Goal: Task Accomplishment & Management: Manage account settings

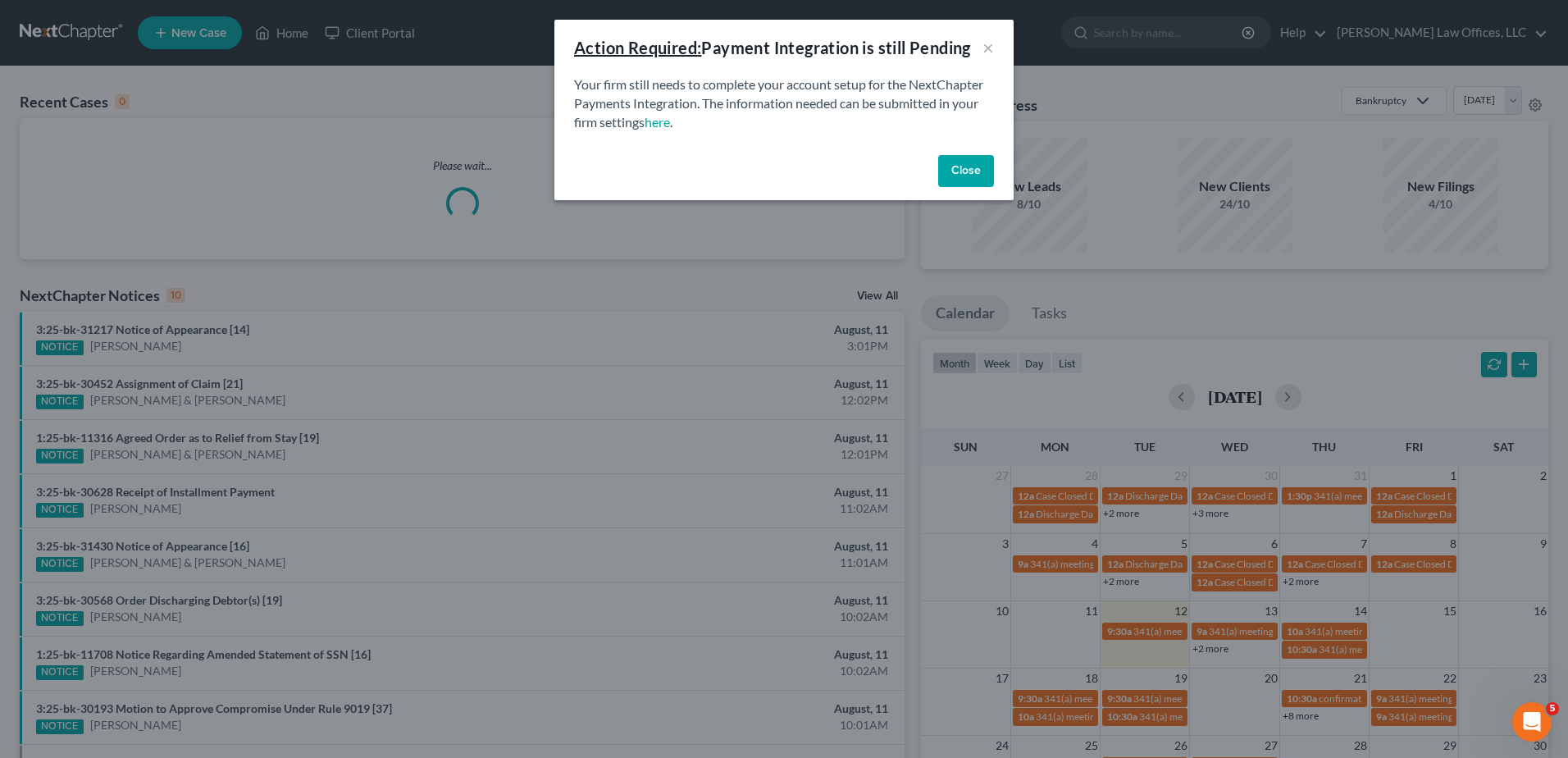
click at [957, 164] on button "Close" at bounding box center [966, 171] width 56 height 33
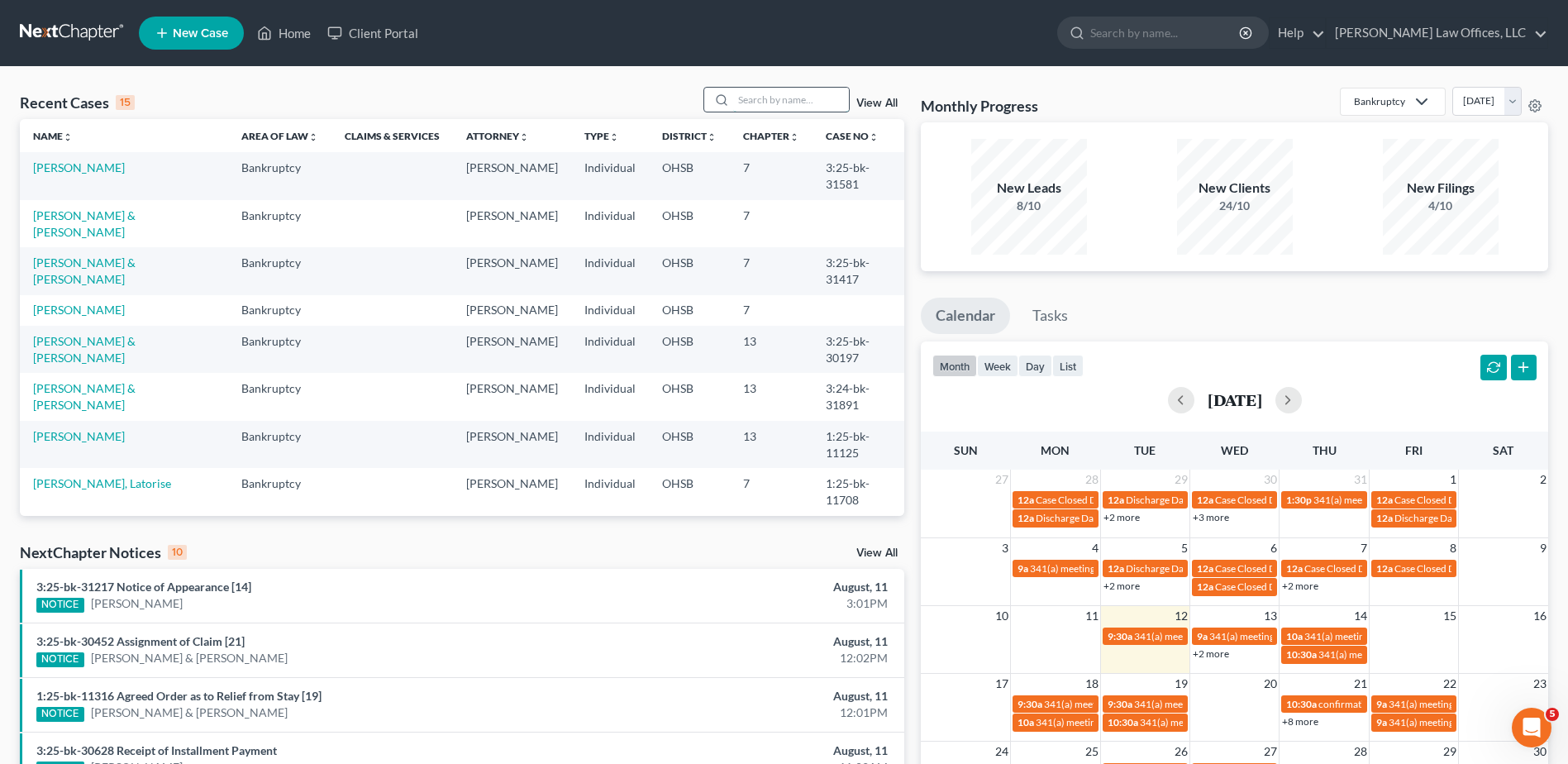
click at [780, 97] on input "search" at bounding box center [791, 99] width 116 height 24
type input "kish"
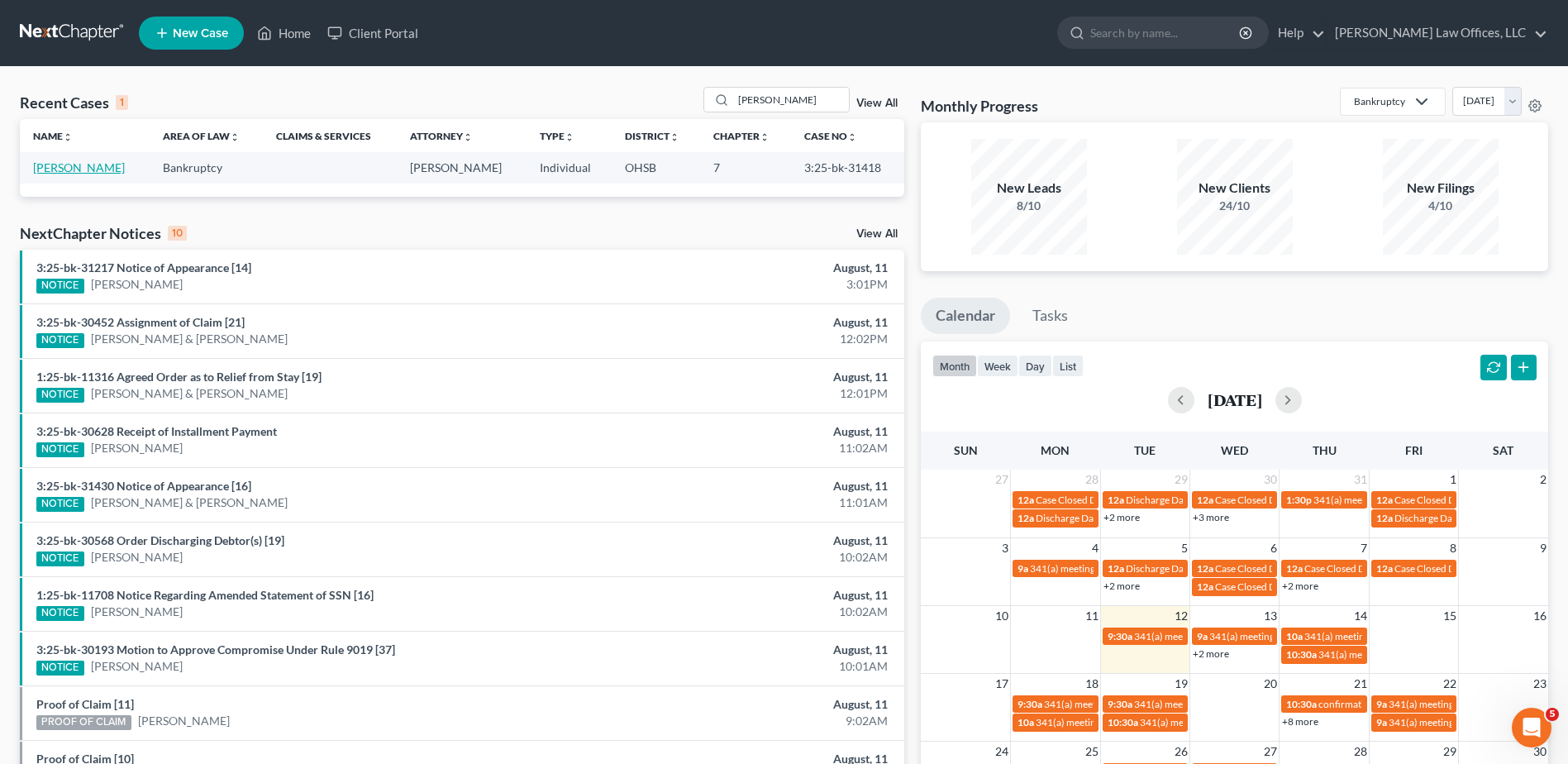
drag, startPoint x: 13, startPoint y: 165, endPoint x: 57, endPoint y: 164, distance: 44.0
click at [57, 164] on link "[PERSON_NAME]" at bounding box center [78, 167] width 92 height 14
select select "4"
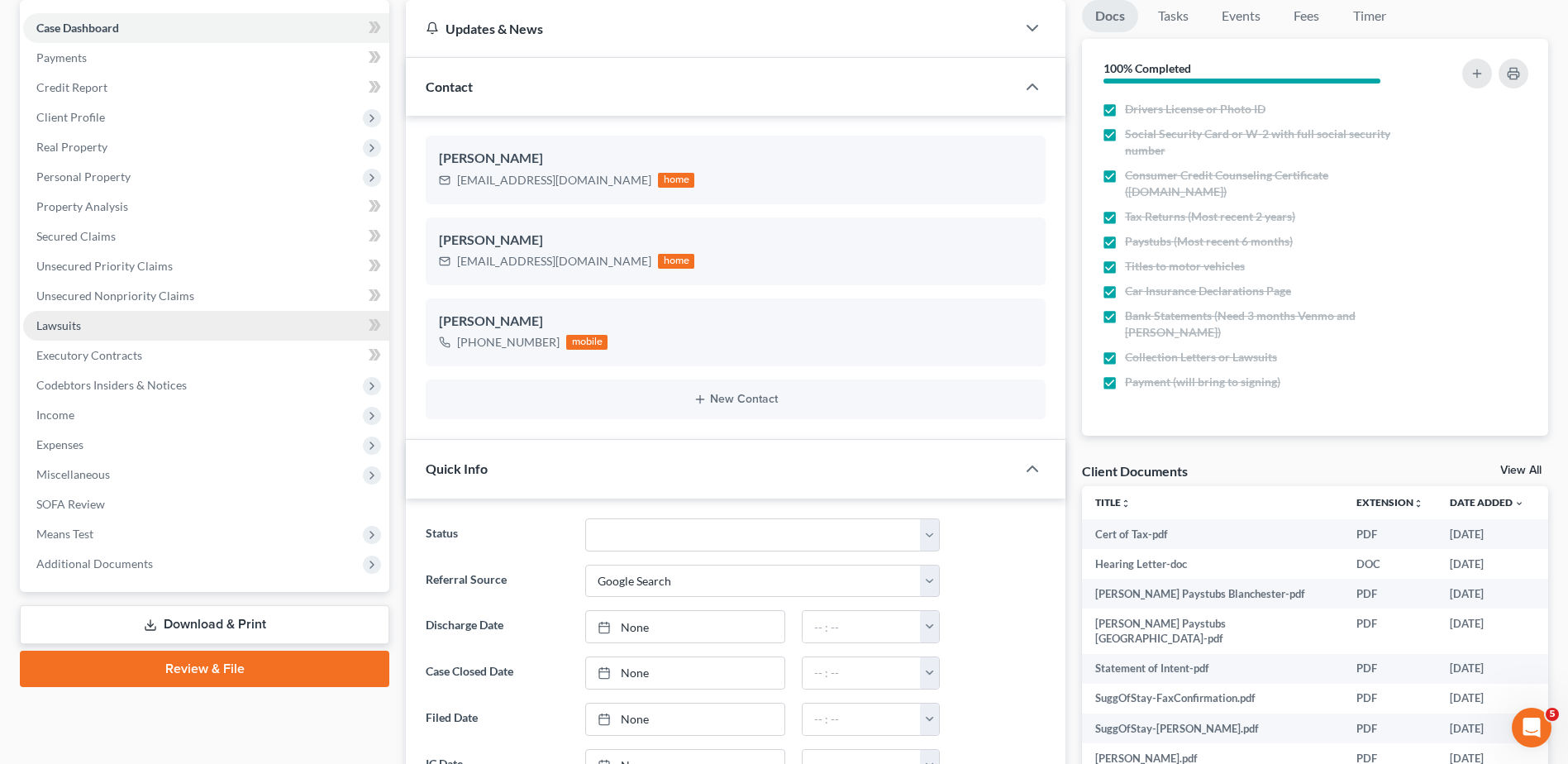
scroll to position [165, 0]
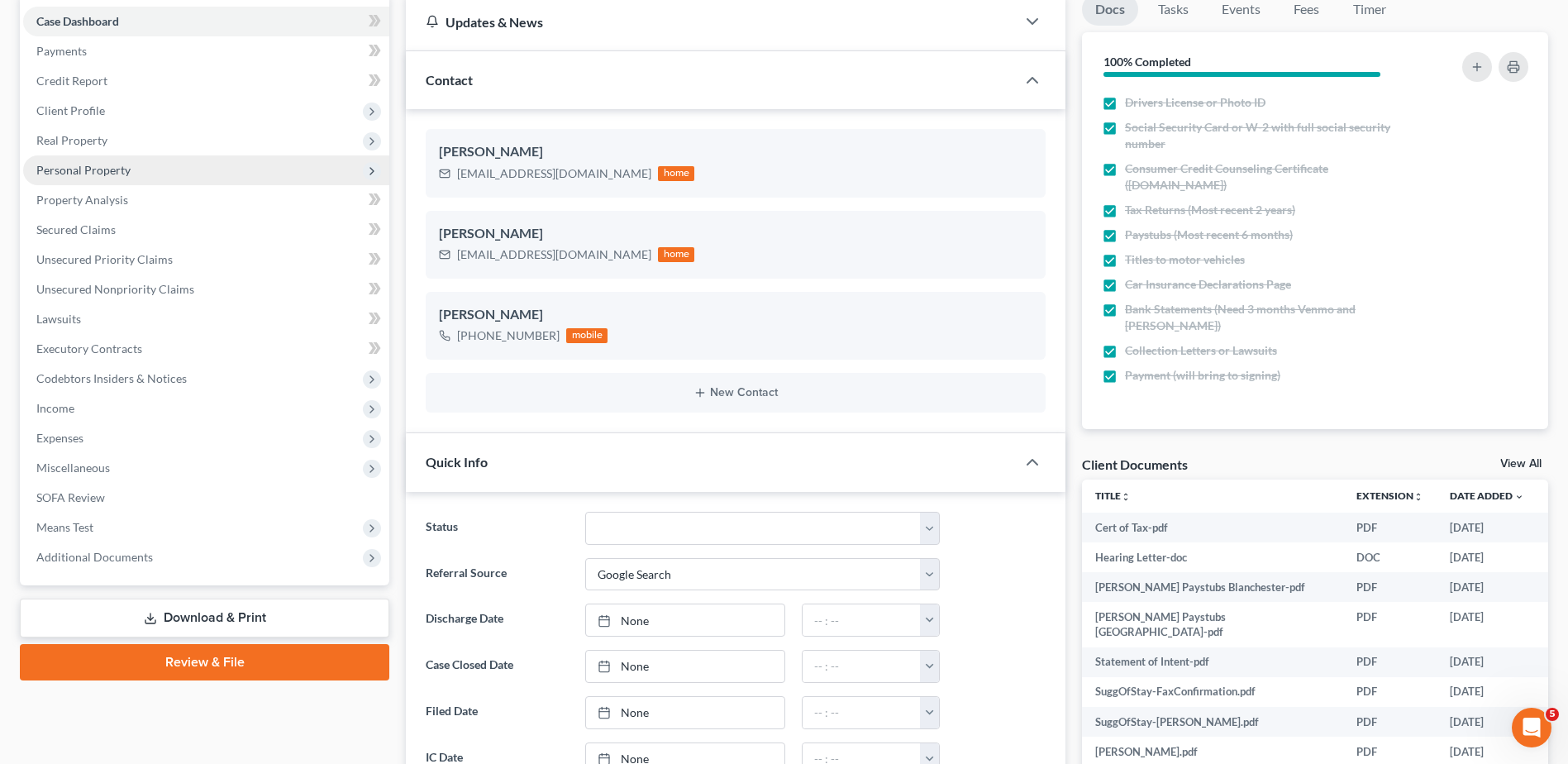
click at [110, 177] on span "Personal Property" at bounding box center [206, 170] width 366 height 30
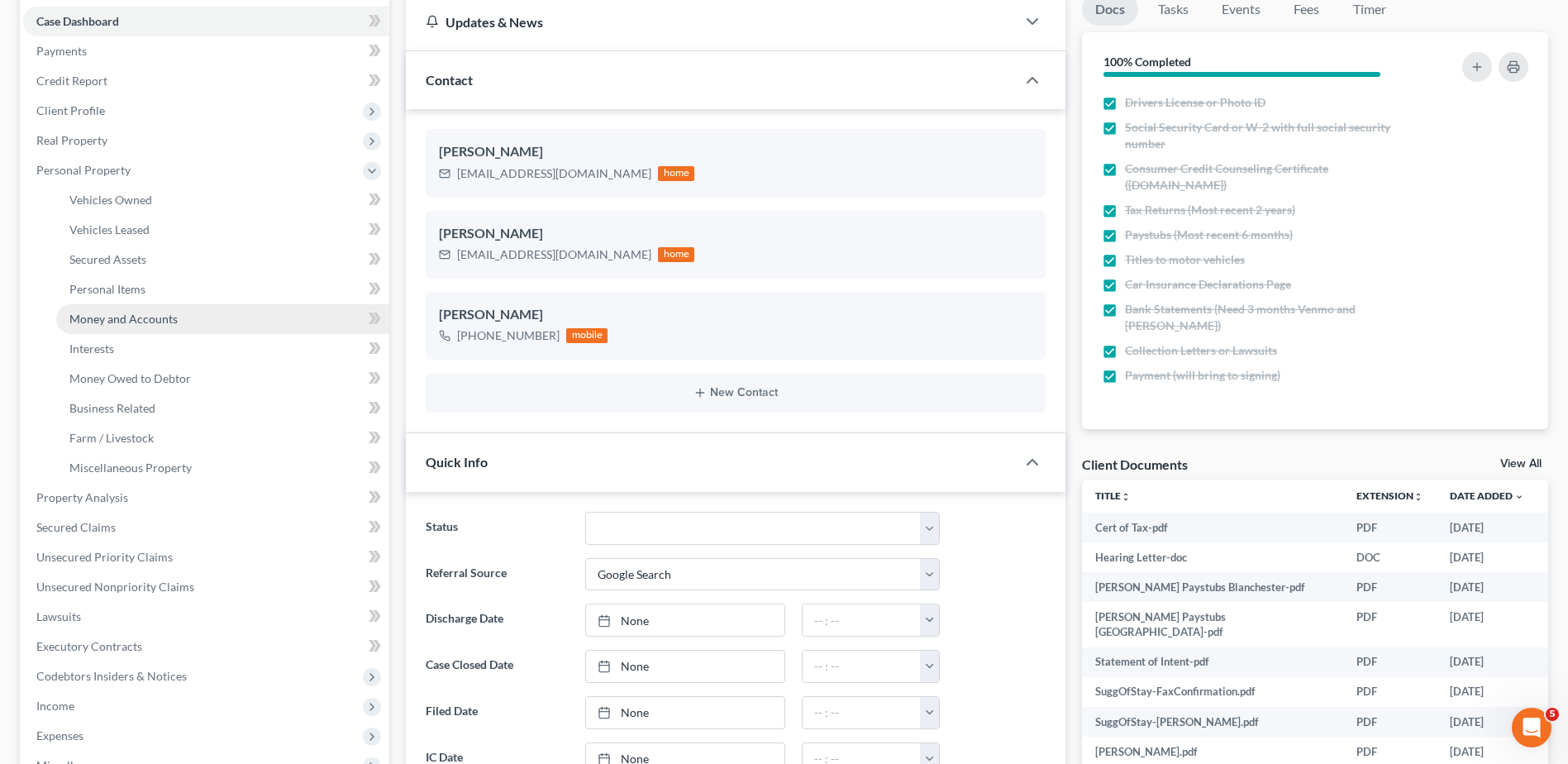
click at [113, 315] on span "Money and Accounts" at bounding box center [123, 318] width 108 height 14
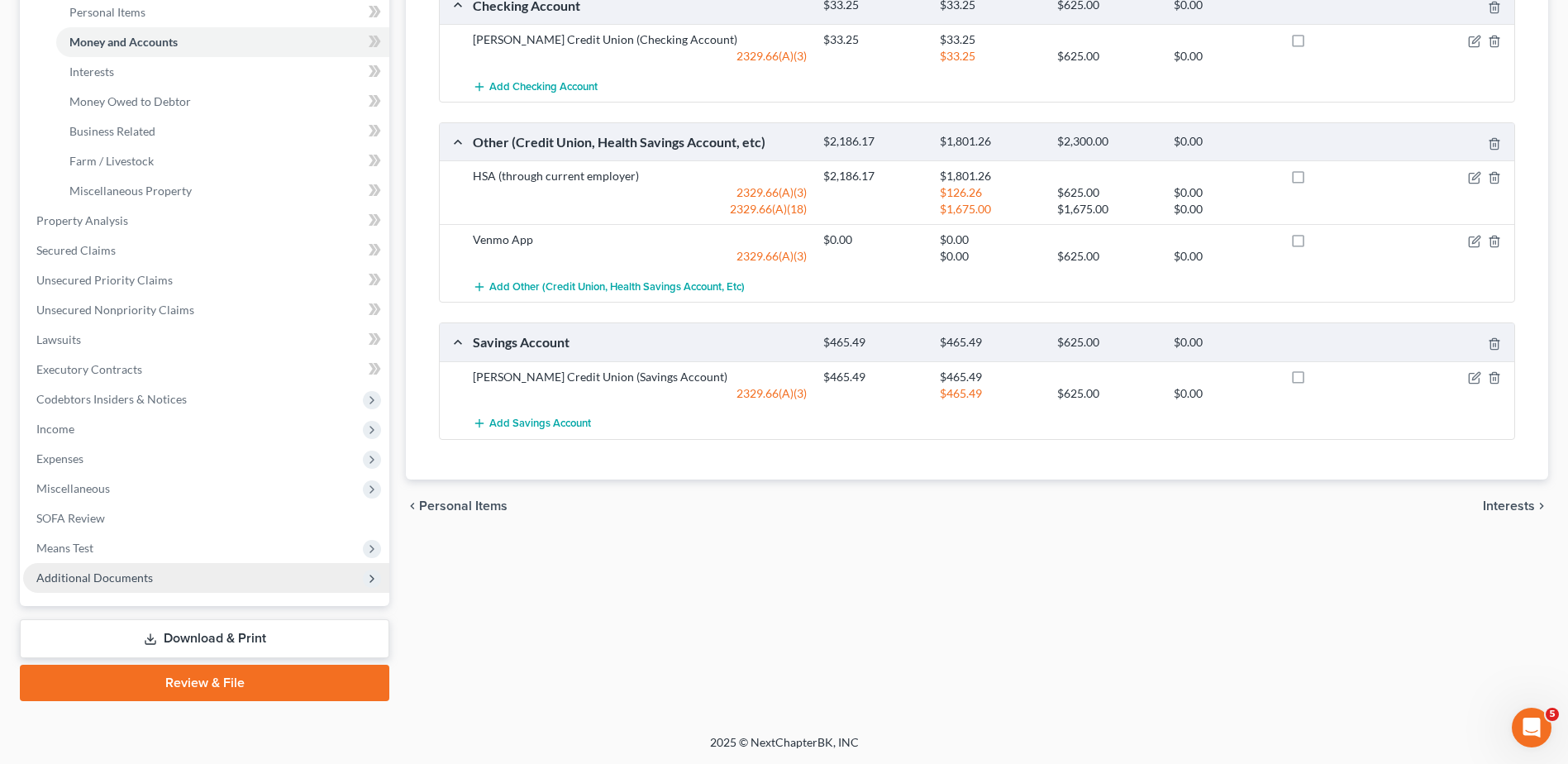
click at [83, 574] on span "Additional Documents" at bounding box center [95, 577] width 117 height 14
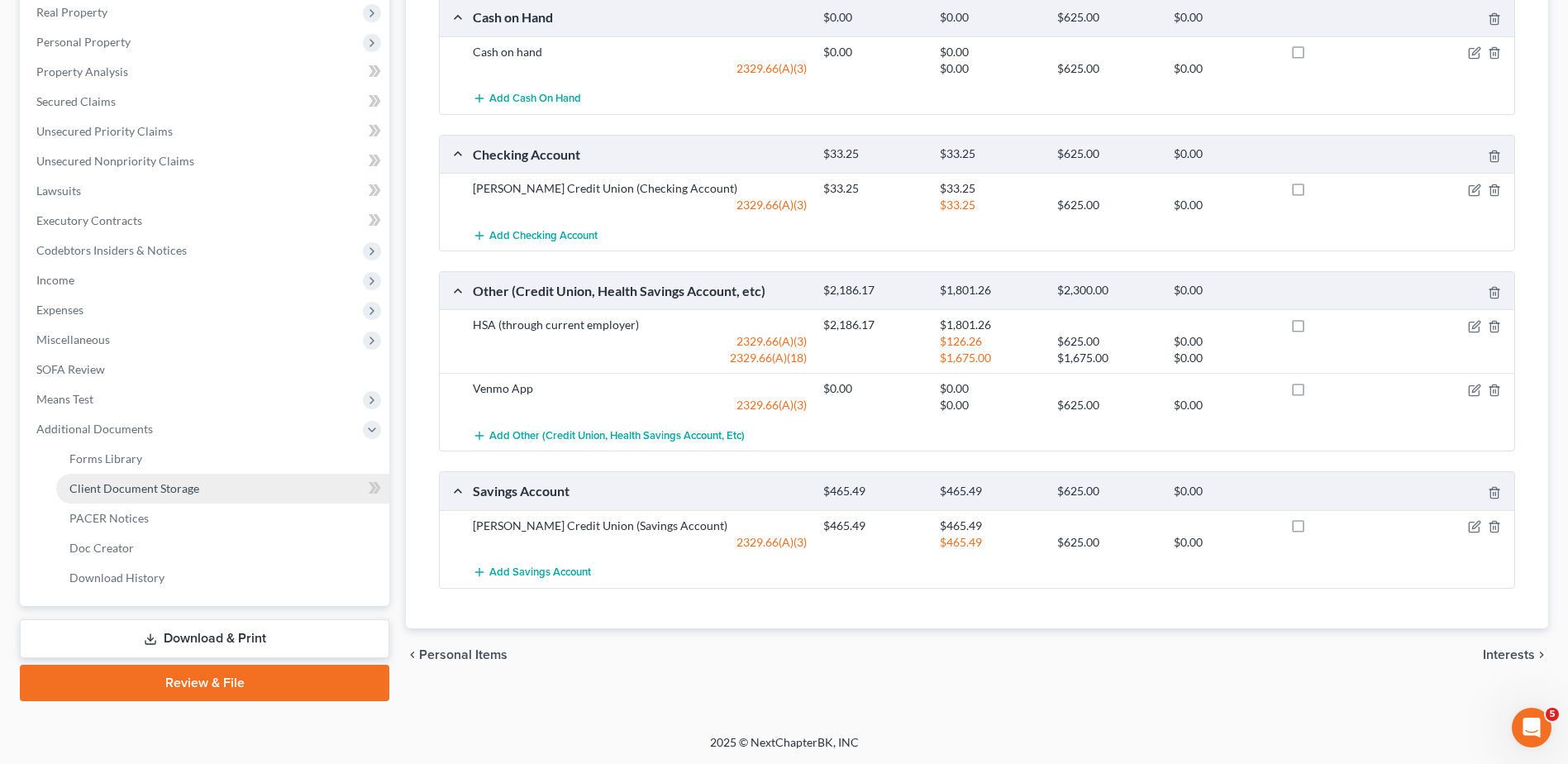
click at [133, 488] on span "Client Document Storage" at bounding box center [134, 488] width 130 height 14
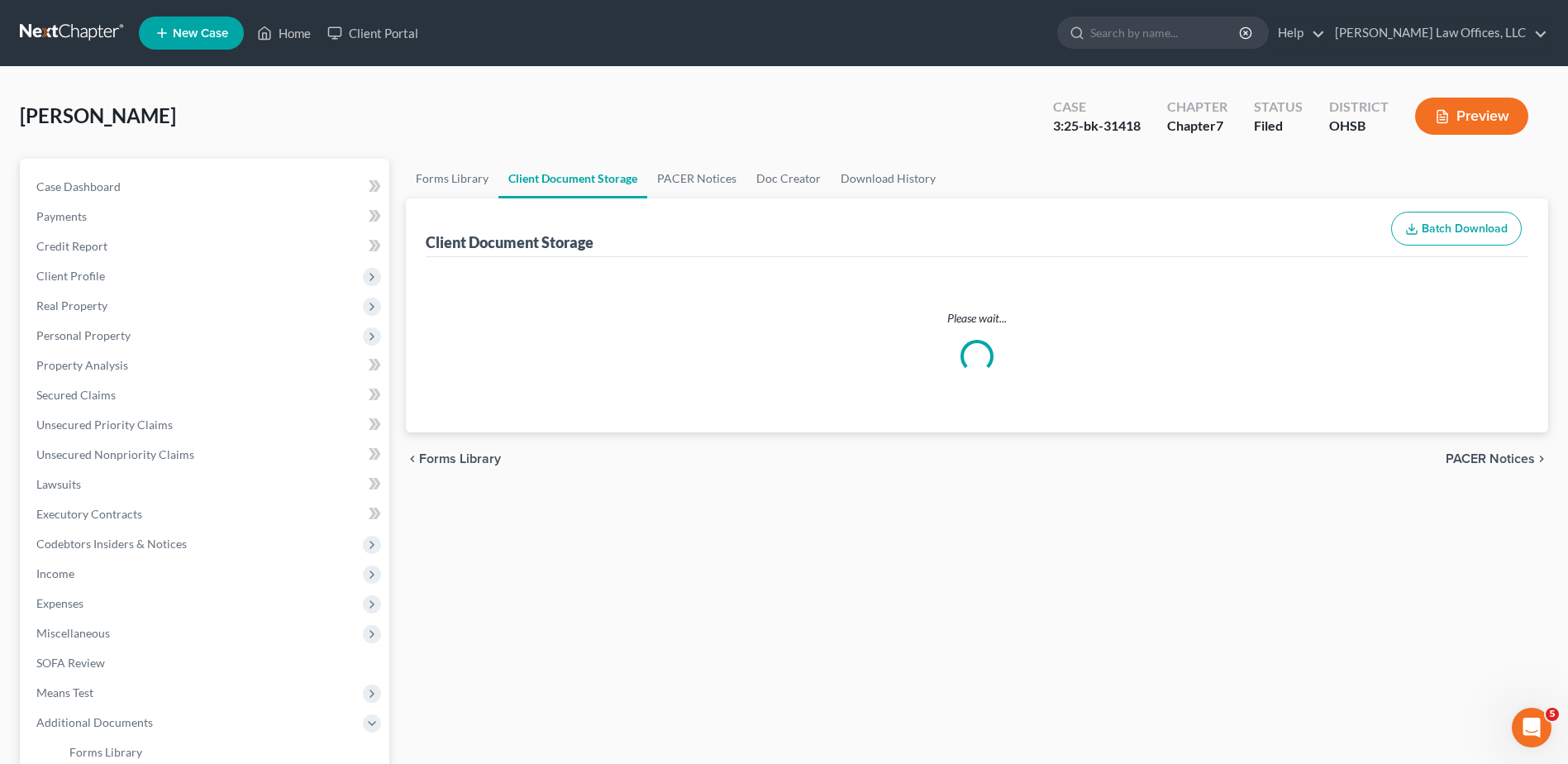
select select "7"
select select "37"
select select "52"
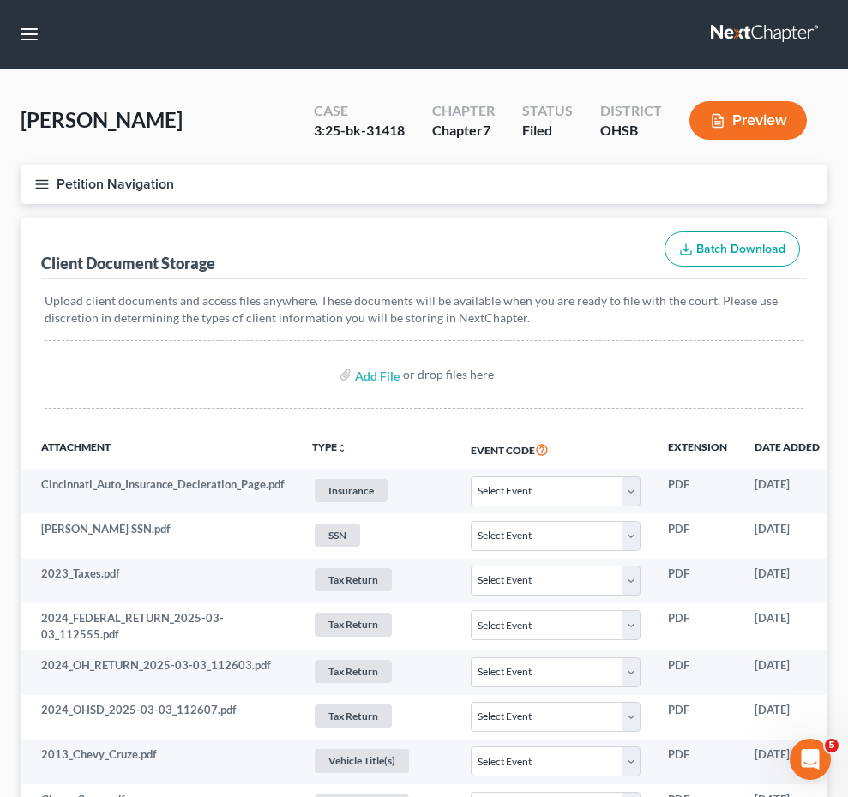
select select "7"
select select "37"
select select "52"
select select "7"
select select "37"
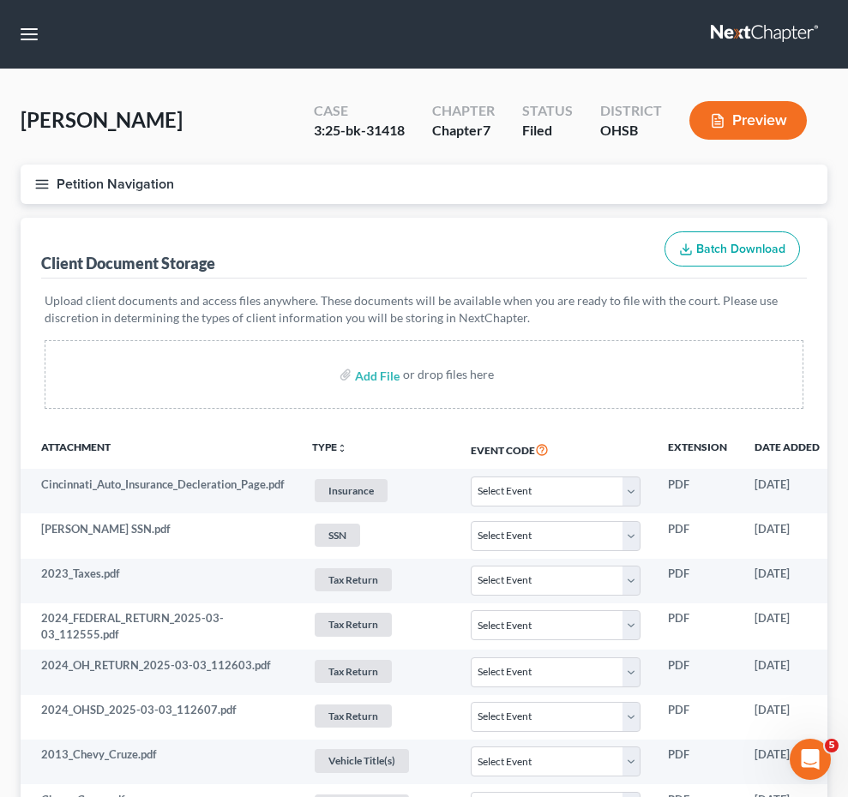
select select "52"
select select "7"
select select "37"
select select "52"
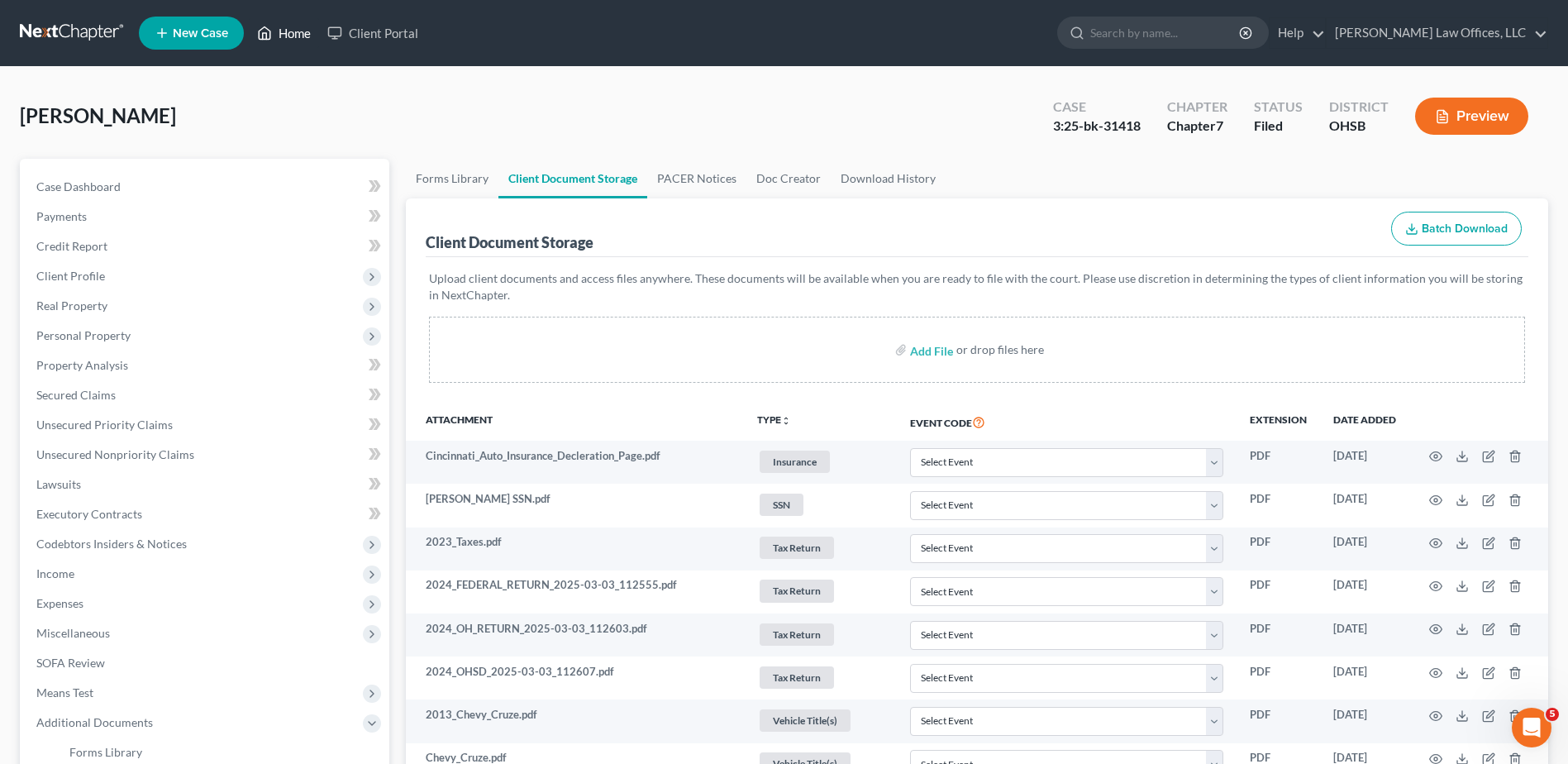
click at [287, 30] on link "Home" at bounding box center [284, 33] width 70 height 30
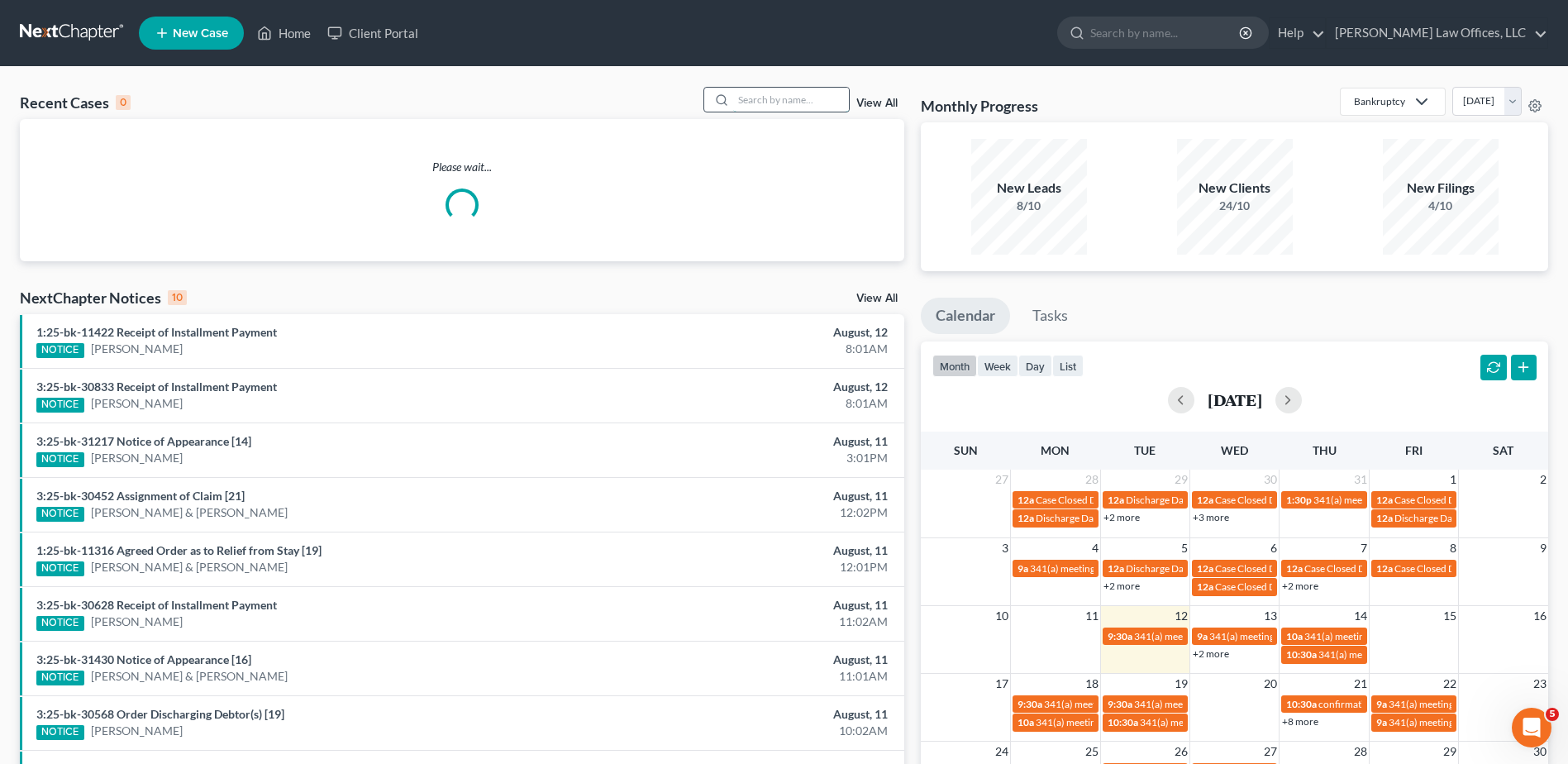
click at [760, 101] on input "search" at bounding box center [791, 99] width 116 height 24
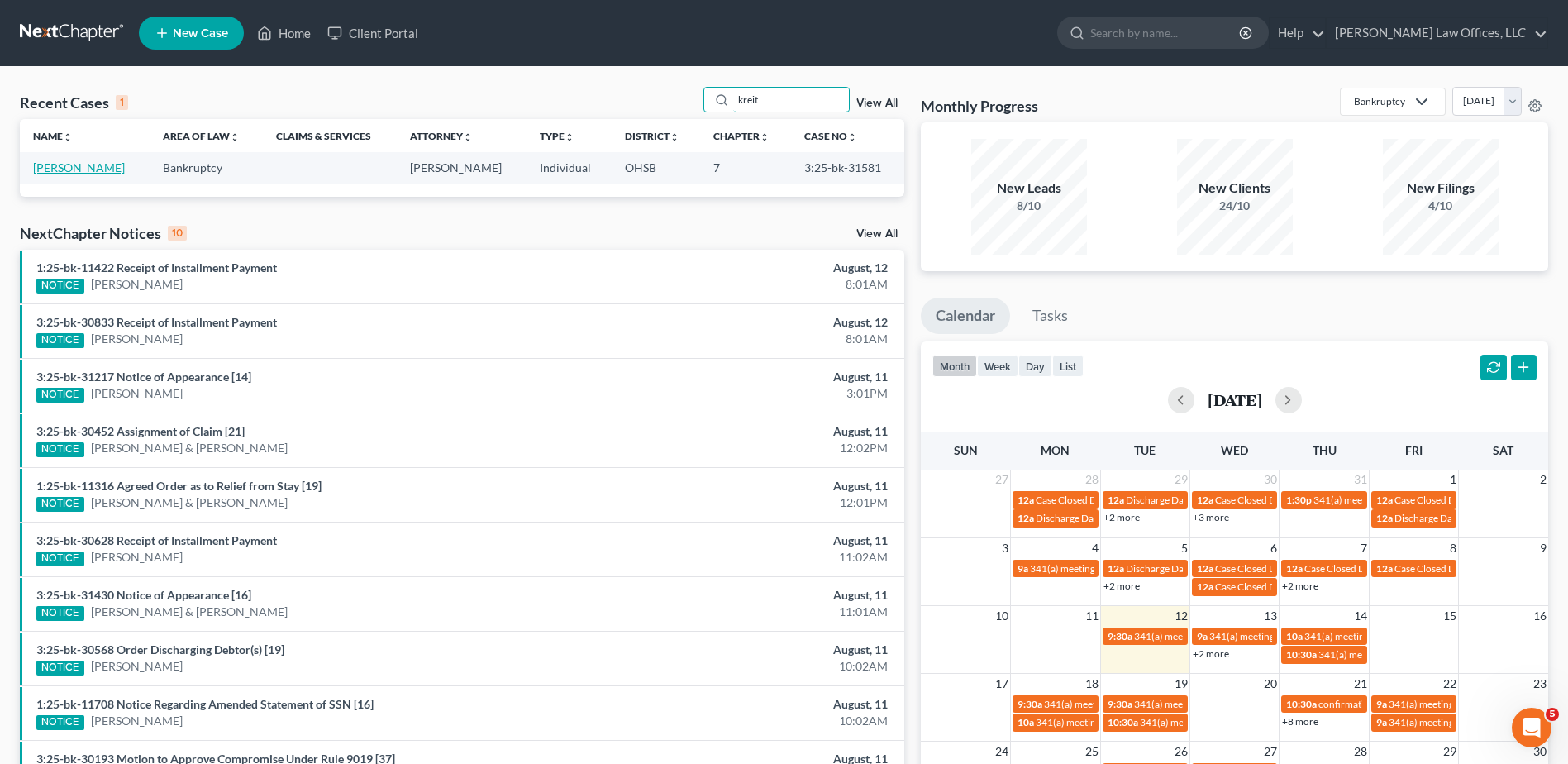
type input "kreit"
click at [100, 171] on link "[PERSON_NAME]" at bounding box center [78, 167] width 92 height 14
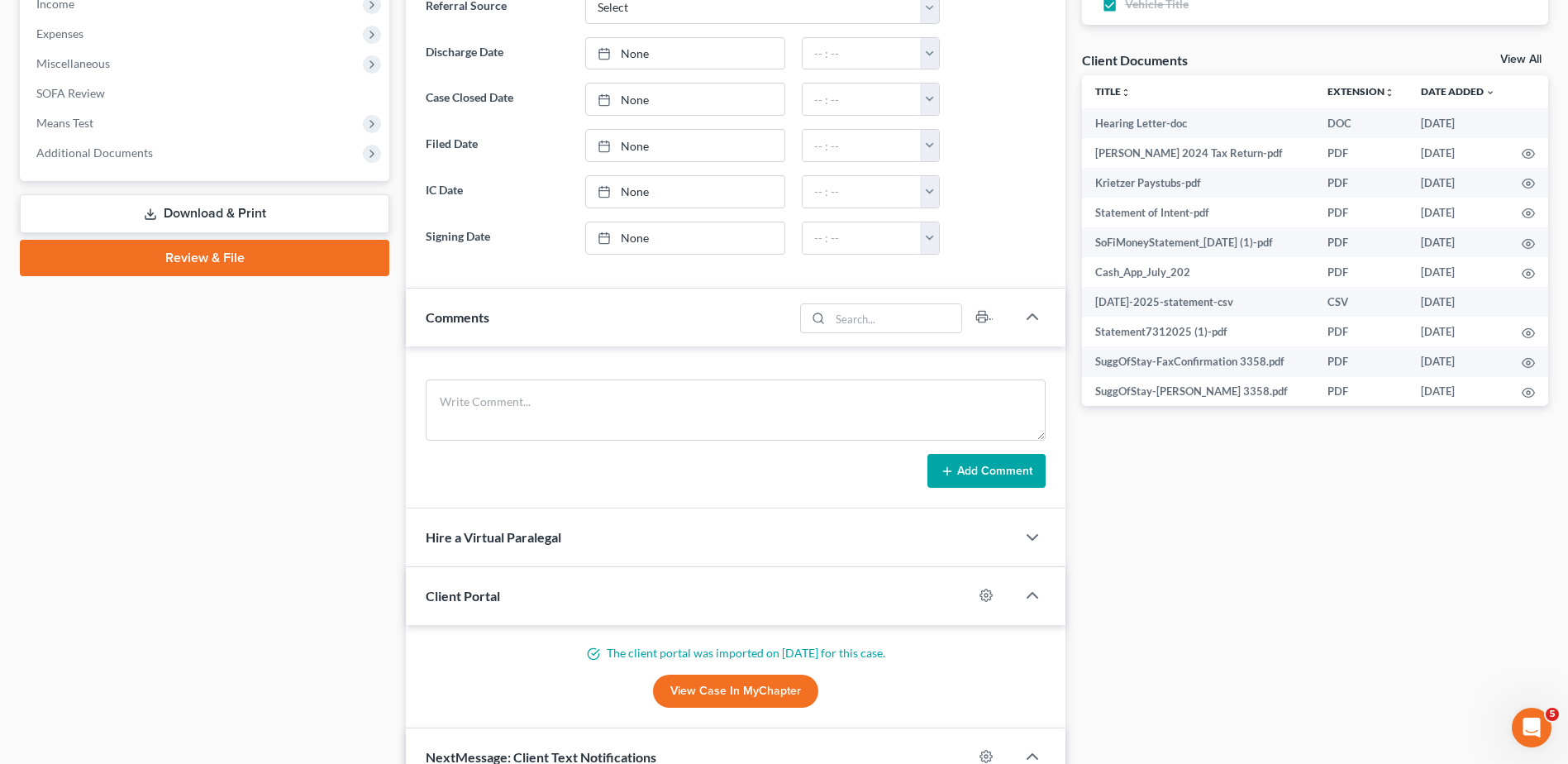
scroll to position [579, 0]
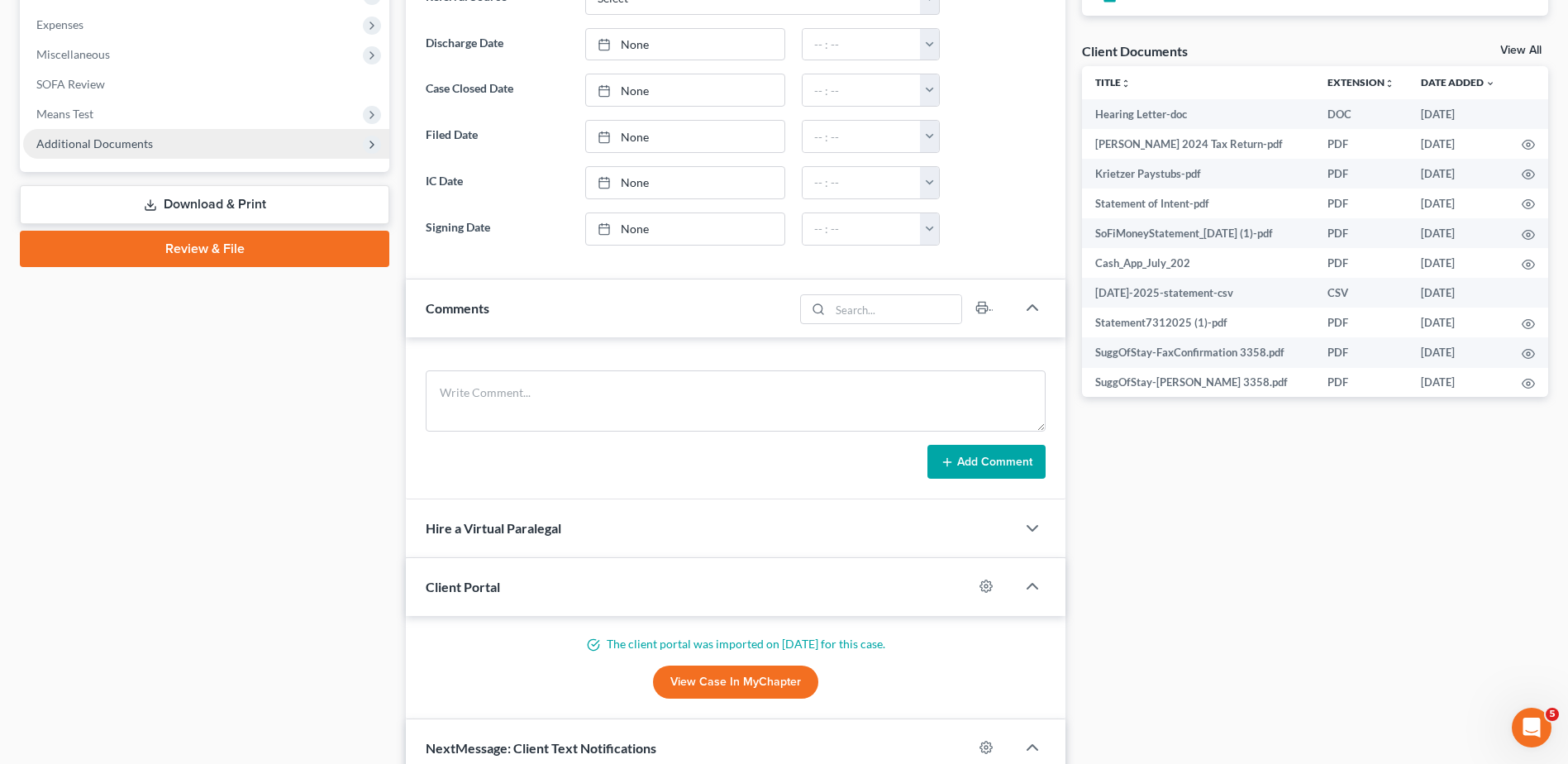
click at [99, 150] on span "Additional Documents" at bounding box center [206, 144] width 366 height 30
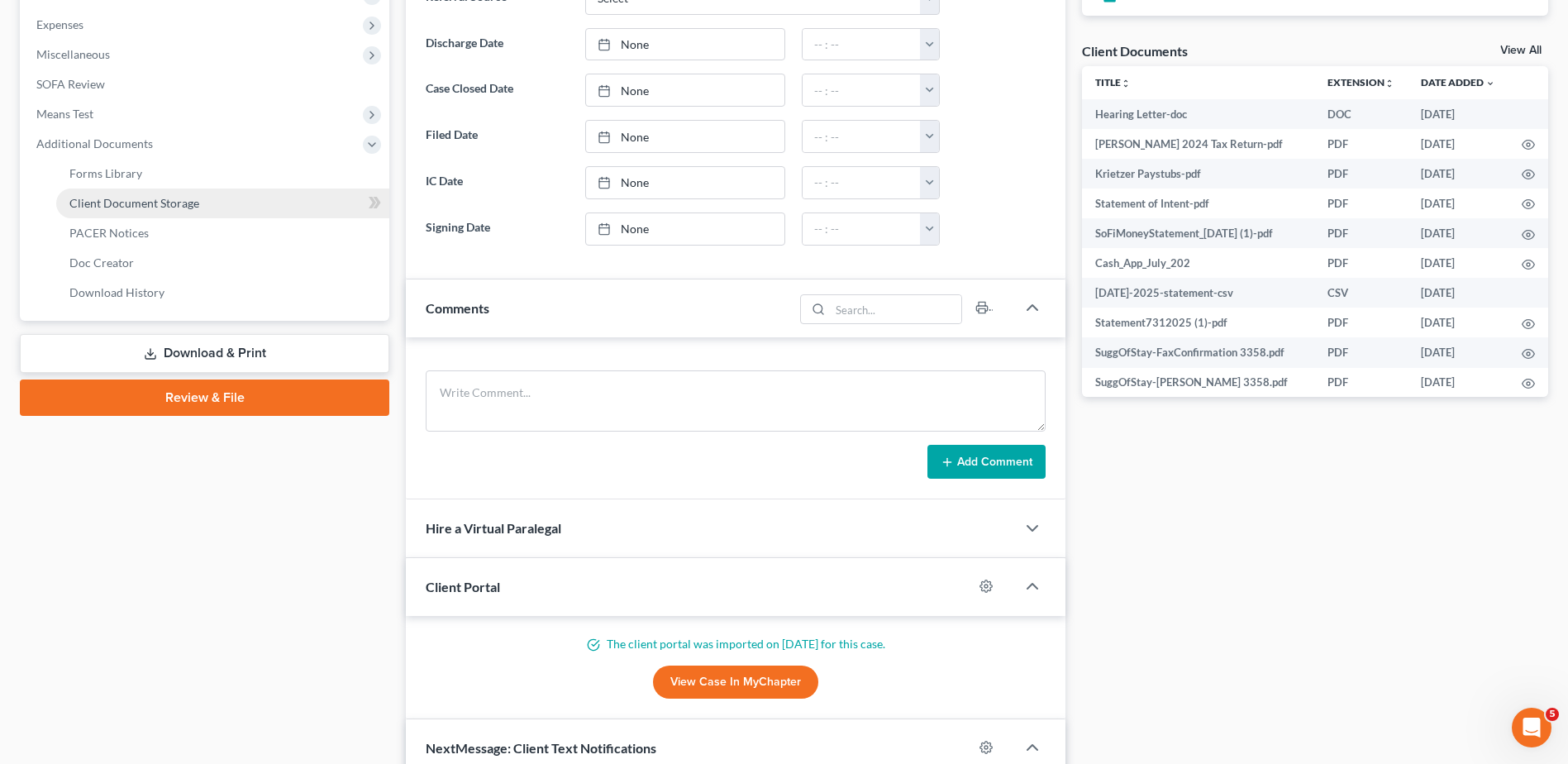
click at [98, 196] on span "Client Document Storage" at bounding box center [134, 203] width 130 height 14
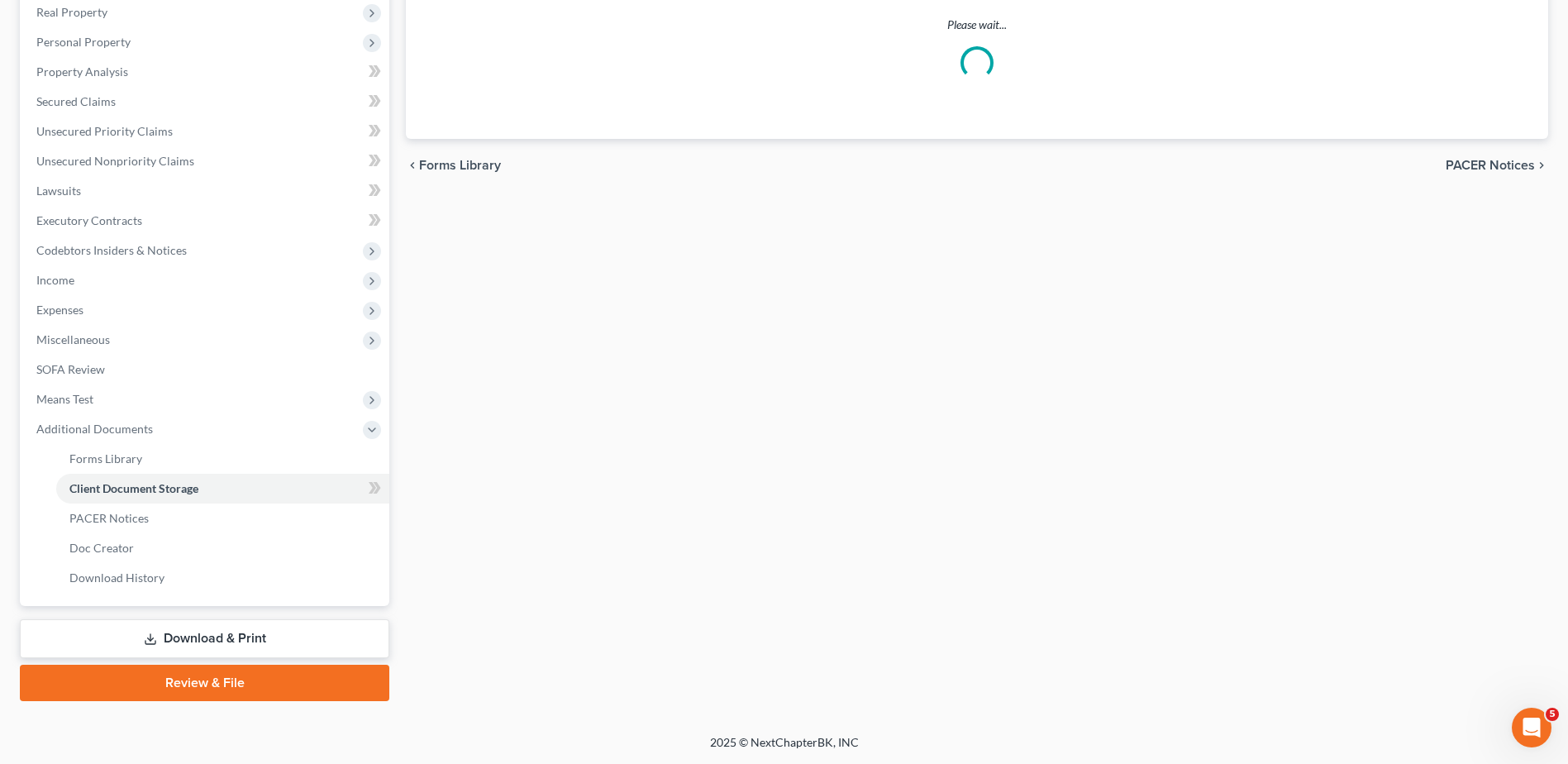
scroll to position [251, 0]
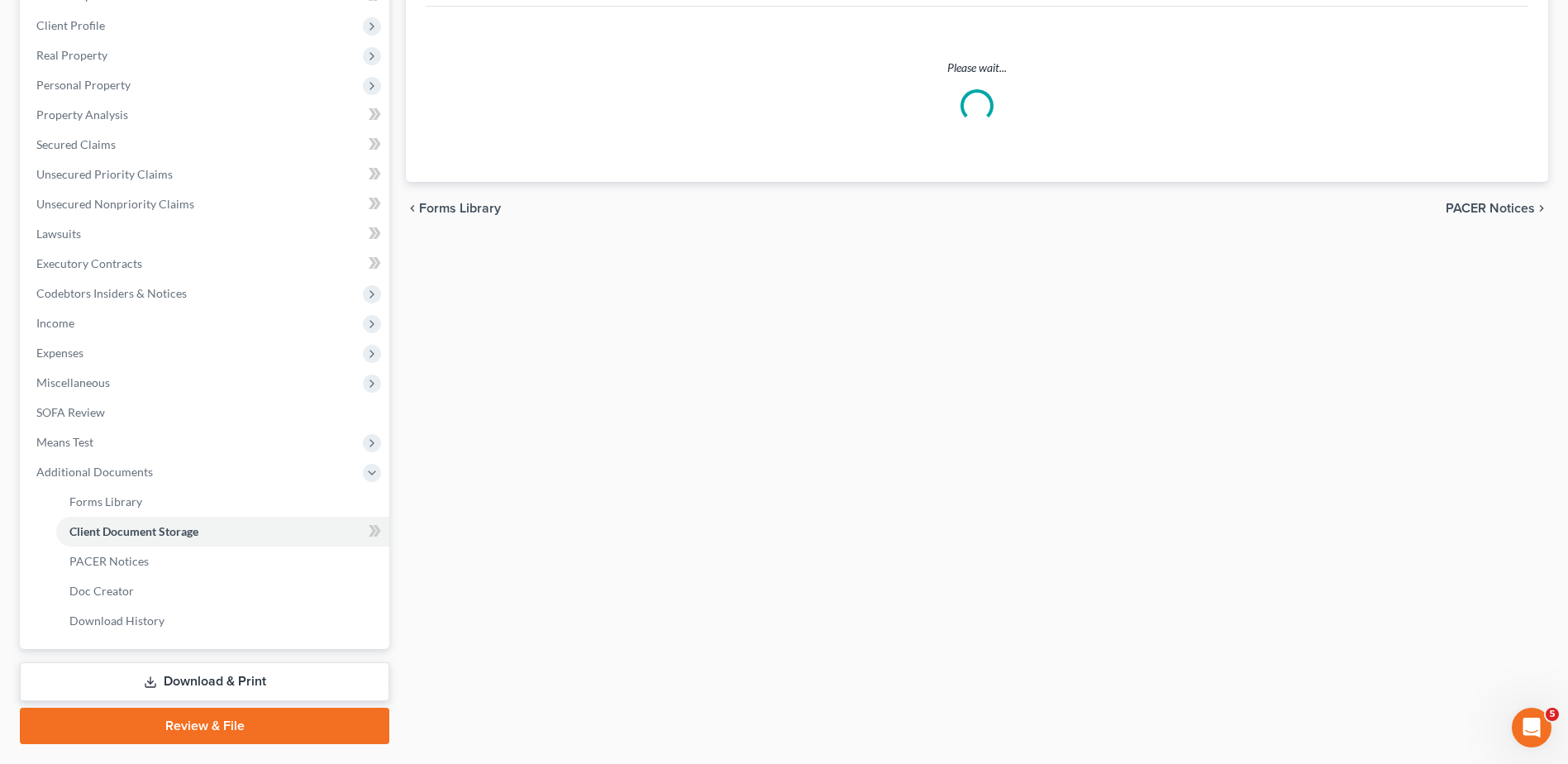
select select "7"
select select "37"
select select "52"
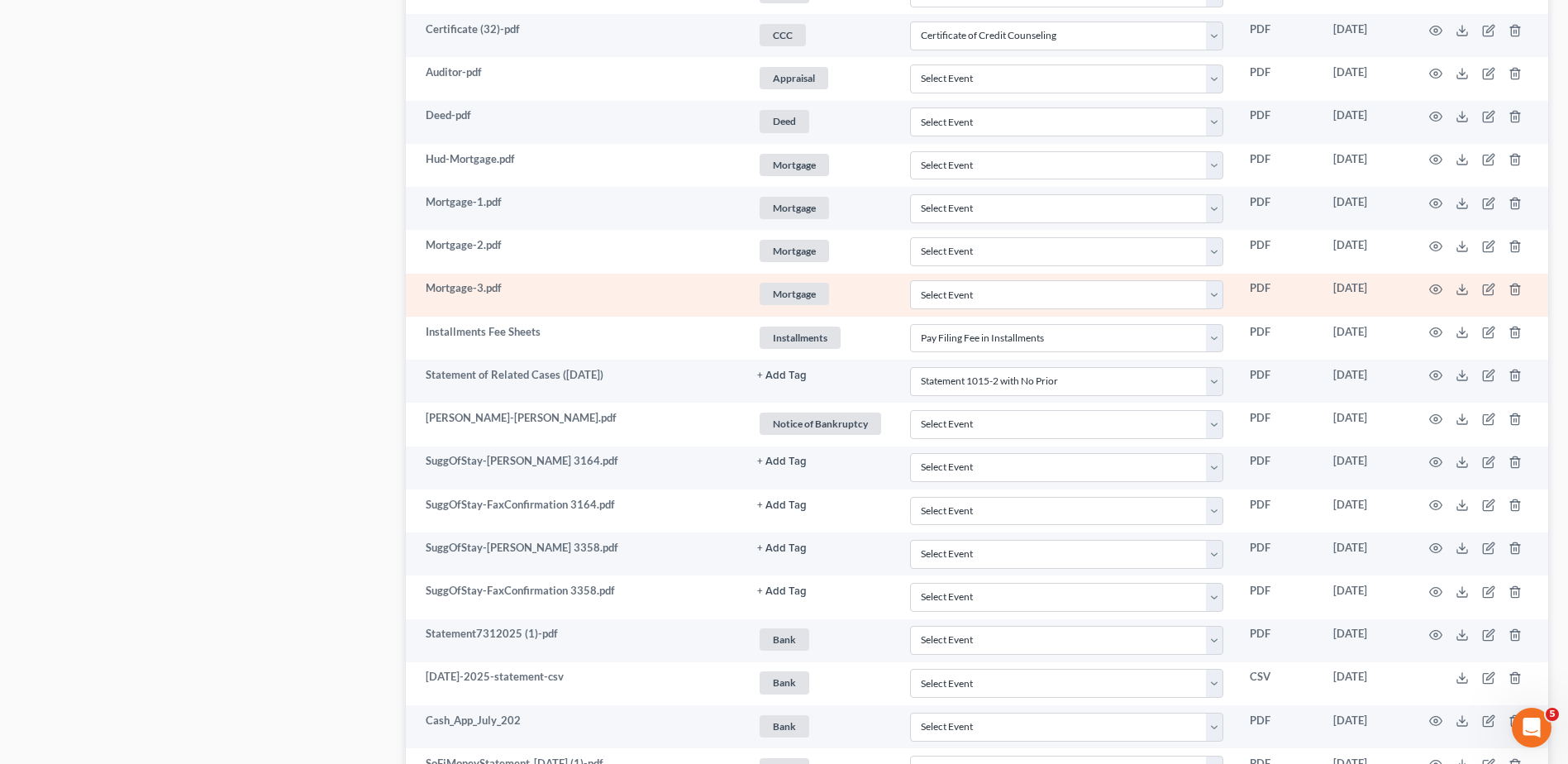
scroll to position [1375, 0]
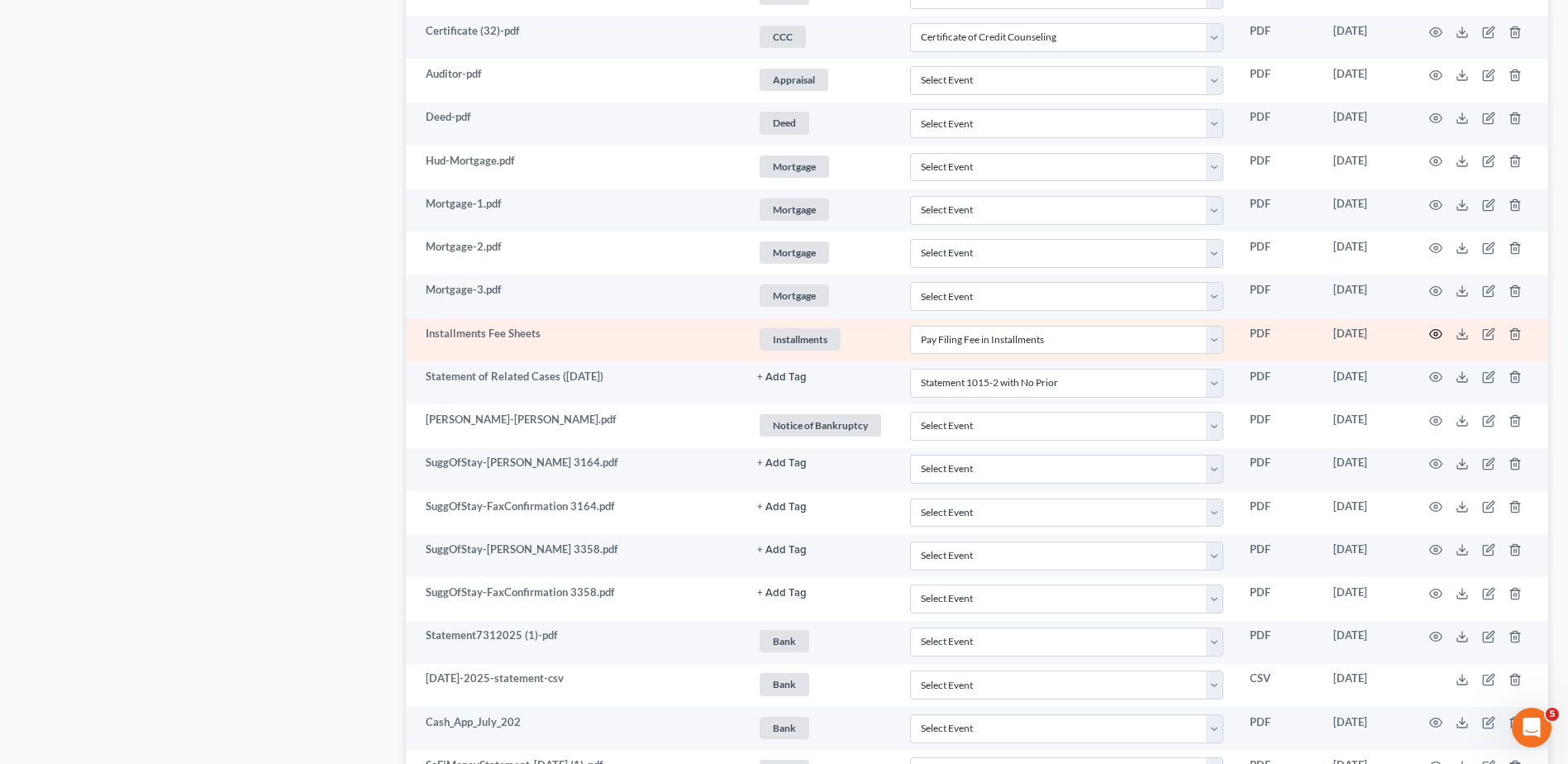
click at [1434, 333] on circle "button" at bounding box center [1435, 333] width 3 height 3
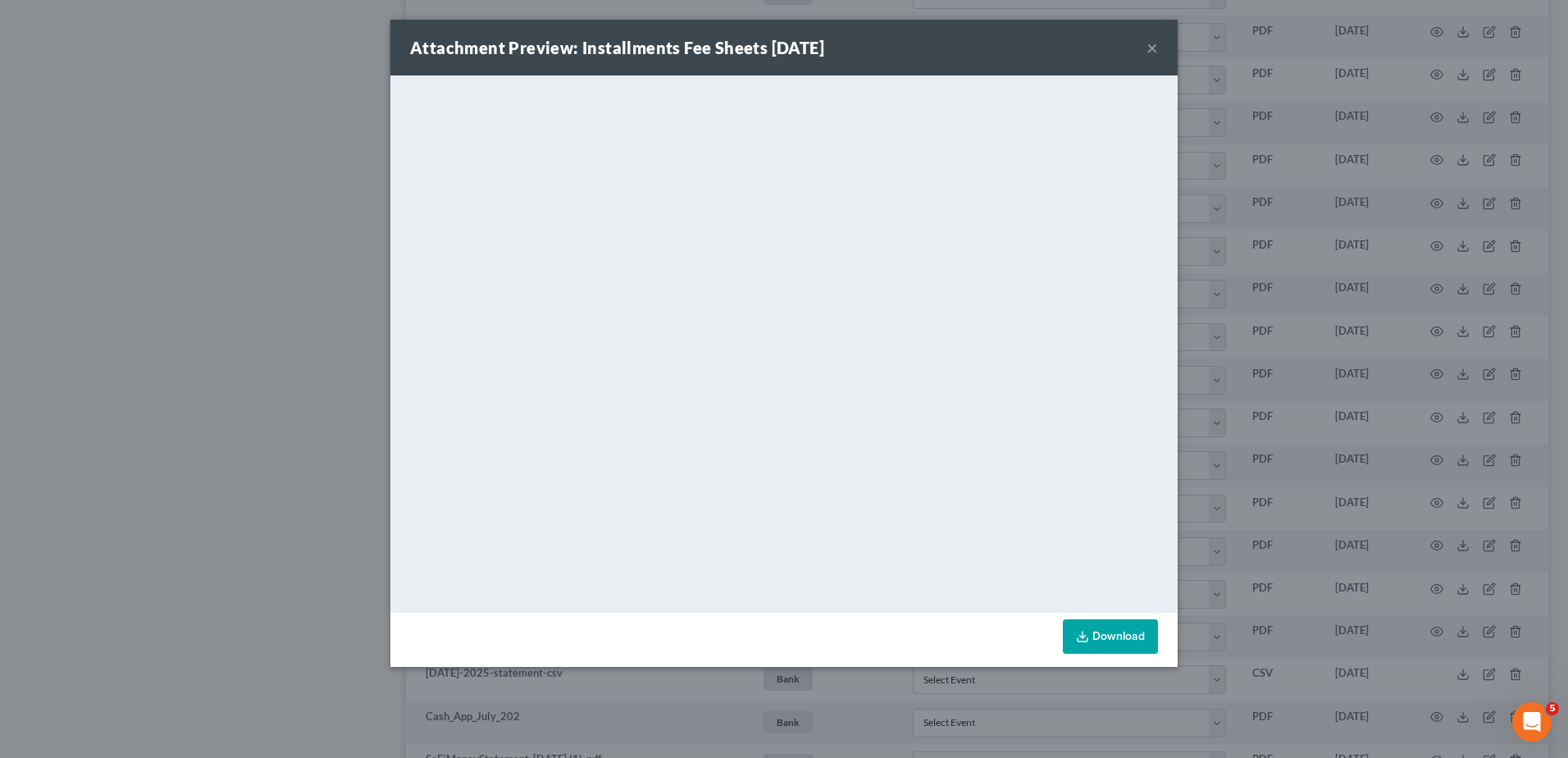
click at [1152, 45] on button "×" at bounding box center [1153, 47] width 11 height 20
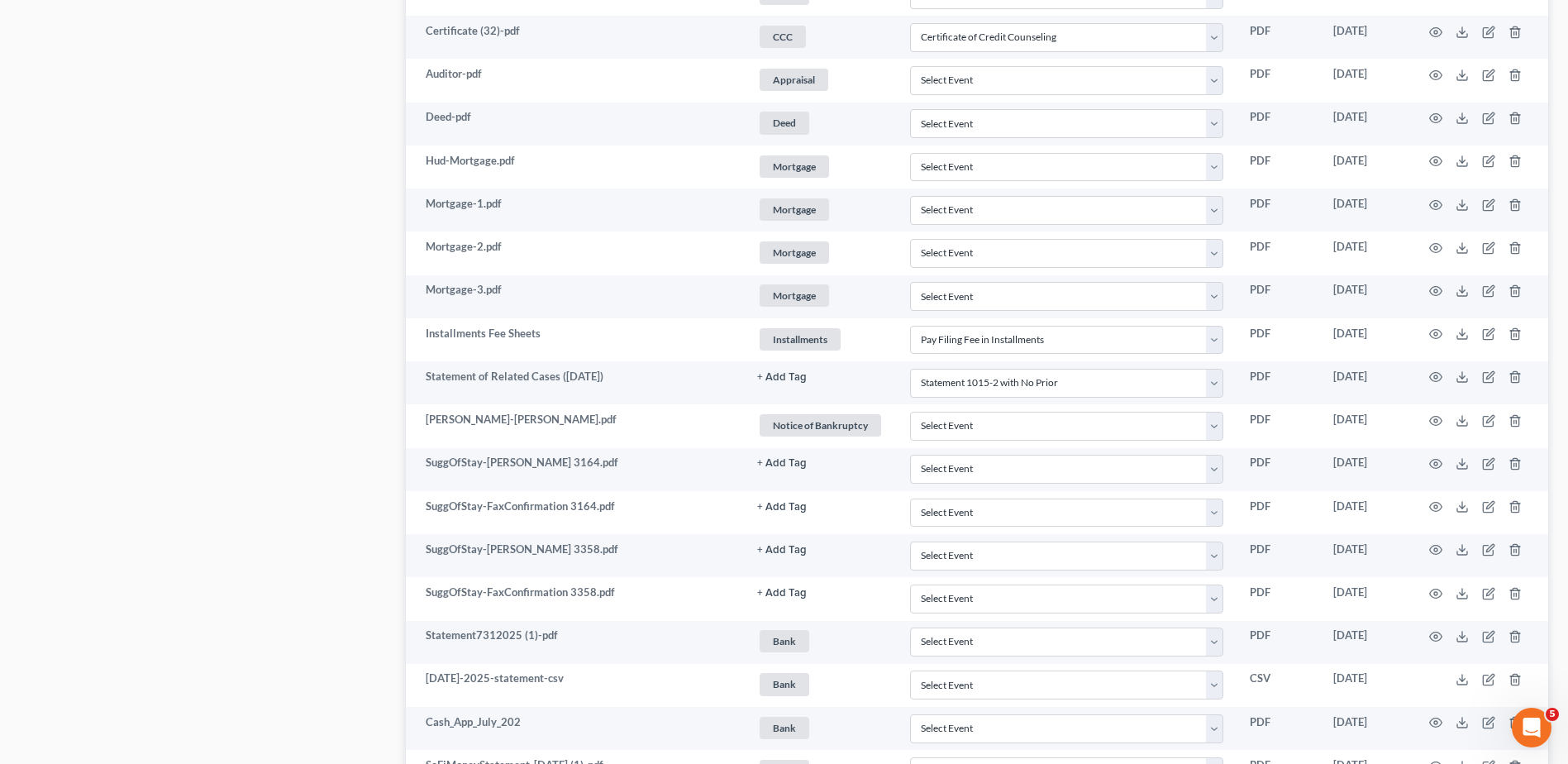
scroll to position [0, 0]
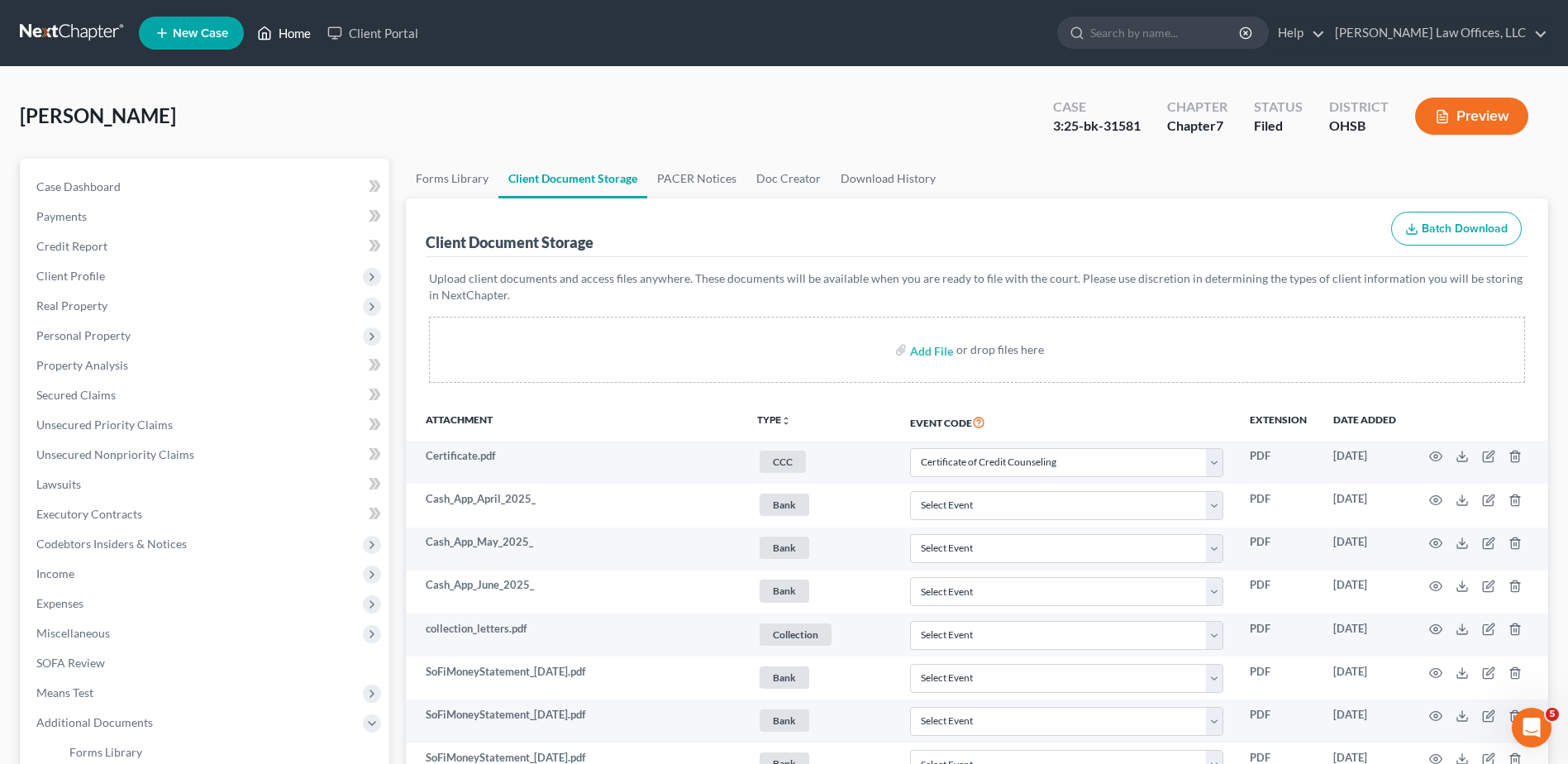
click at [292, 35] on link "Home" at bounding box center [284, 33] width 70 height 30
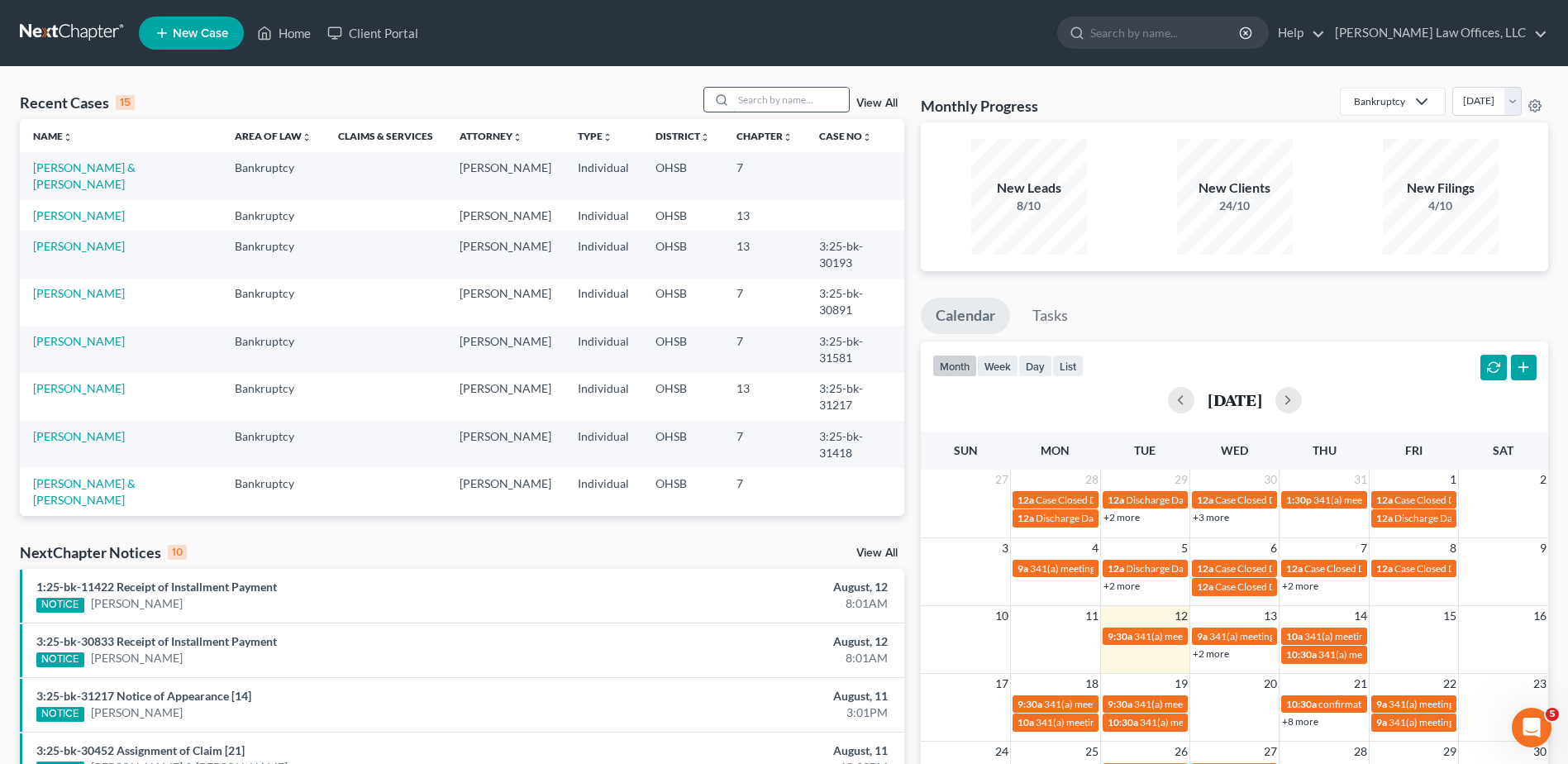
click at [783, 99] on input "search" at bounding box center [791, 99] width 116 height 24
type input "fields"
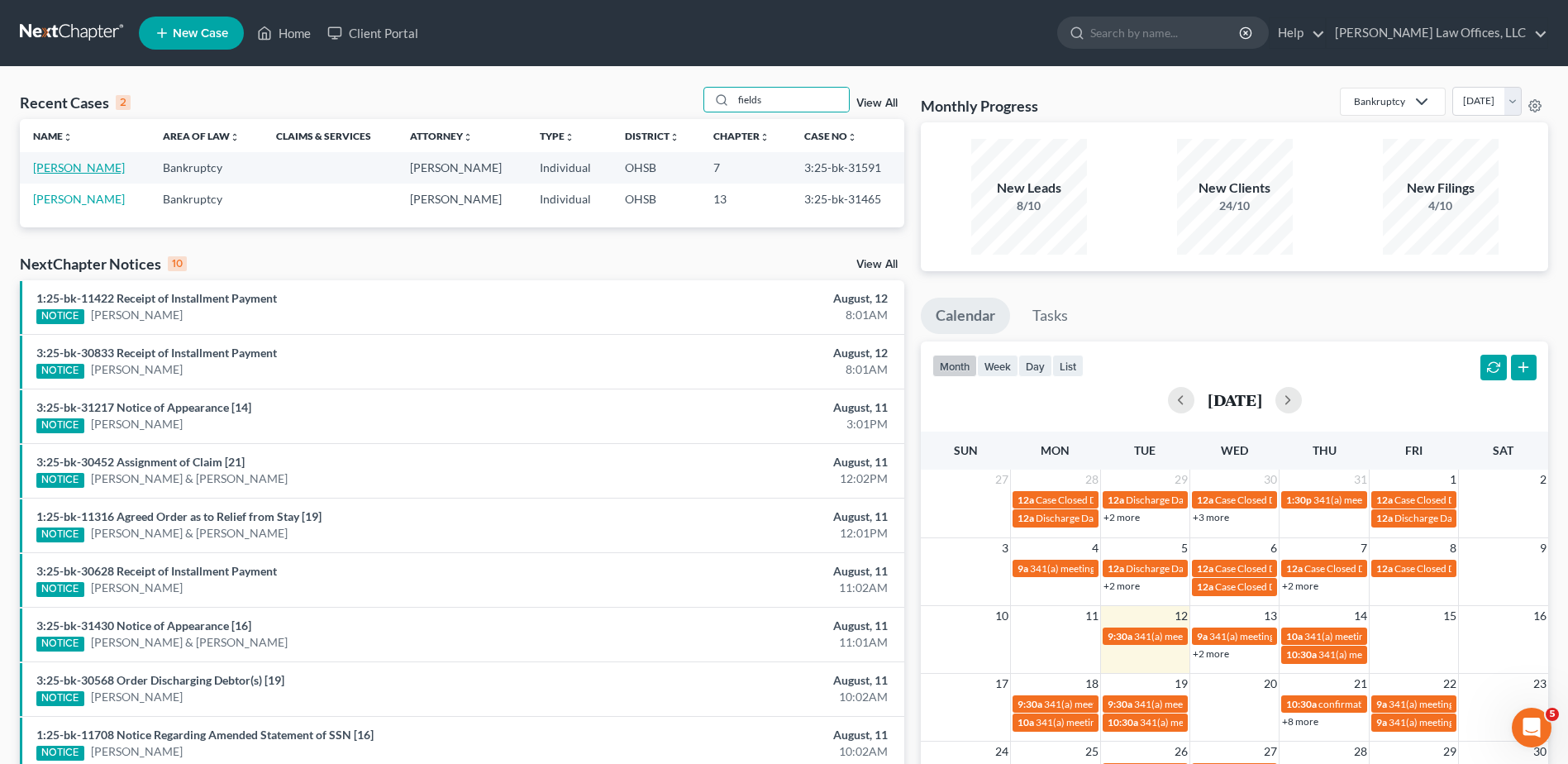
click at [64, 168] on link "[PERSON_NAME]" at bounding box center [78, 167] width 92 height 14
select select "4"
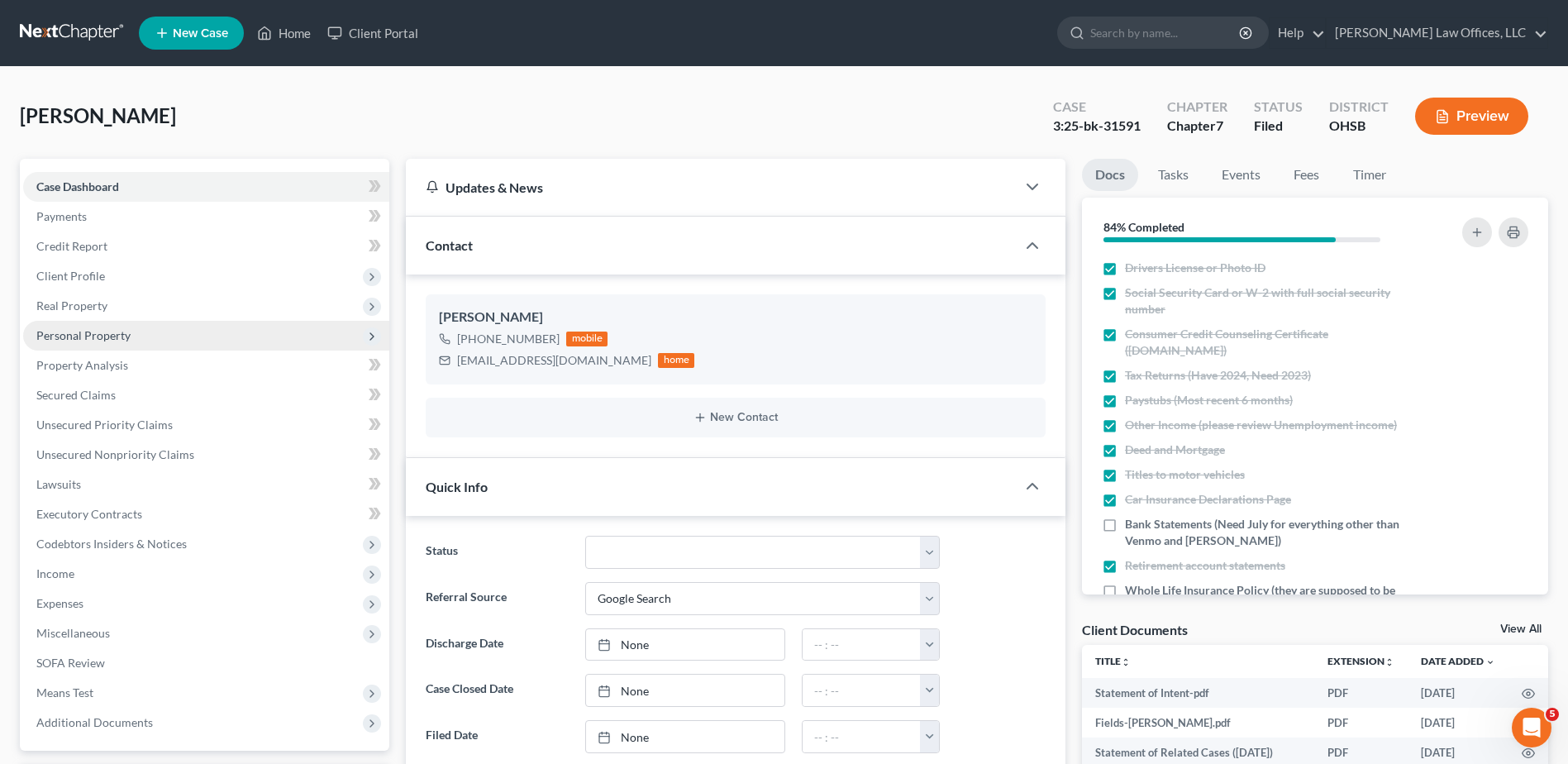
click at [71, 331] on span "Personal Property" at bounding box center [84, 335] width 95 height 14
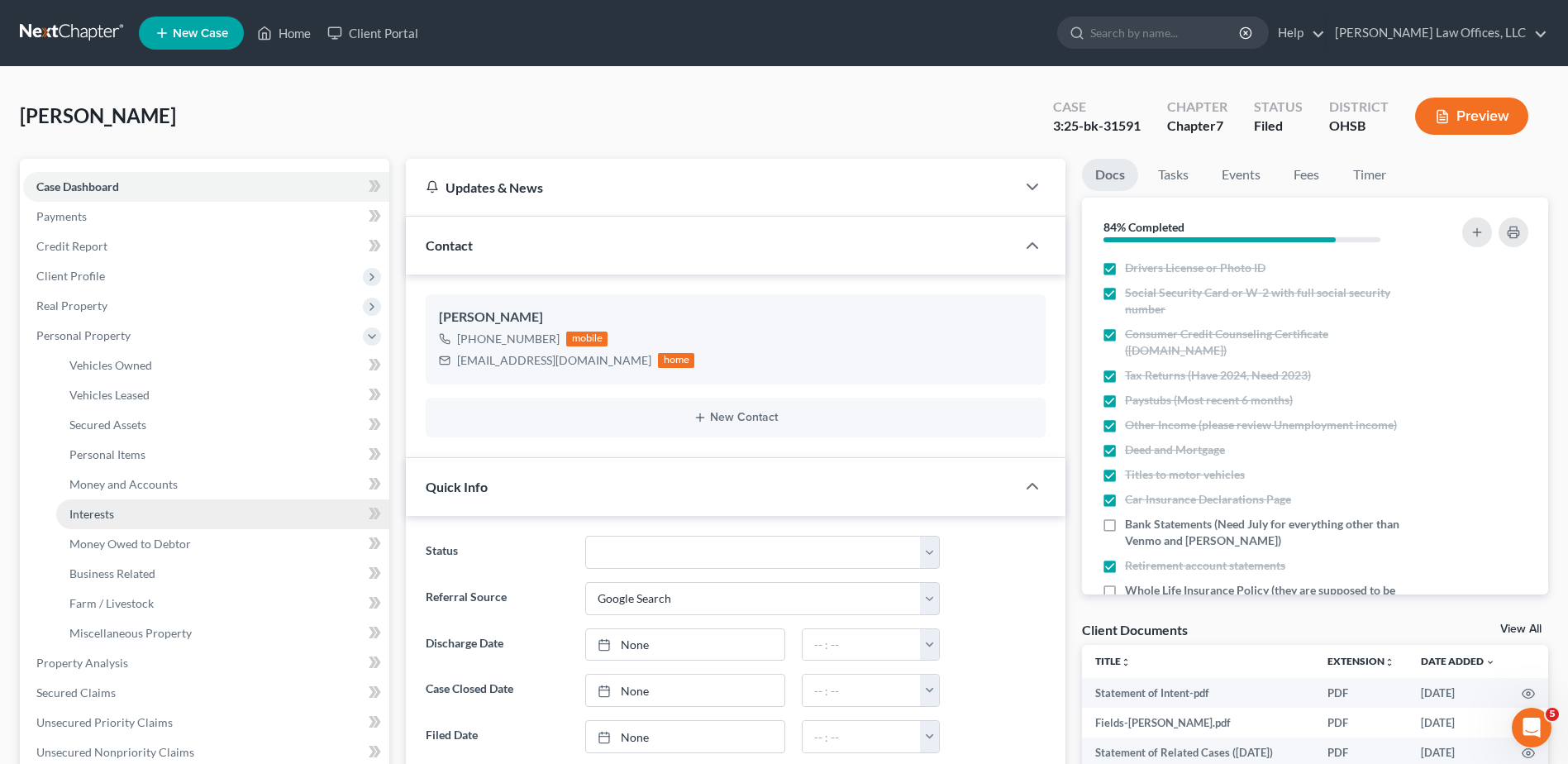
click at [94, 512] on span "Interests" at bounding box center [92, 513] width 44 height 14
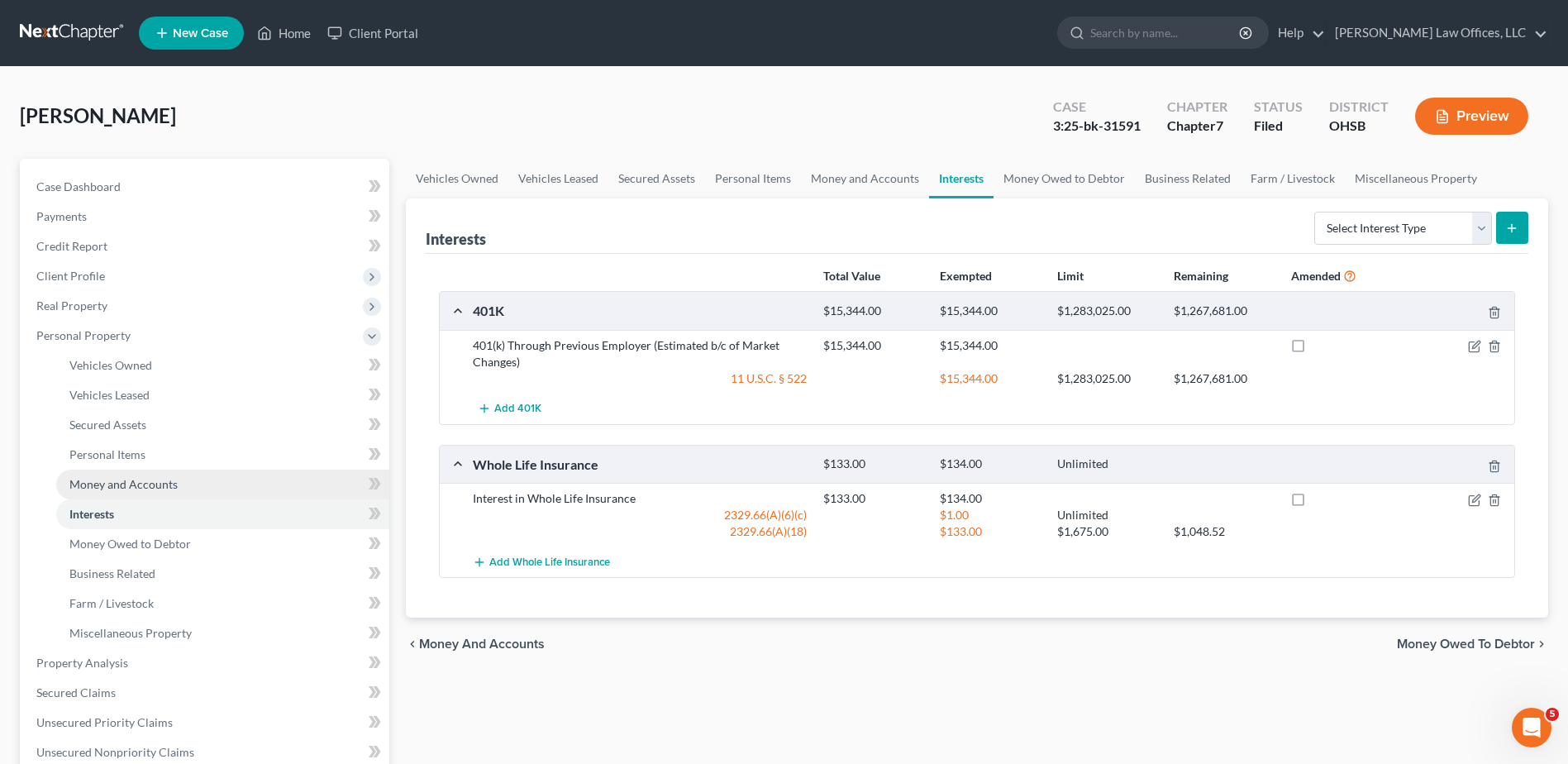
click at [103, 488] on span "Money and Accounts" at bounding box center [123, 483] width 108 height 14
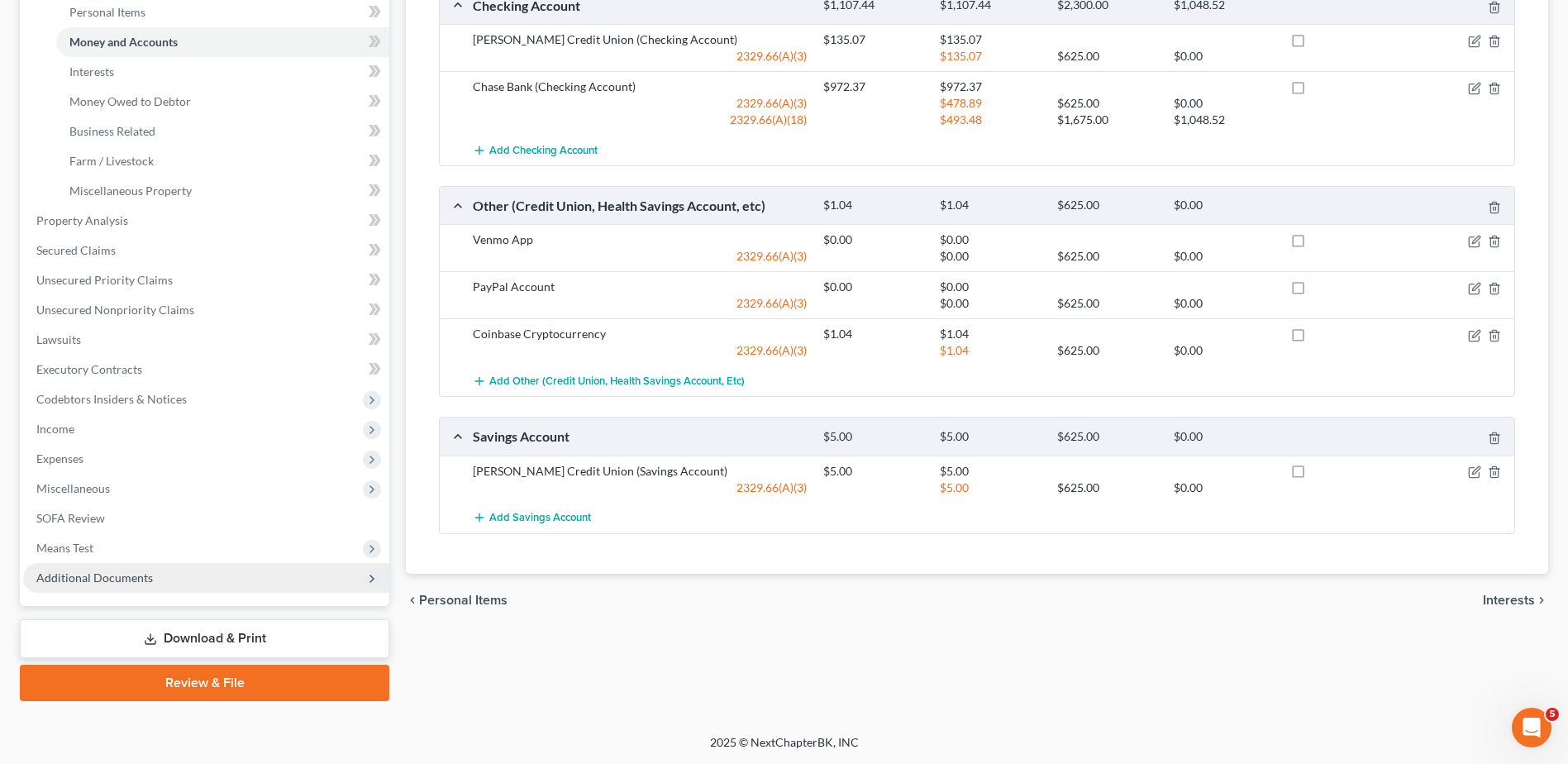
click at [94, 579] on span "Additional Documents" at bounding box center [95, 577] width 117 height 14
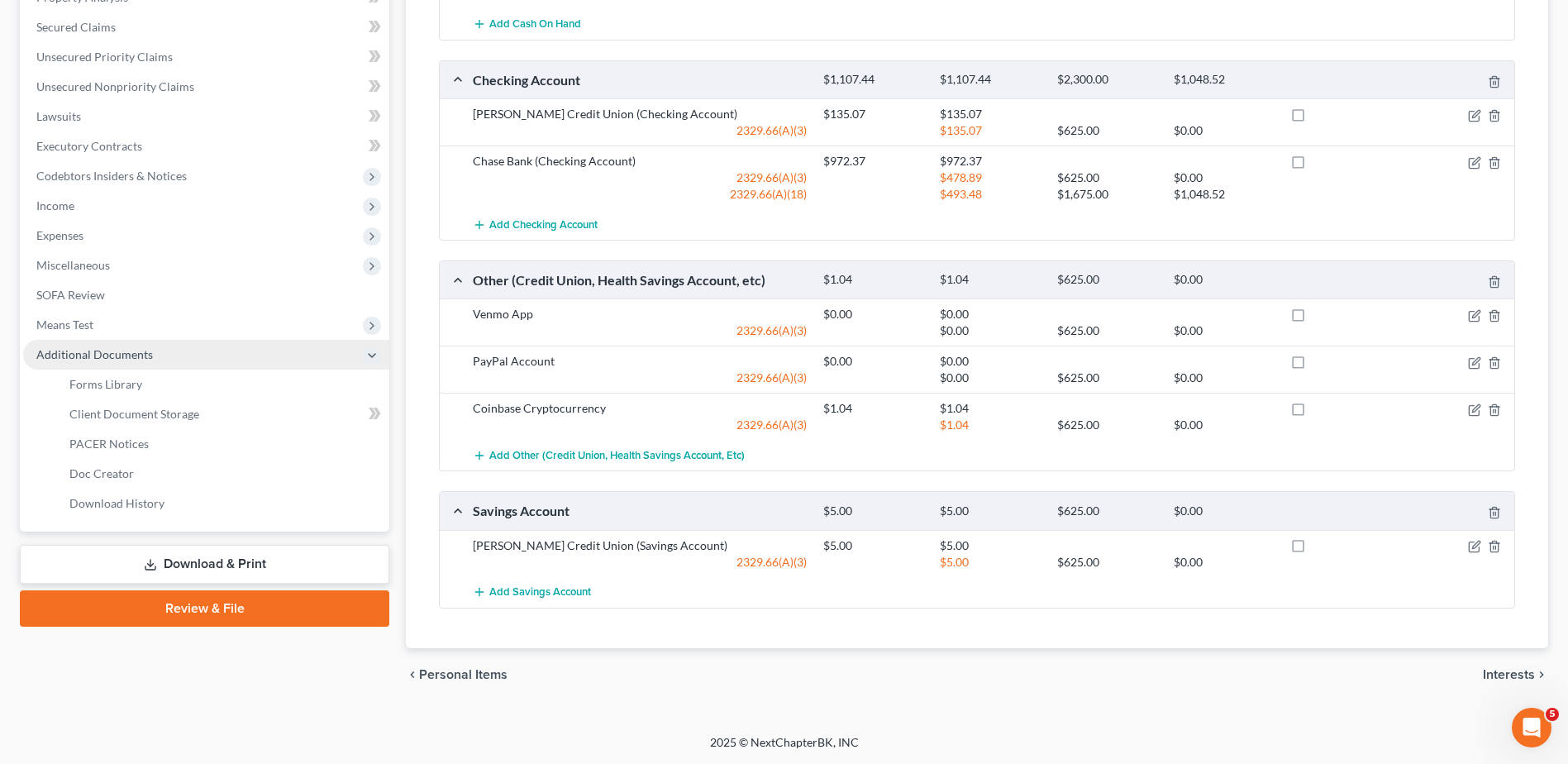
scroll to position [368, 0]
click at [179, 414] on span "Client Document Storage" at bounding box center [134, 414] width 130 height 14
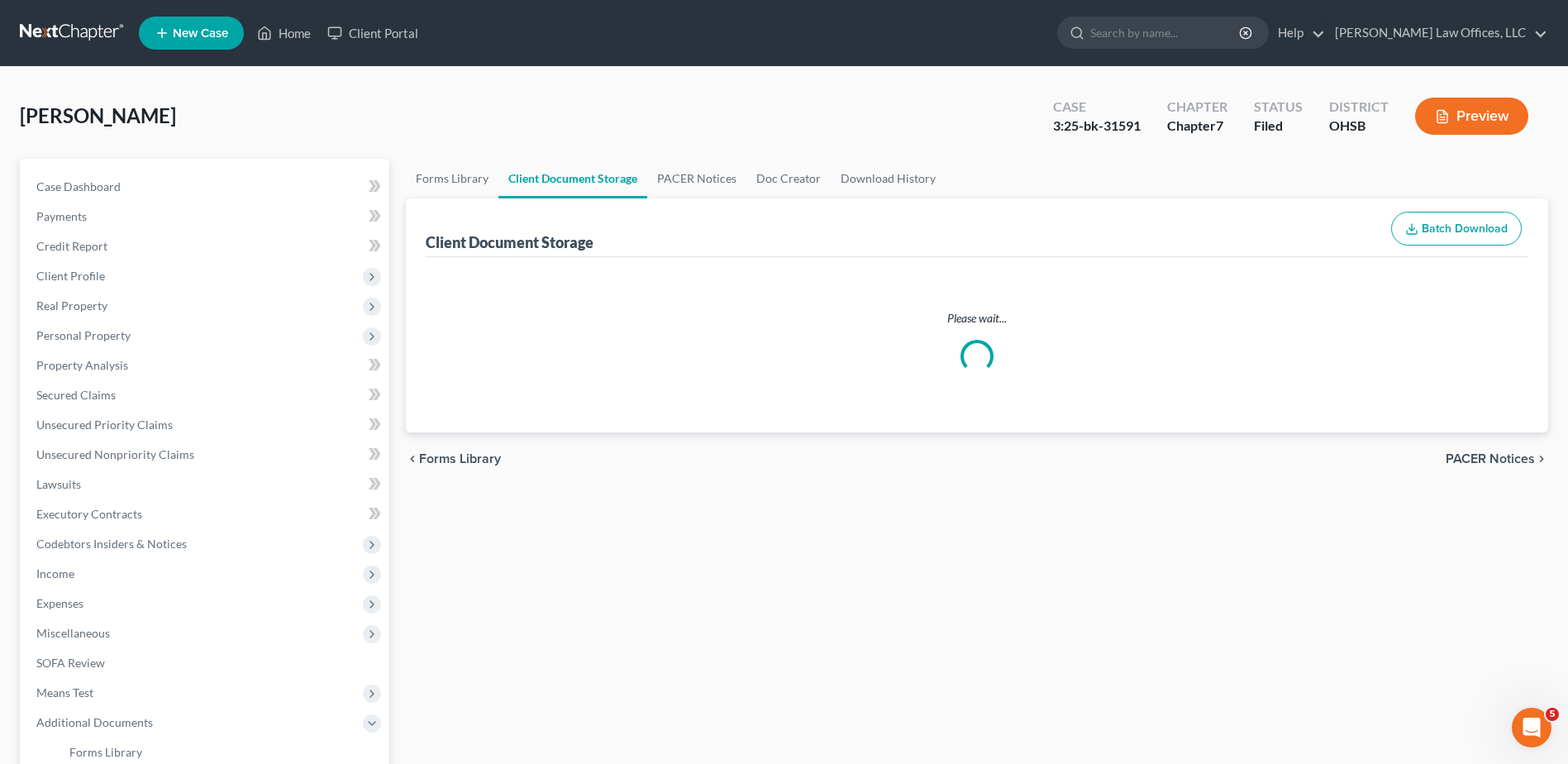
select select "7"
select select "52"
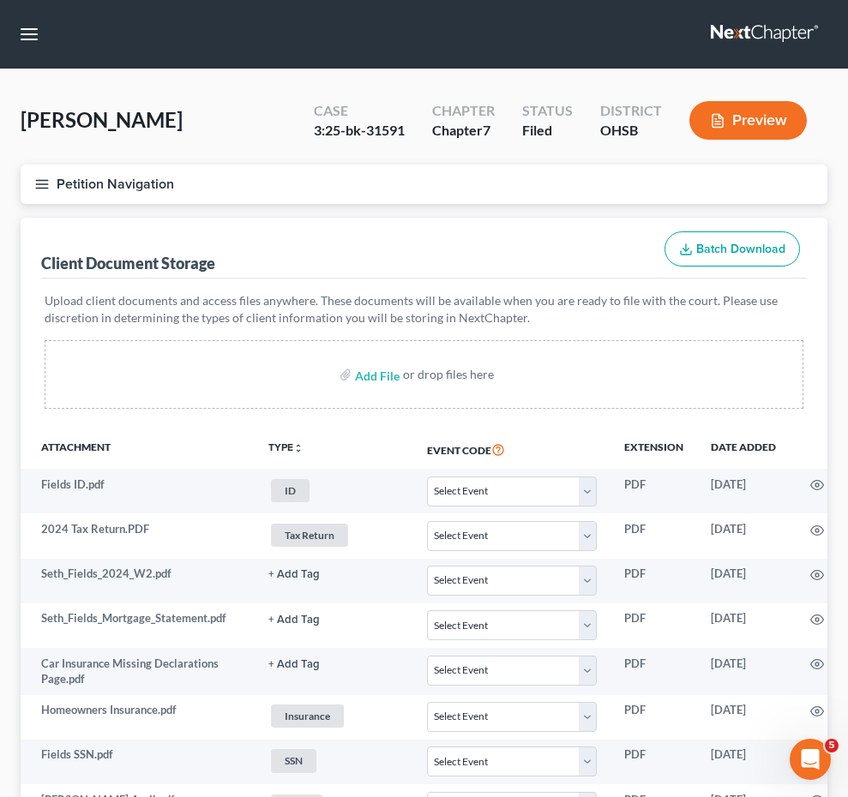
select select "7"
select select "52"
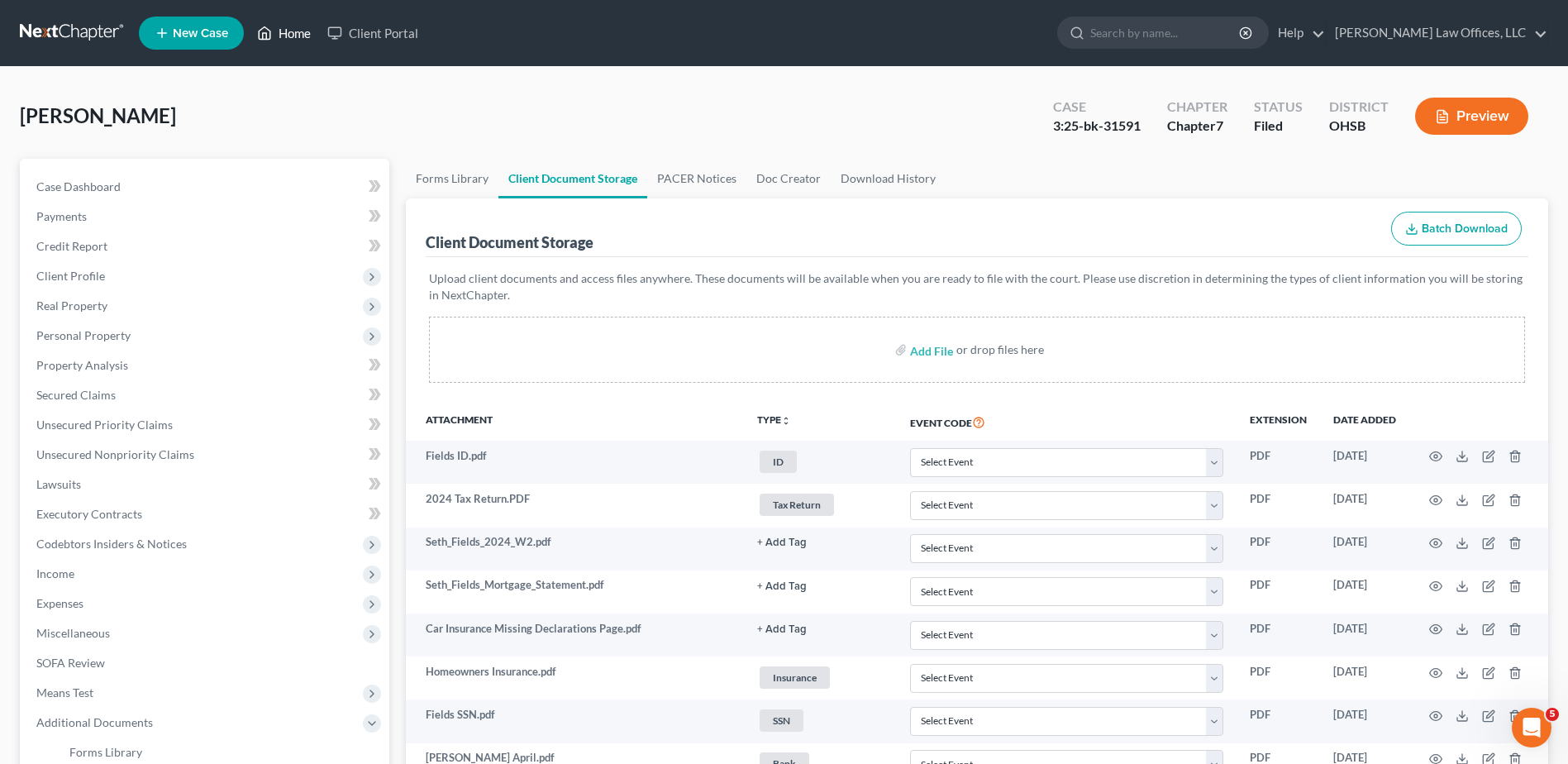
click at [292, 29] on link "Home" at bounding box center [284, 33] width 70 height 30
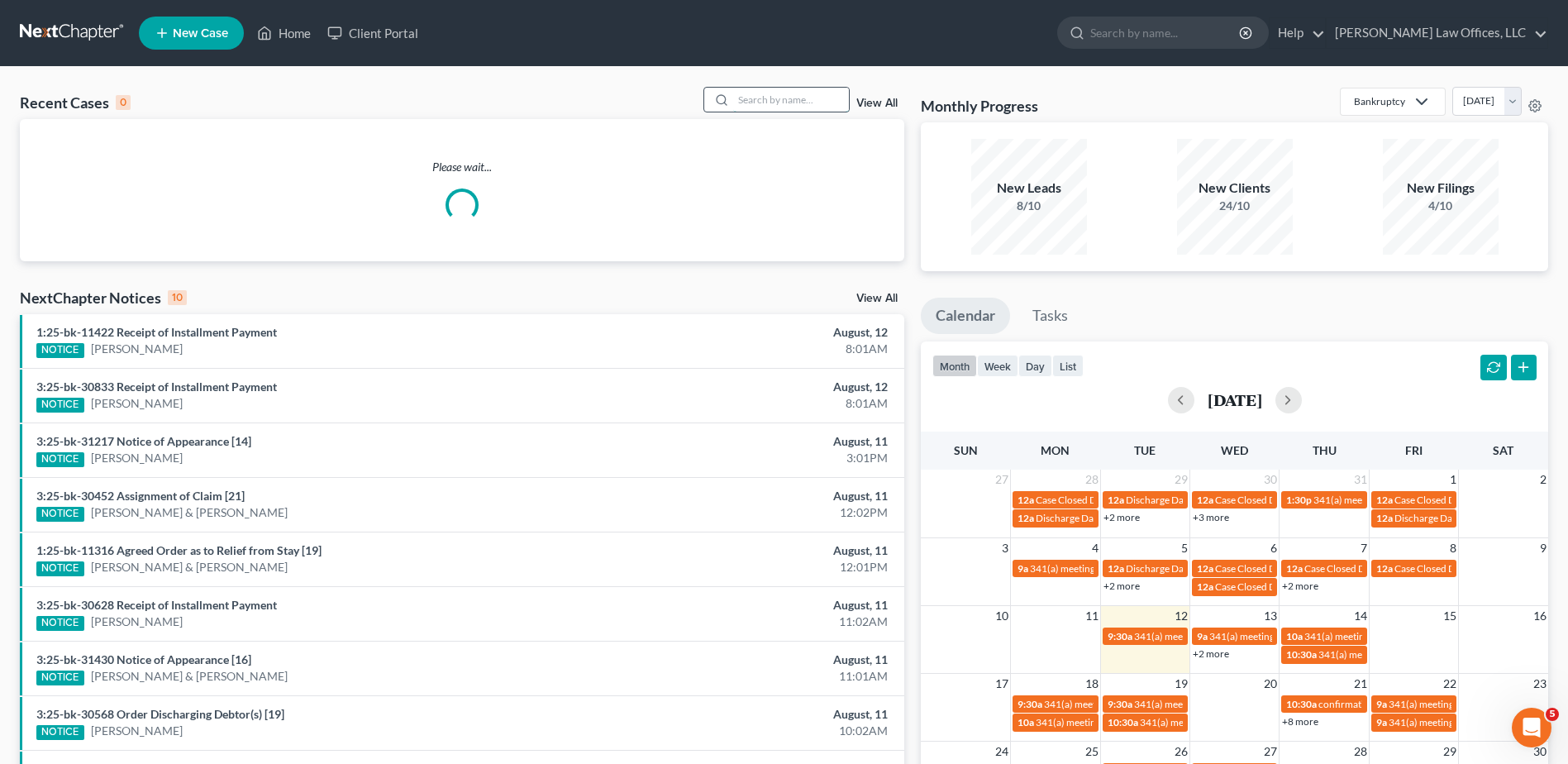
click at [800, 97] on input "search" at bounding box center [791, 99] width 116 height 24
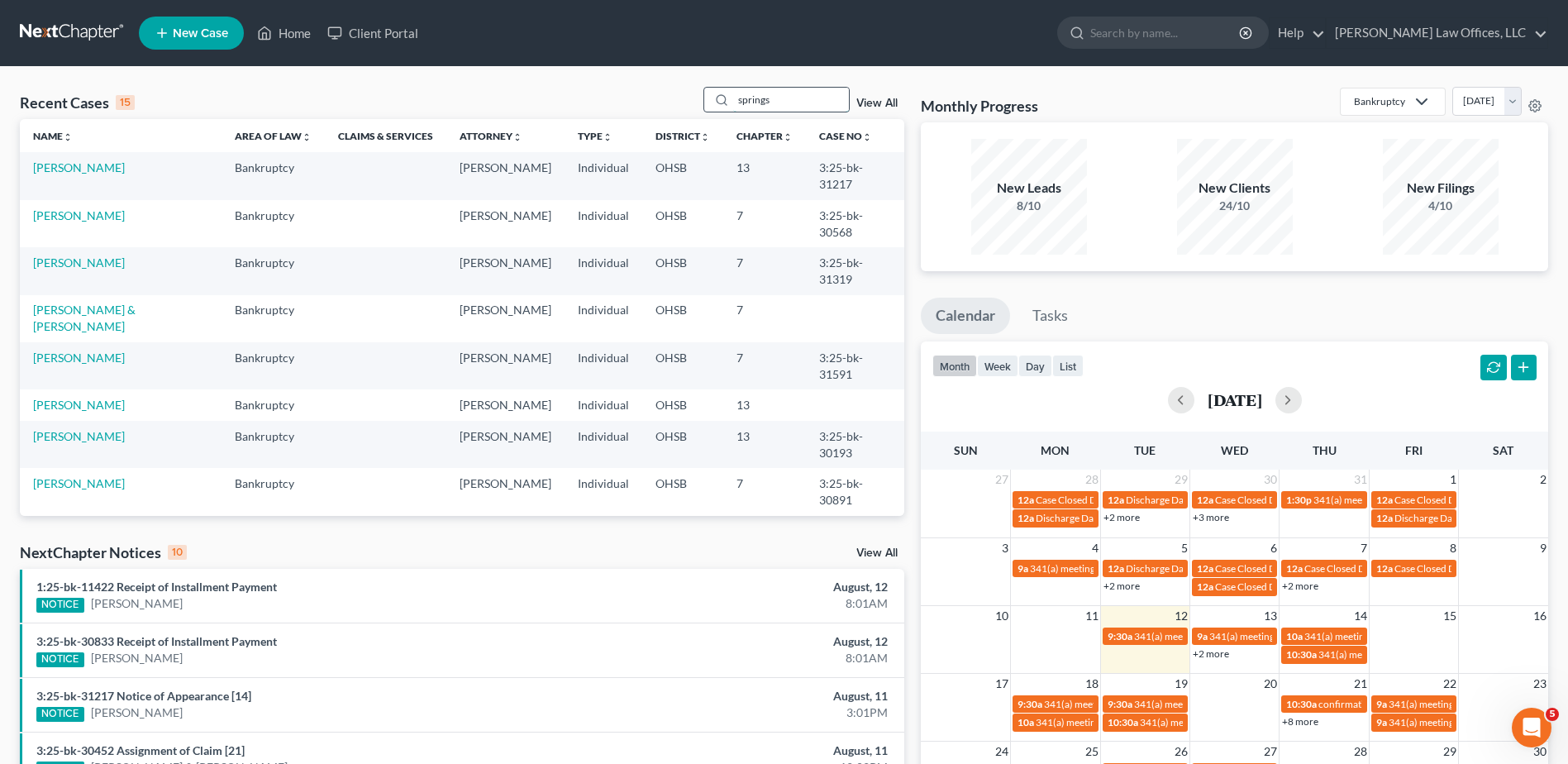
type input "springs"
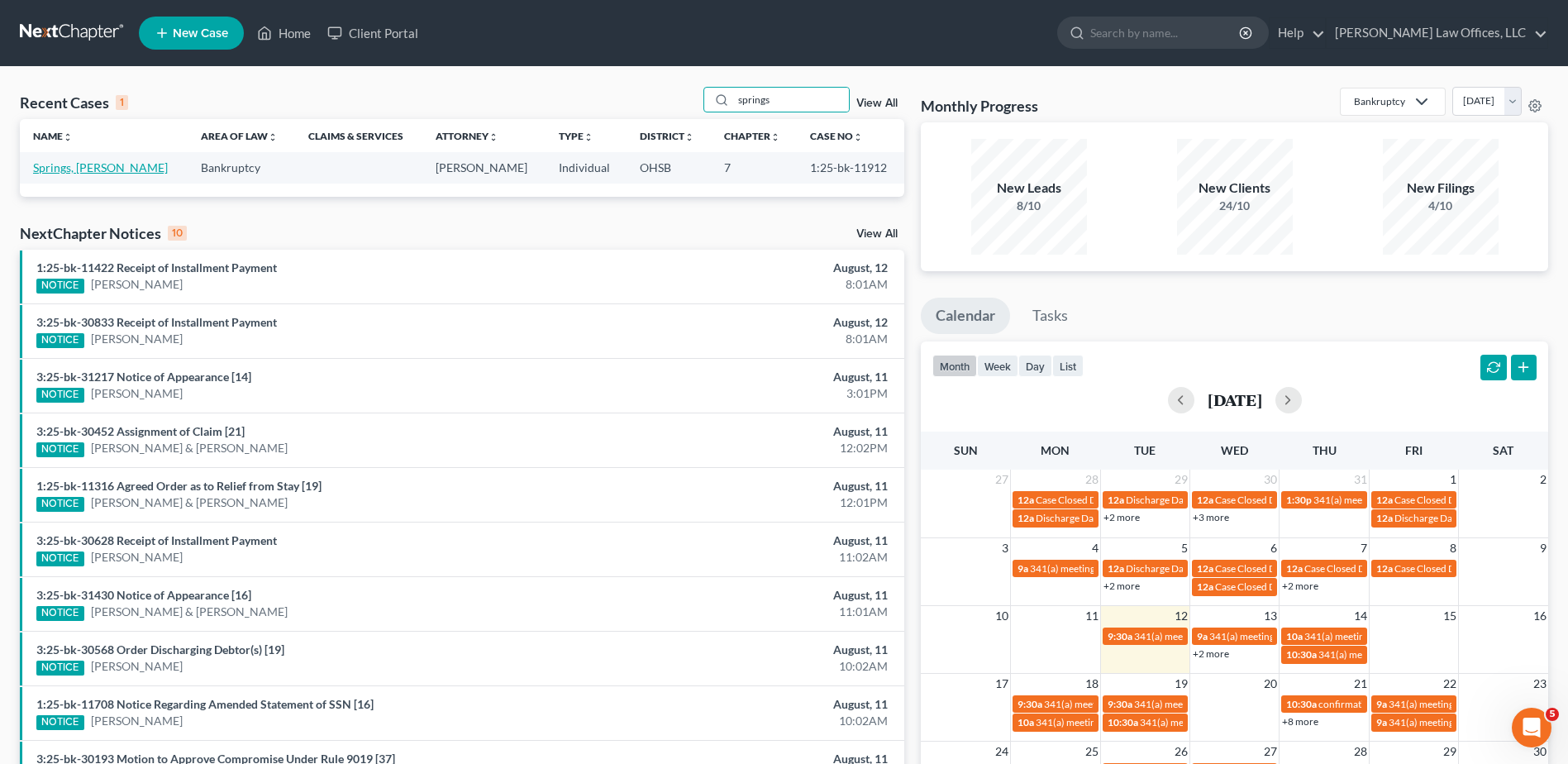
click at [57, 174] on link "Springs, [PERSON_NAME]" at bounding box center [100, 167] width 135 height 14
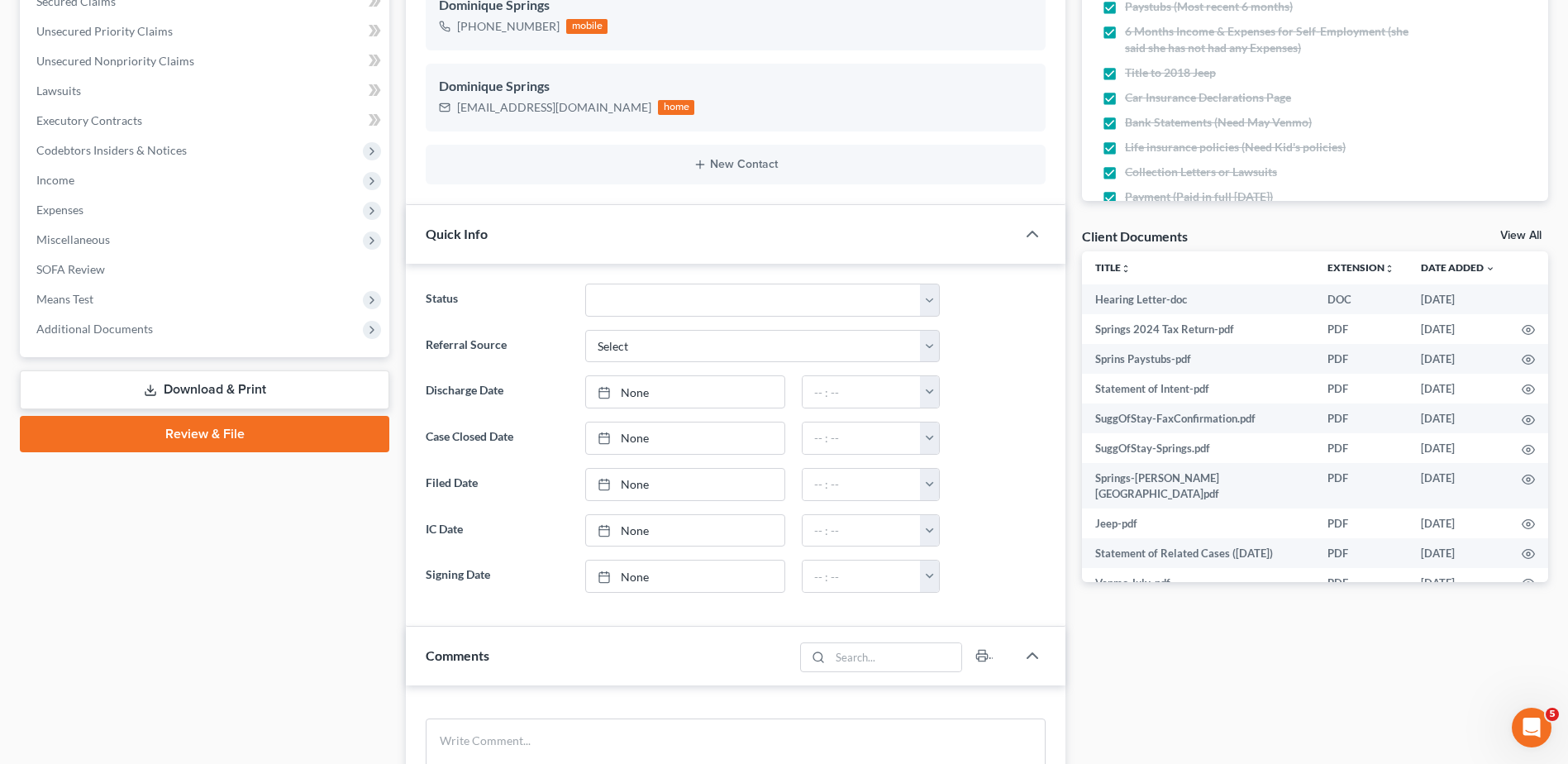
scroll to position [413, 0]
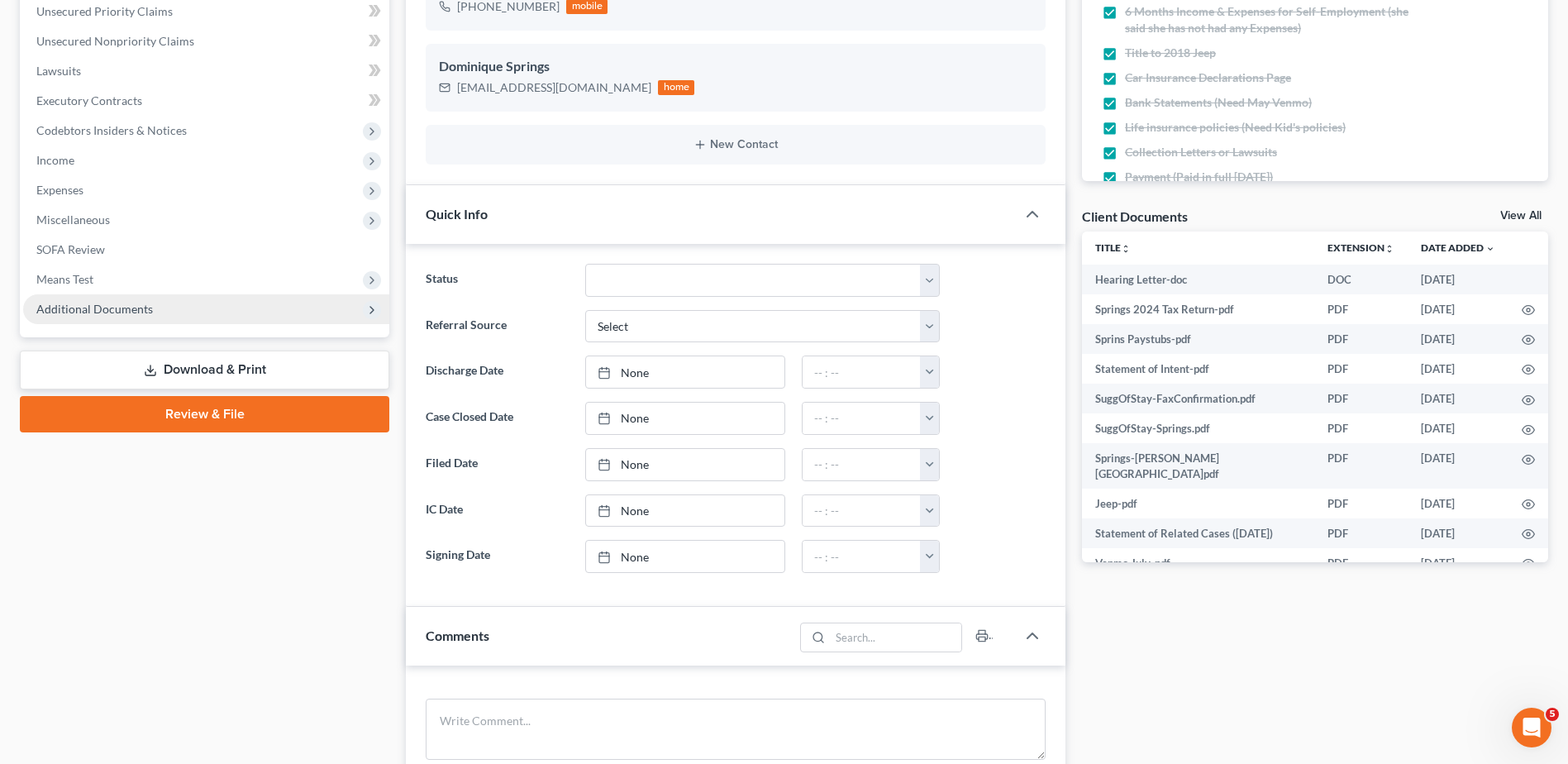
click at [130, 315] on span "Additional Documents" at bounding box center [206, 309] width 366 height 30
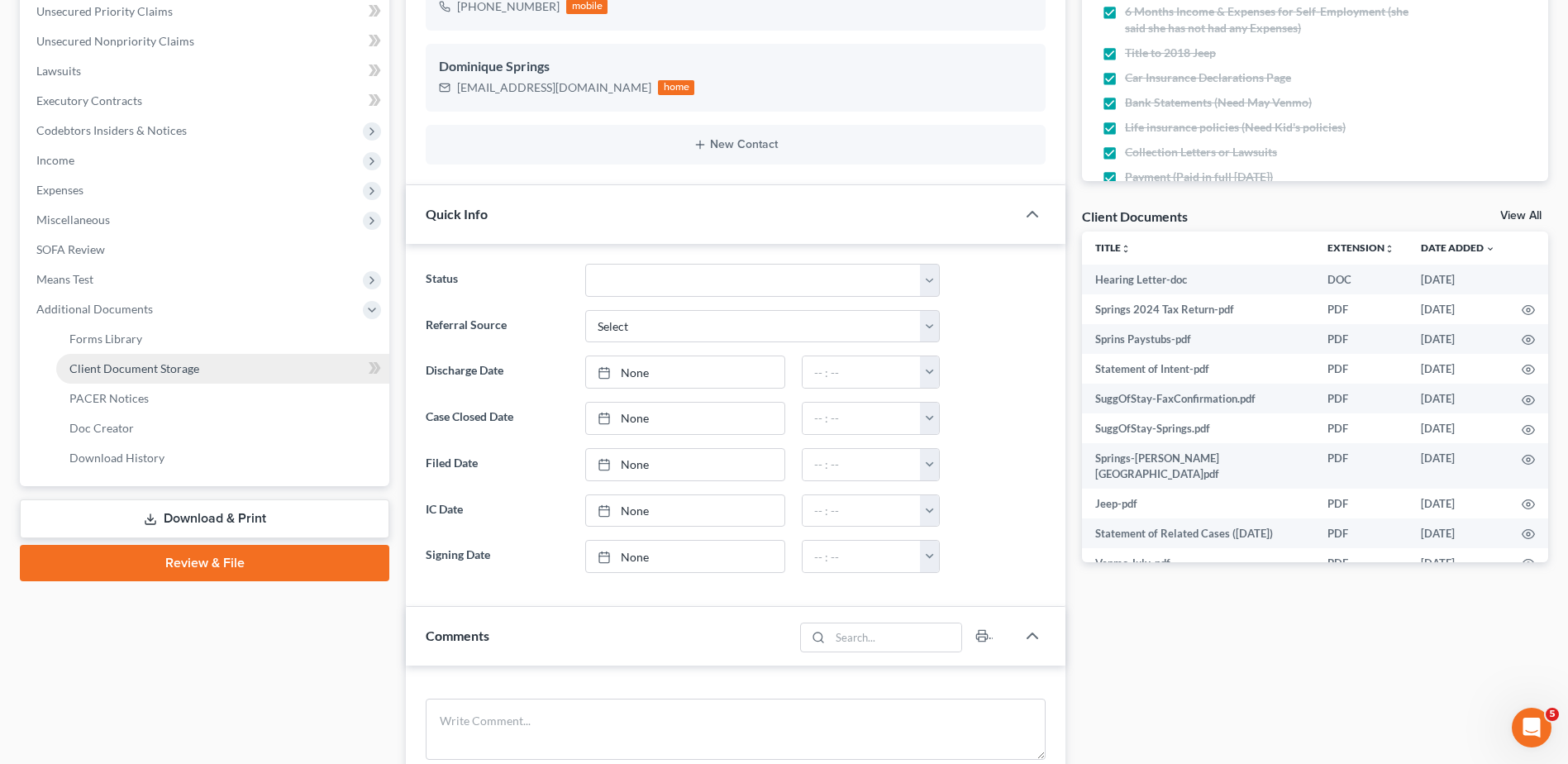
click at [117, 368] on span "Client Document Storage" at bounding box center [134, 368] width 130 height 14
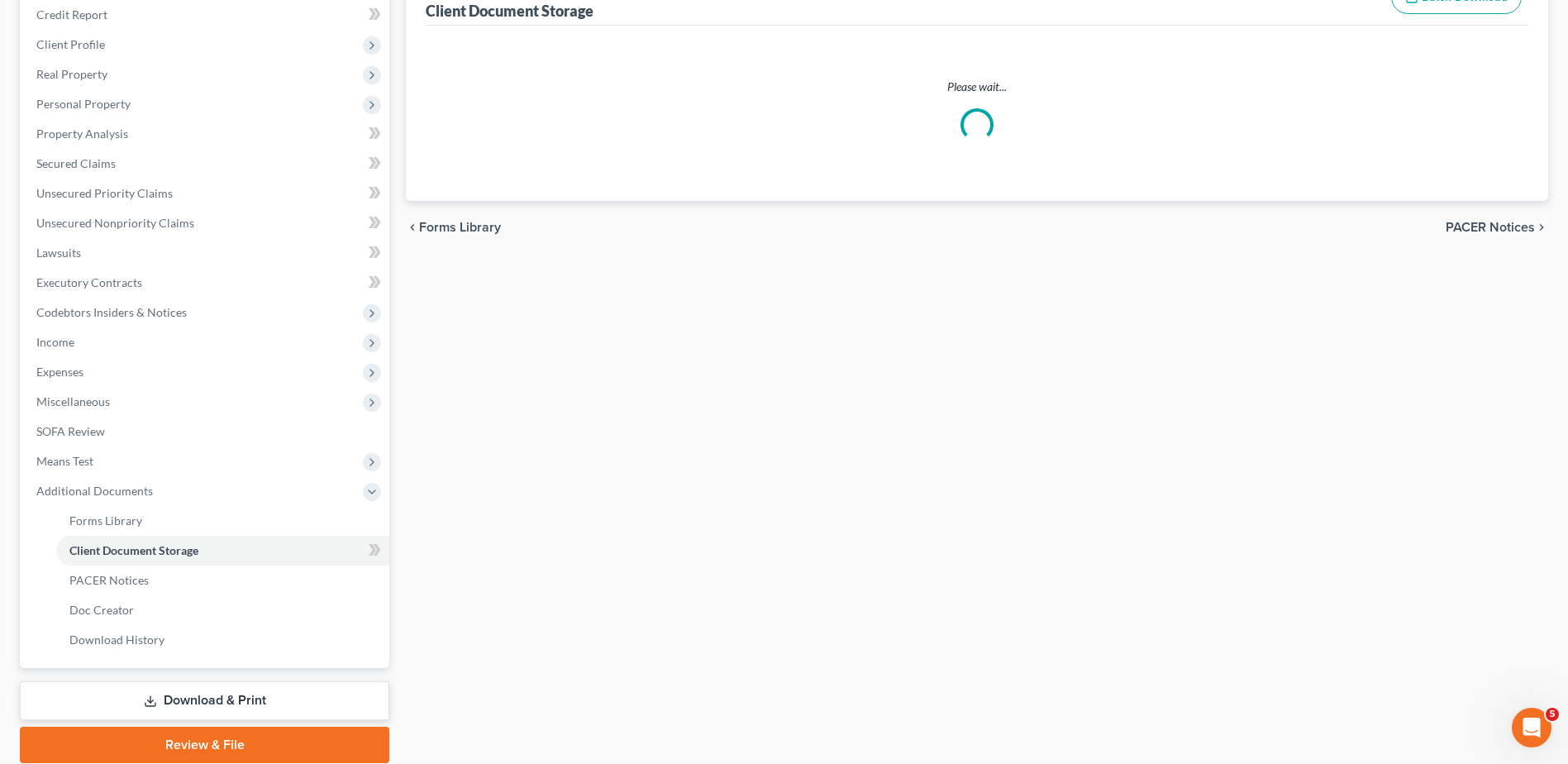
scroll to position [59, 0]
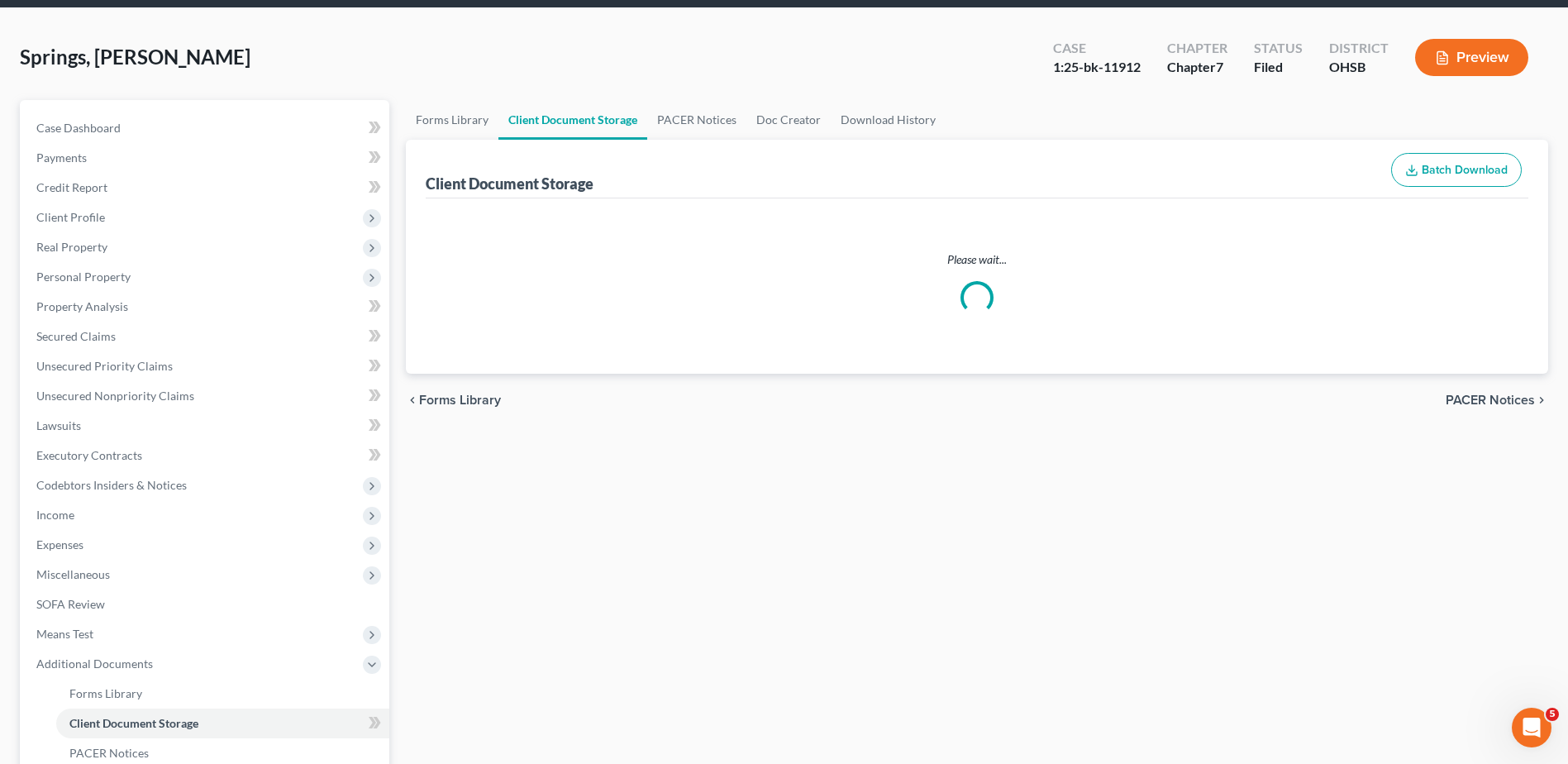
select select "7"
select select "52"
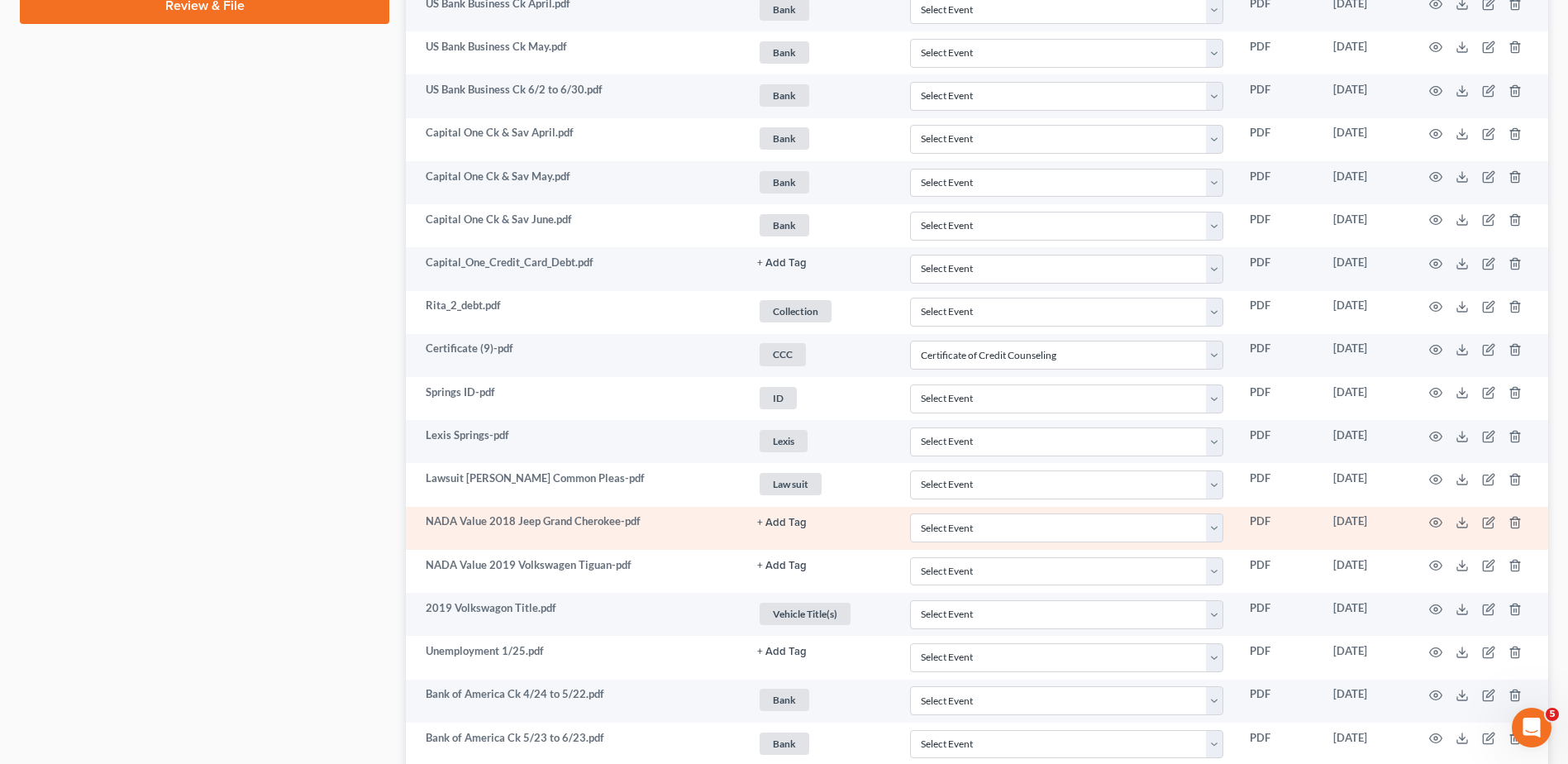
scroll to position [933, 0]
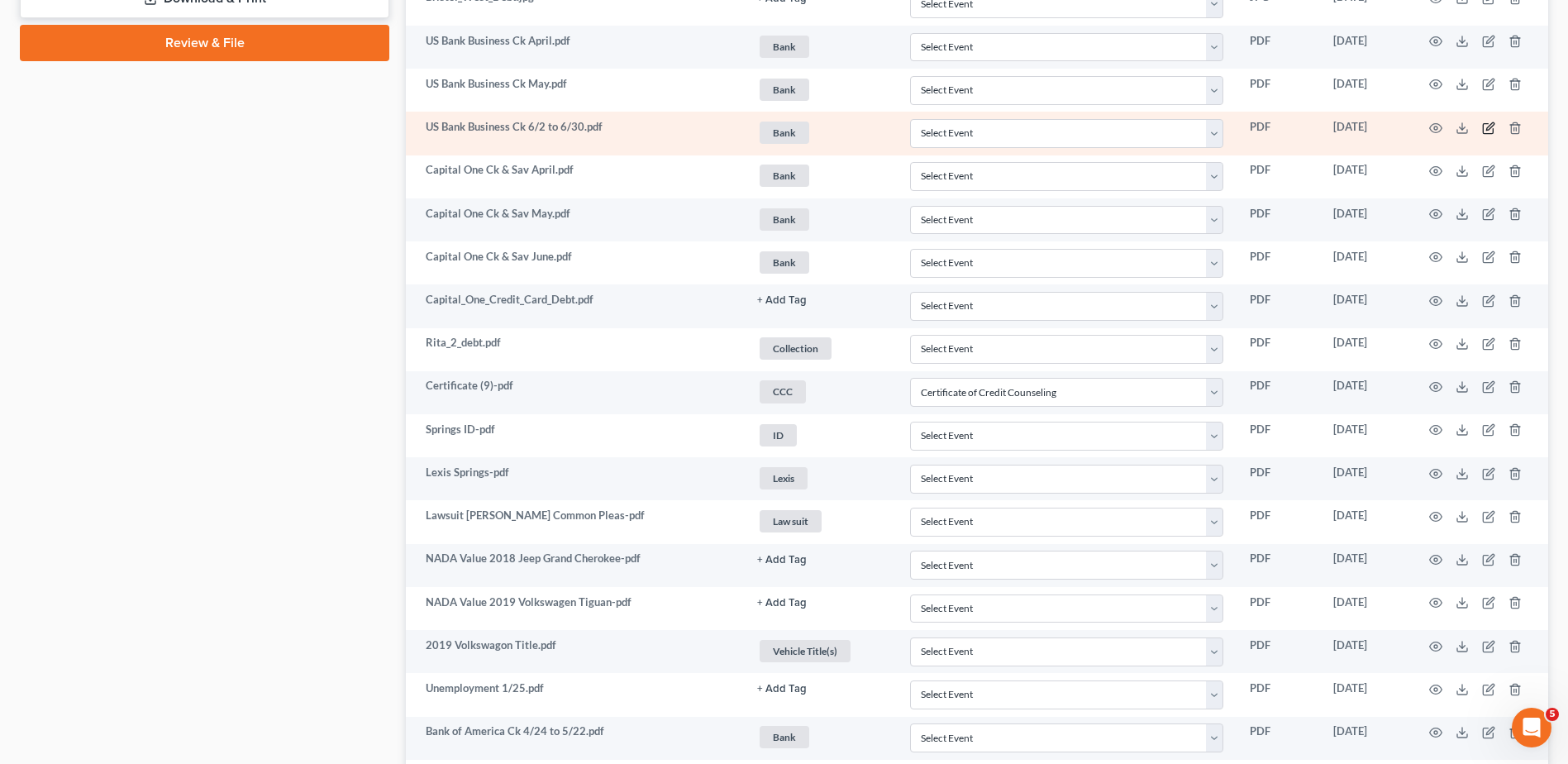
click at [1483, 126] on icon "button" at bounding box center [1487, 128] width 10 height 10
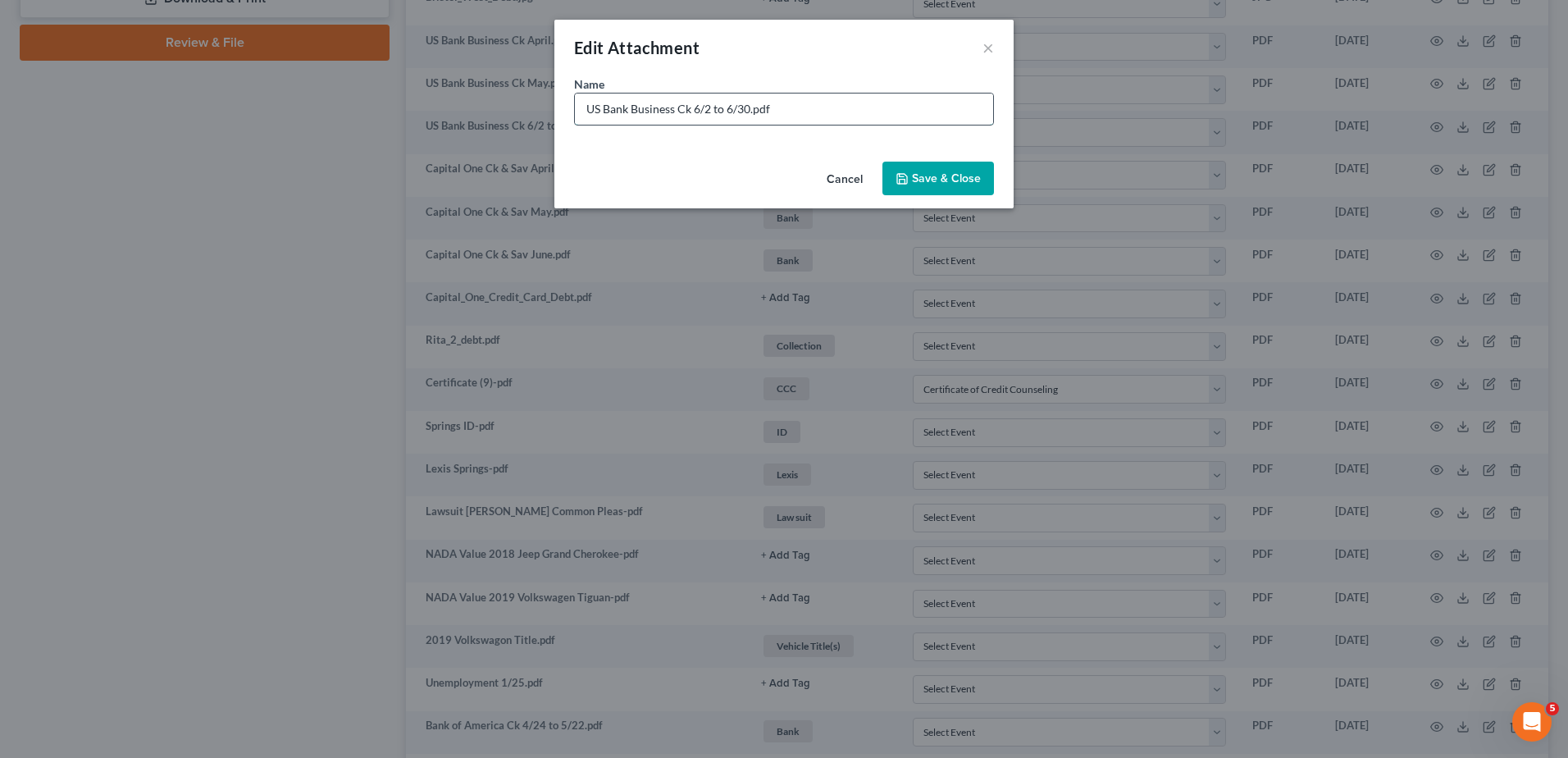
drag, startPoint x: 750, startPoint y: 108, endPoint x: 695, endPoint y: 108, distance: 55.0
click at [695, 108] on input "US Bank Business Ck 6/2 to 6/30.pdf" at bounding box center [784, 109] width 418 height 32
type input "US Bank Business Ck June.pdf"
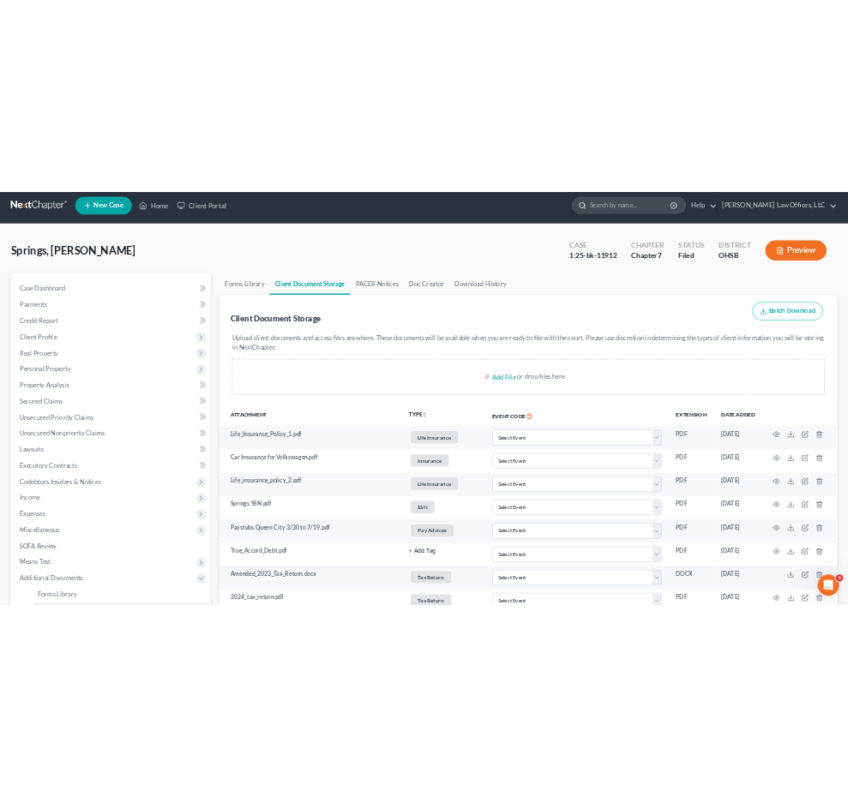
scroll to position [0, 0]
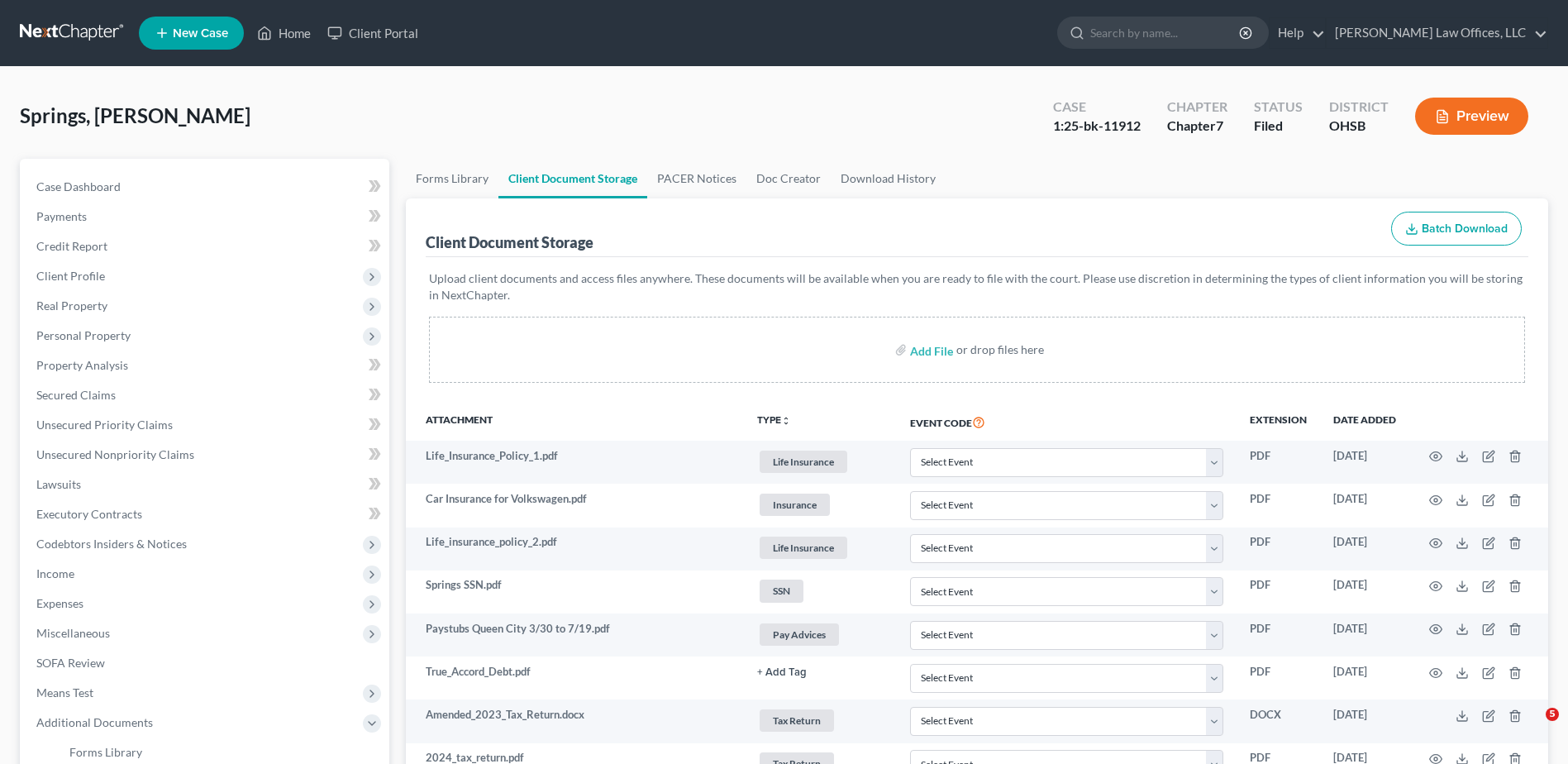
select select "7"
select select "52"
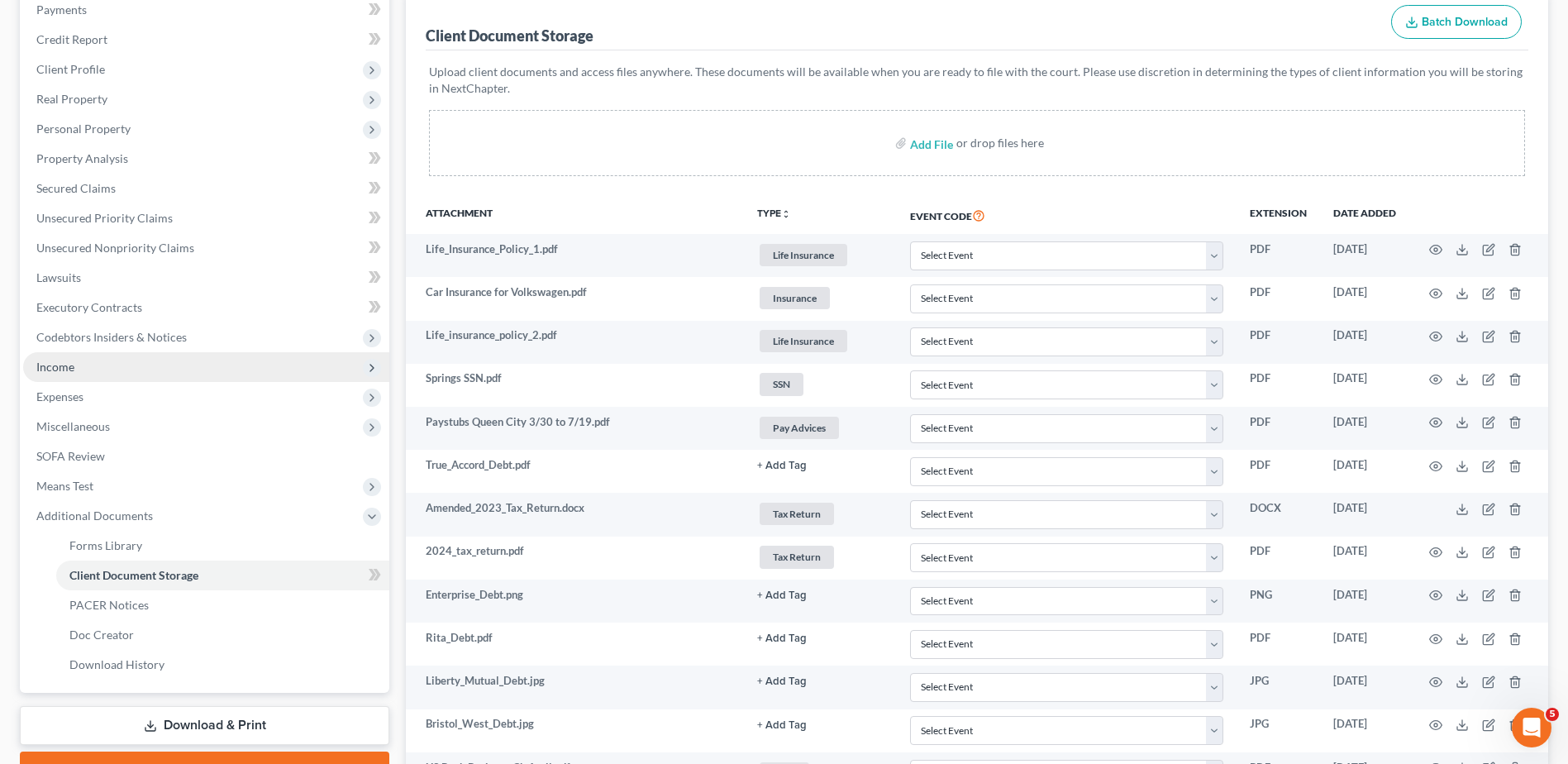
scroll to position [110, 0]
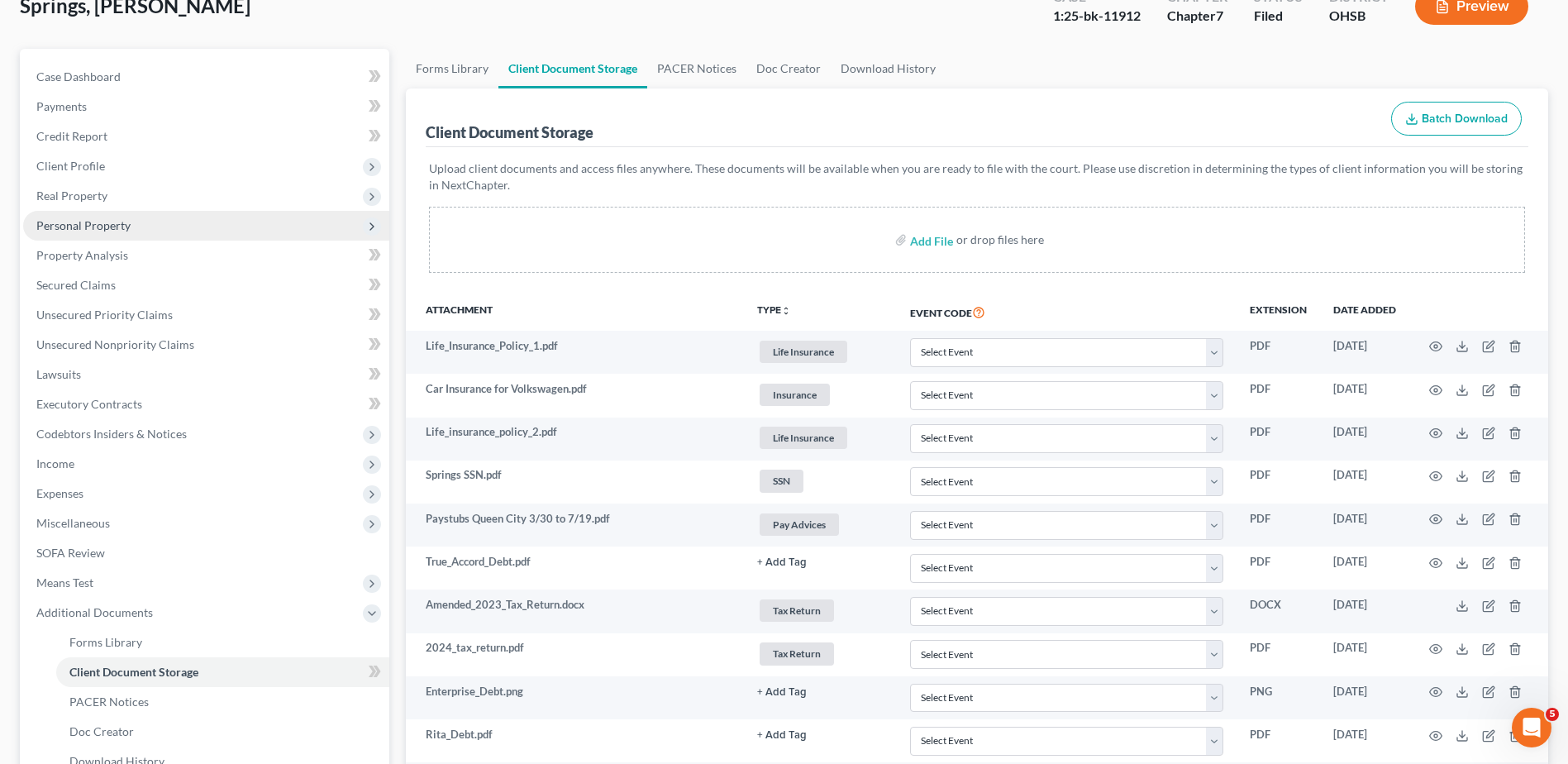
click at [80, 227] on span "Personal Property" at bounding box center [84, 225] width 95 height 14
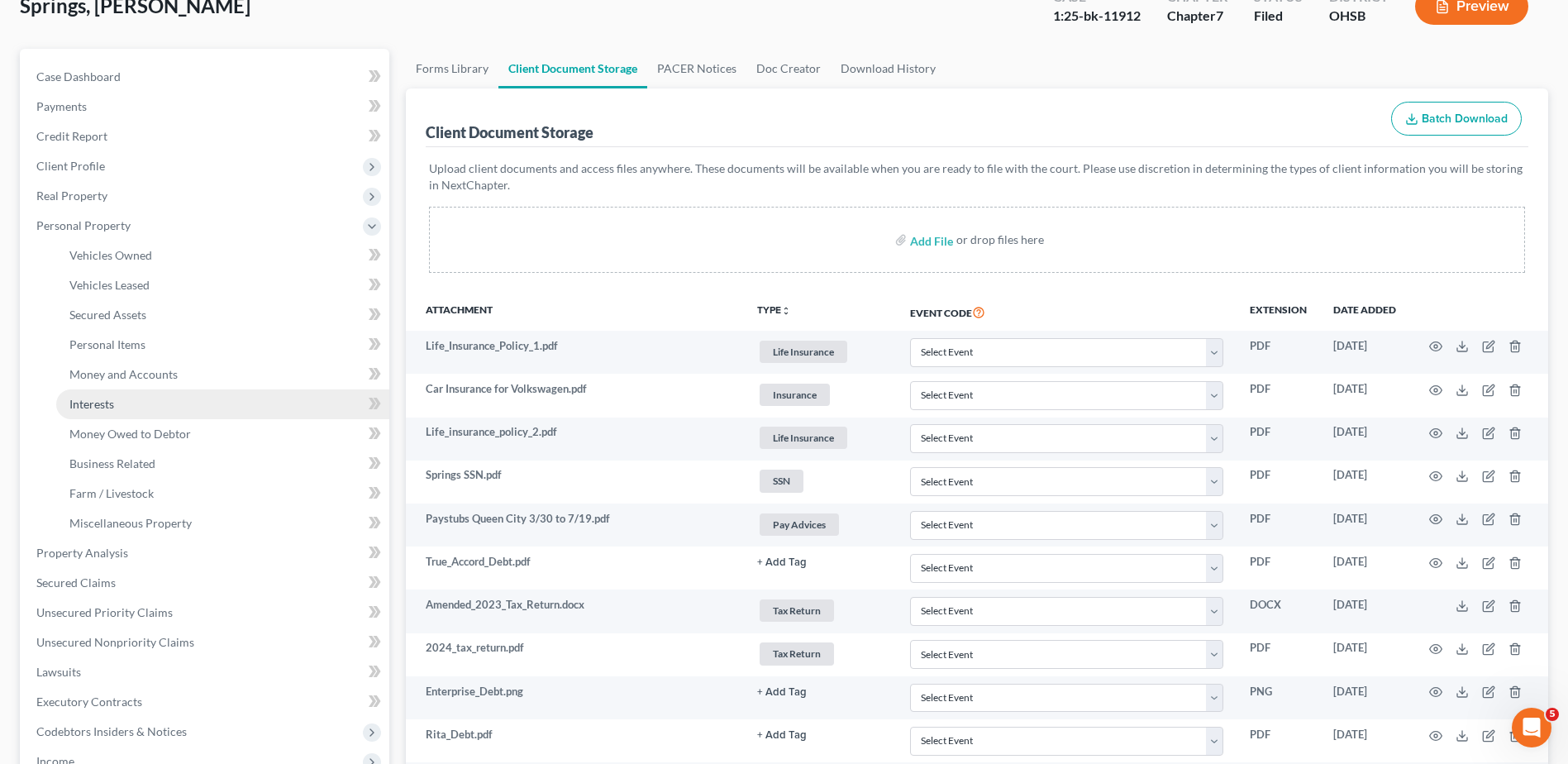
click at [89, 407] on span "Interests" at bounding box center [92, 403] width 44 height 14
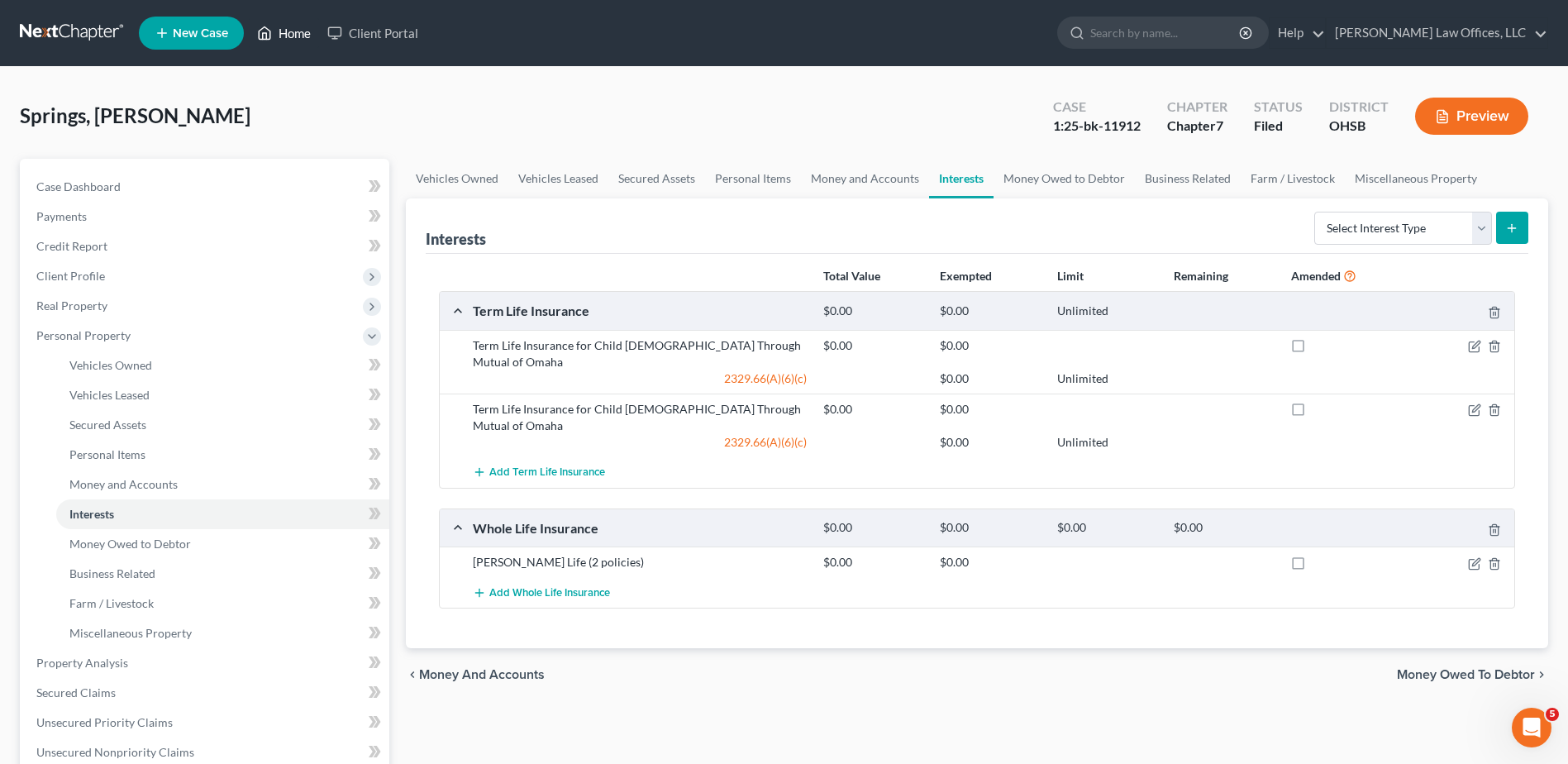
click at [292, 31] on link "Home" at bounding box center [284, 33] width 70 height 30
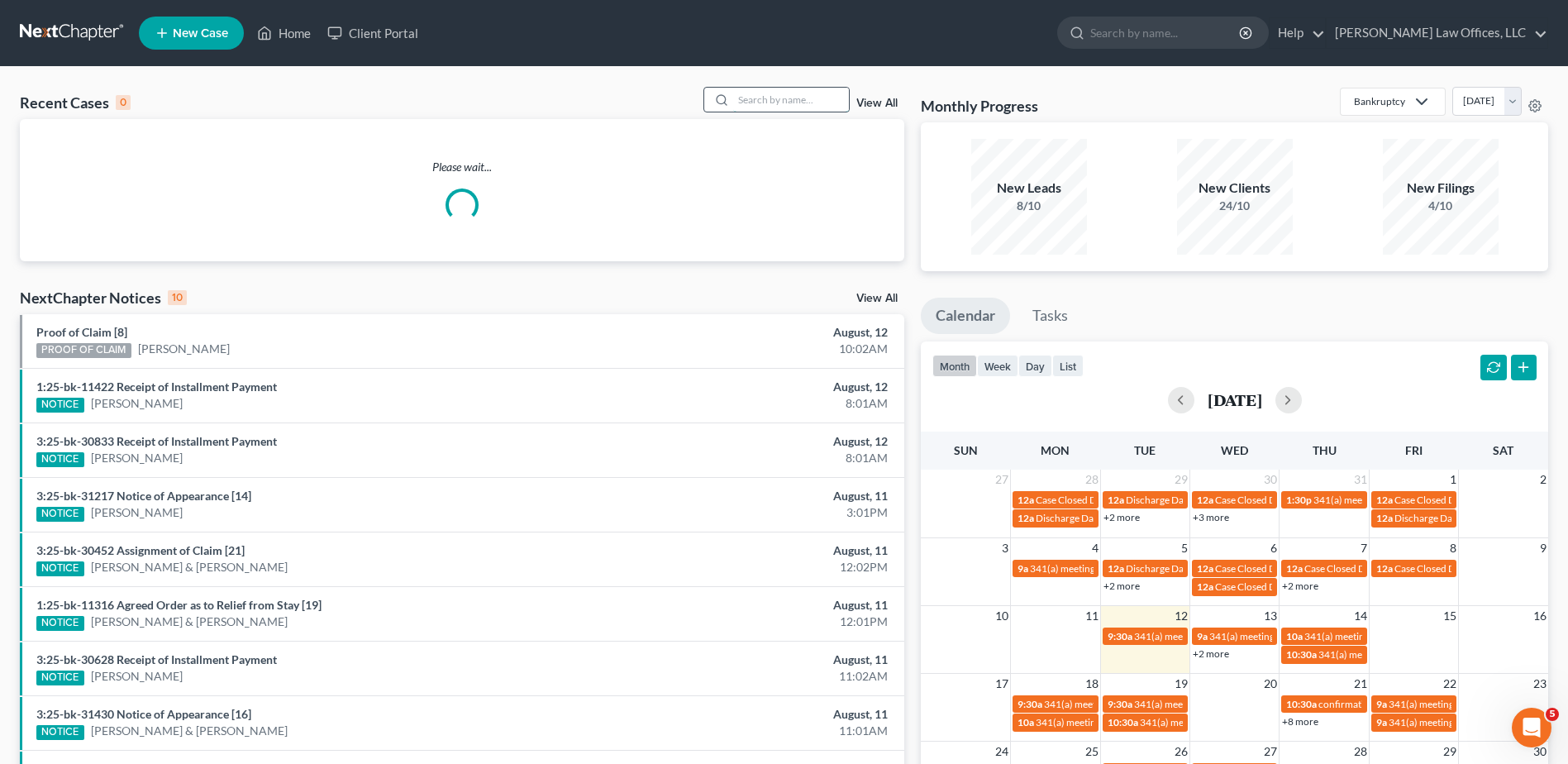
click at [778, 100] on input "search" at bounding box center [791, 99] width 116 height 24
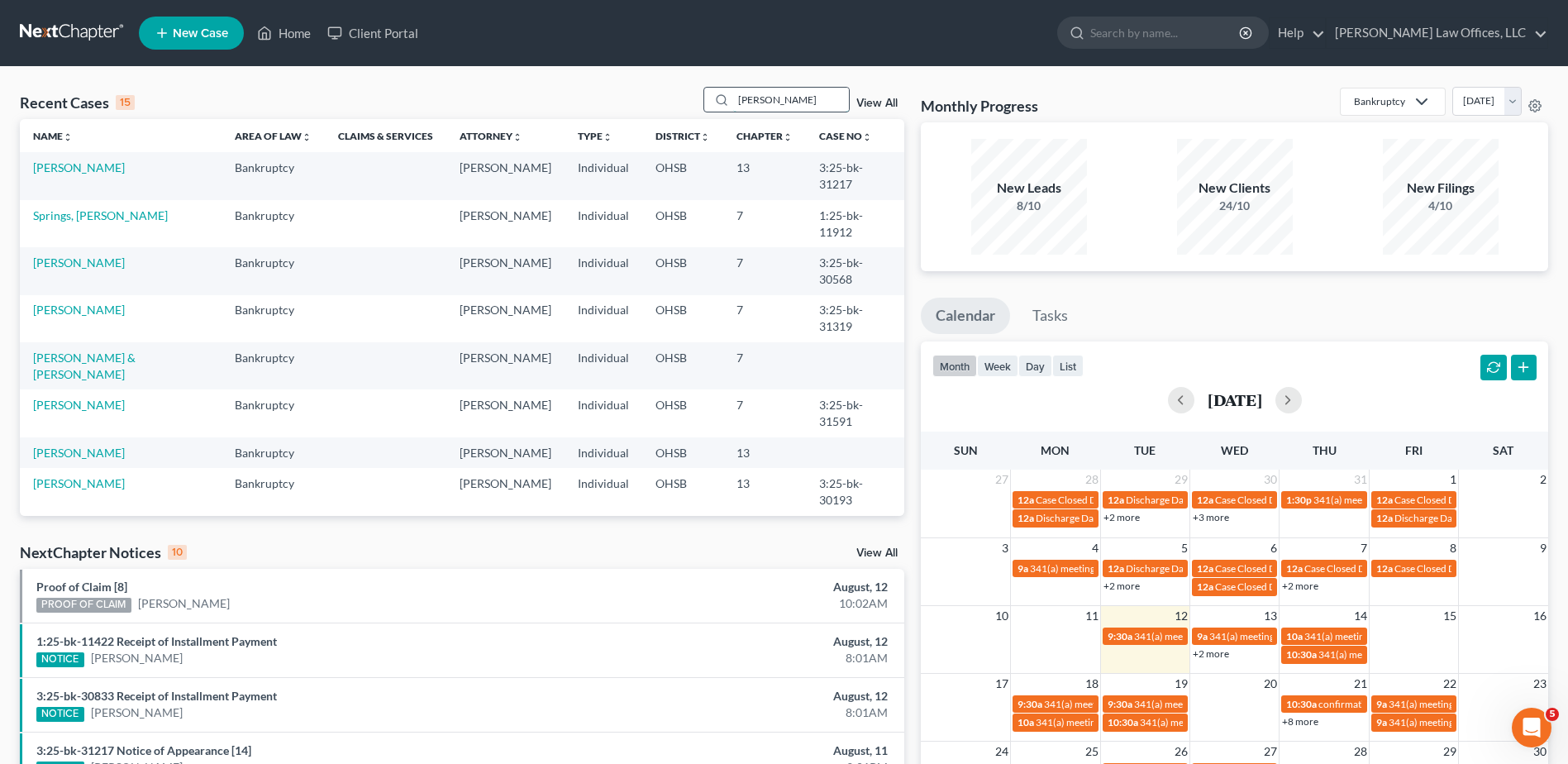
type input "[PERSON_NAME]"
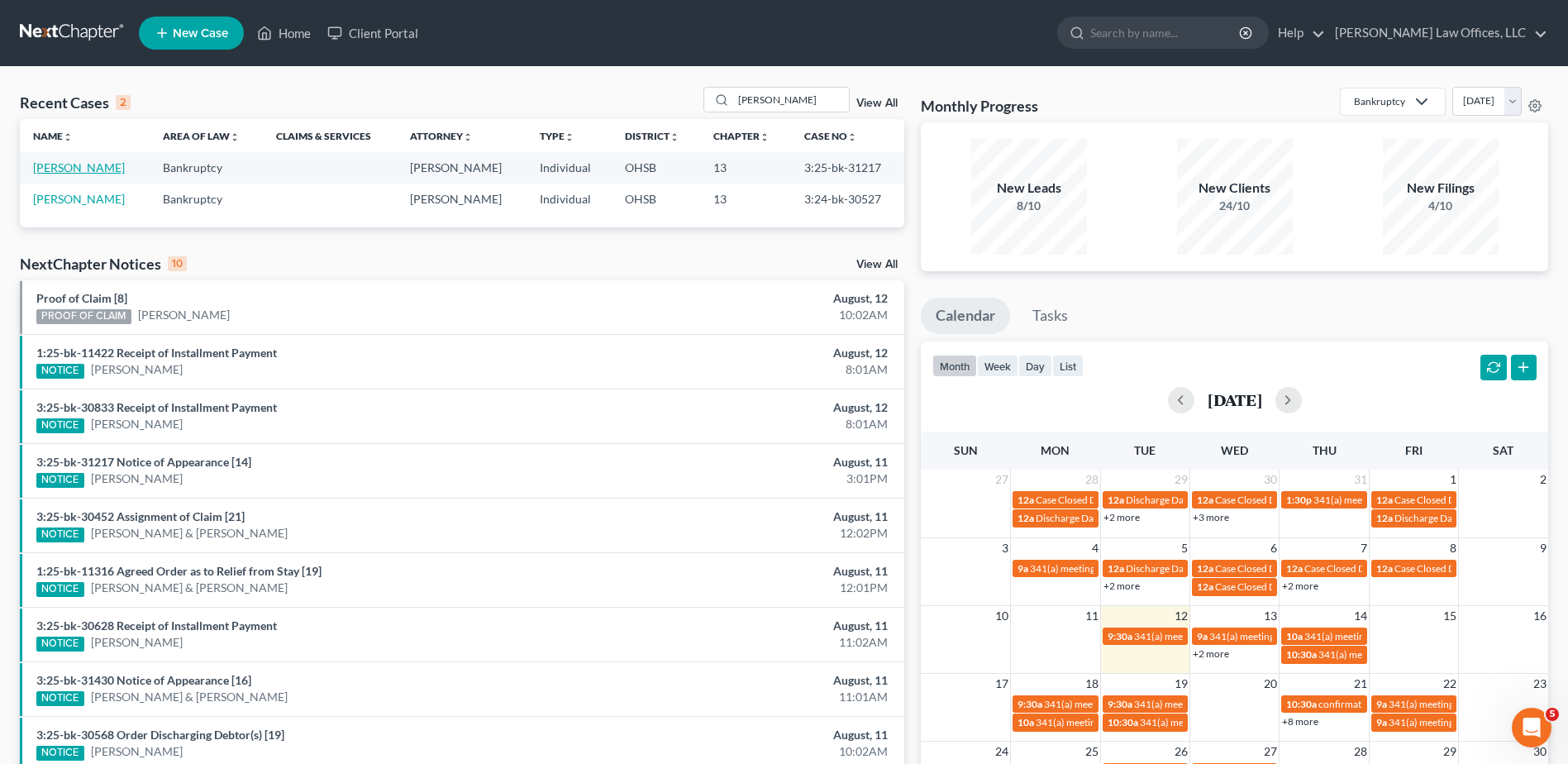
click at [74, 175] on link "[PERSON_NAME]" at bounding box center [78, 167] width 92 height 14
select select "4"
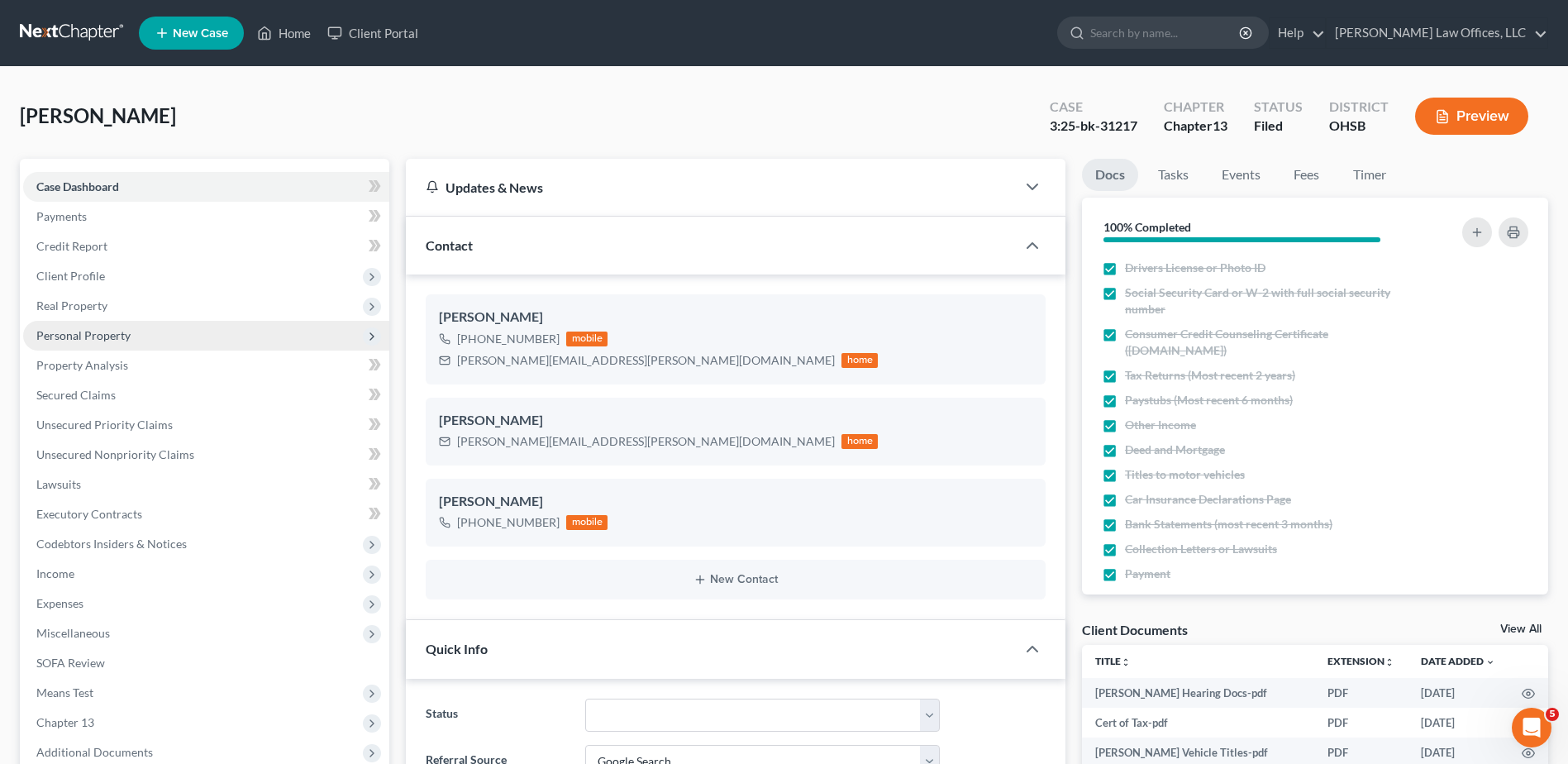
click at [96, 336] on span "Personal Property" at bounding box center [84, 335] width 95 height 14
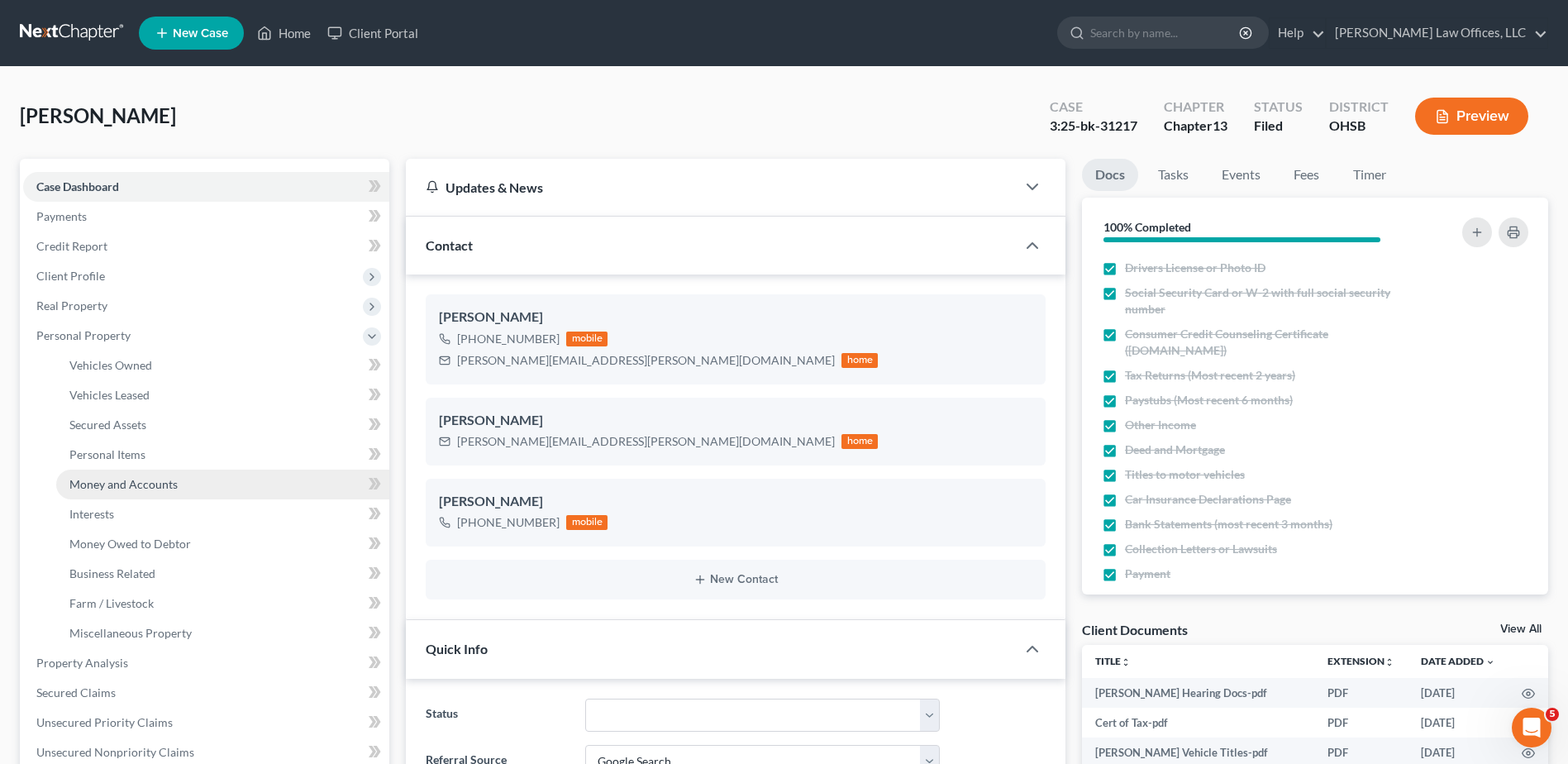
click at [127, 482] on span "Money and Accounts" at bounding box center [123, 483] width 108 height 14
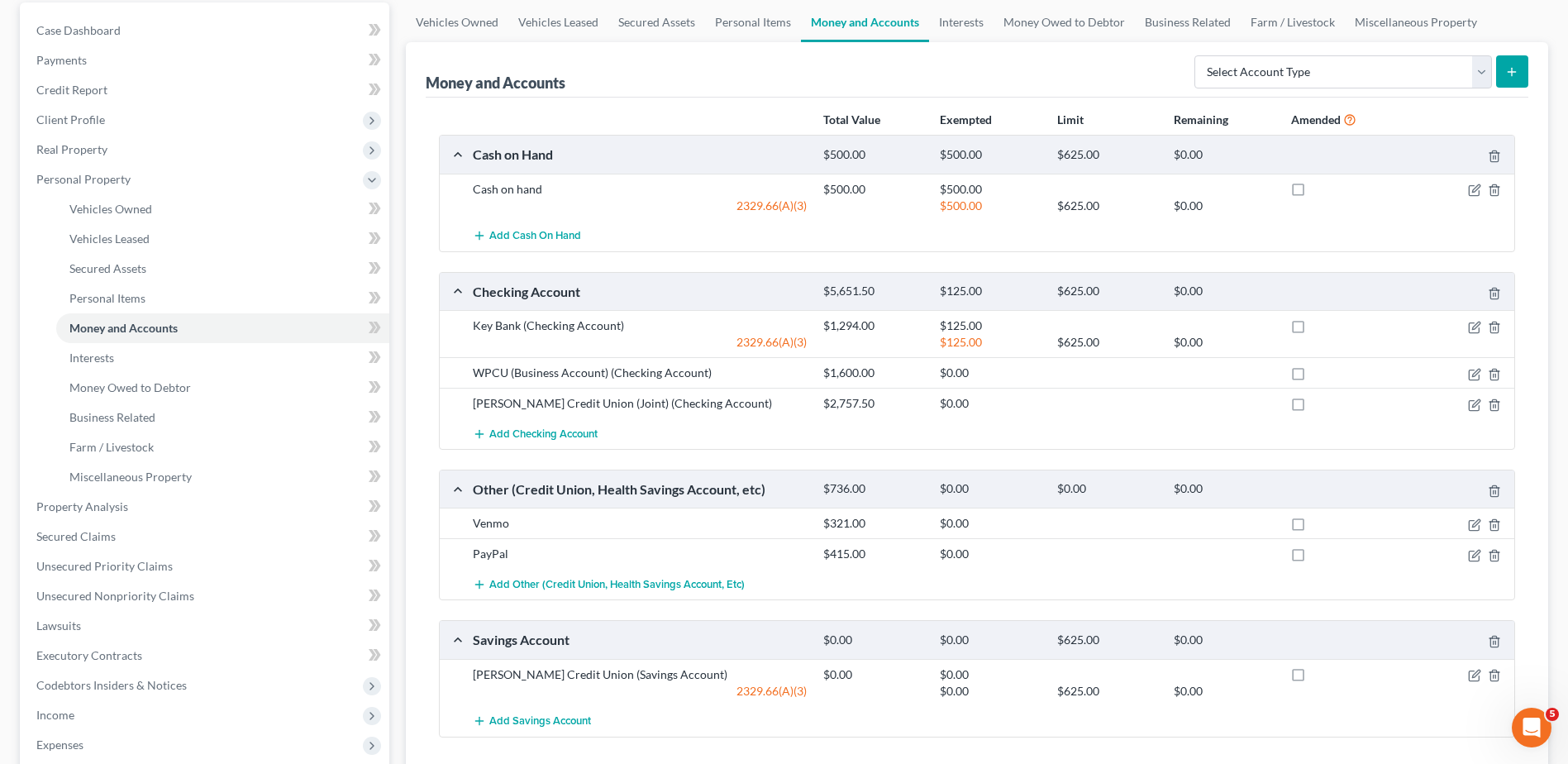
scroll to position [165, 0]
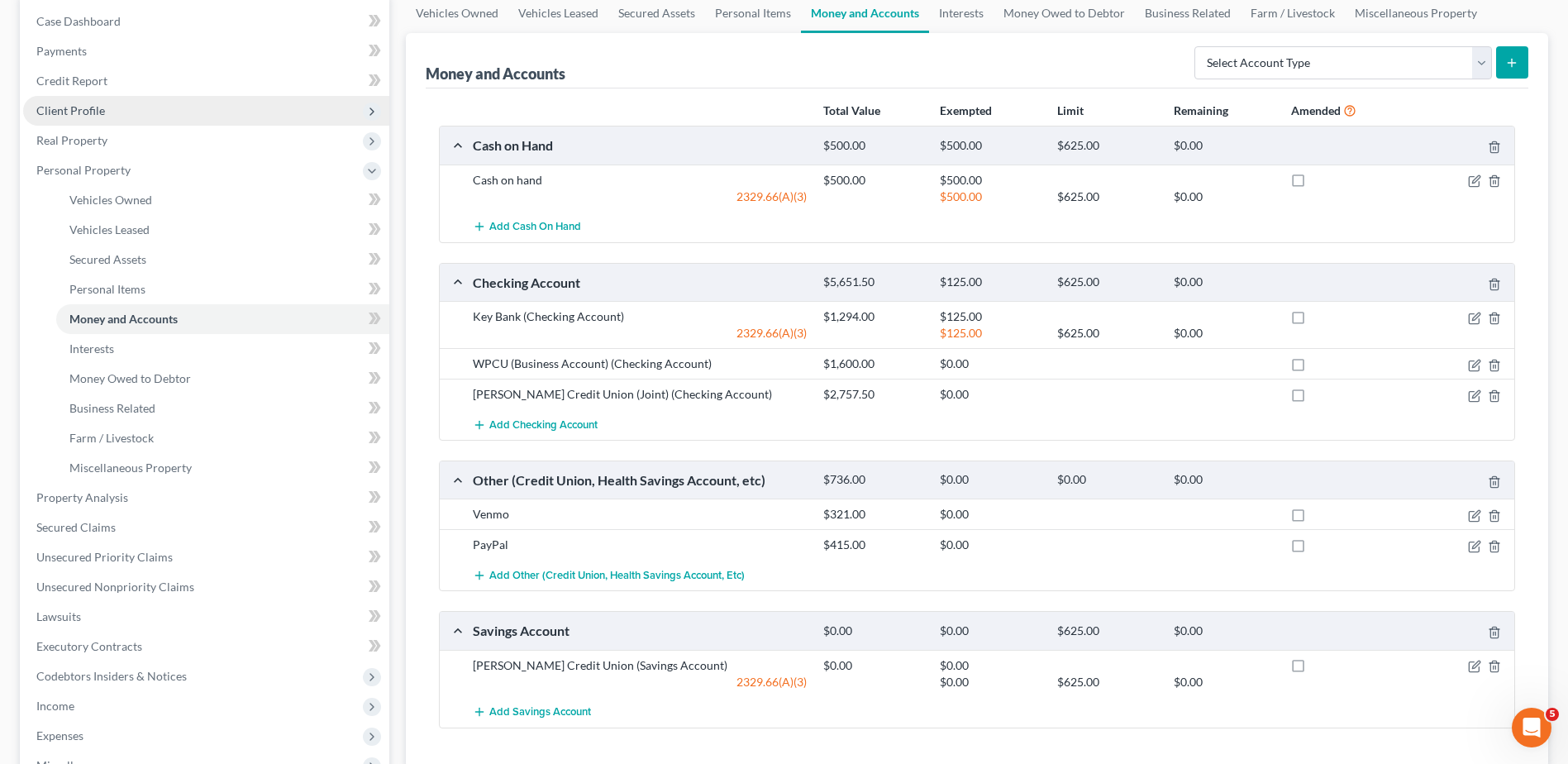
click at [110, 112] on span "Client Profile" at bounding box center [206, 110] width 366 height 30
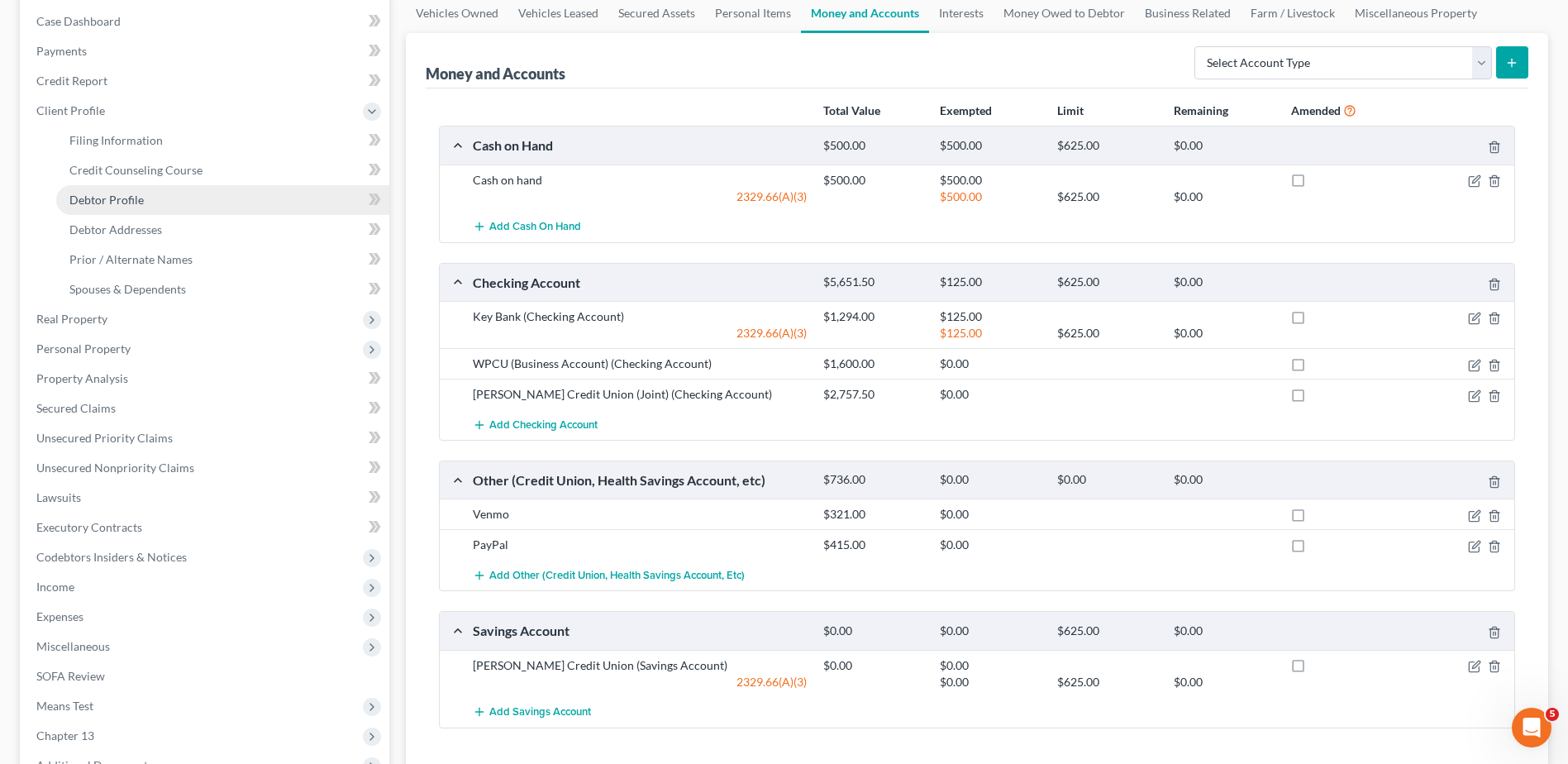
click at [122, 199] on span "Debtor Profile" at bounding box center [106, 200] width 74 height 14
select select "1"
select select "3"
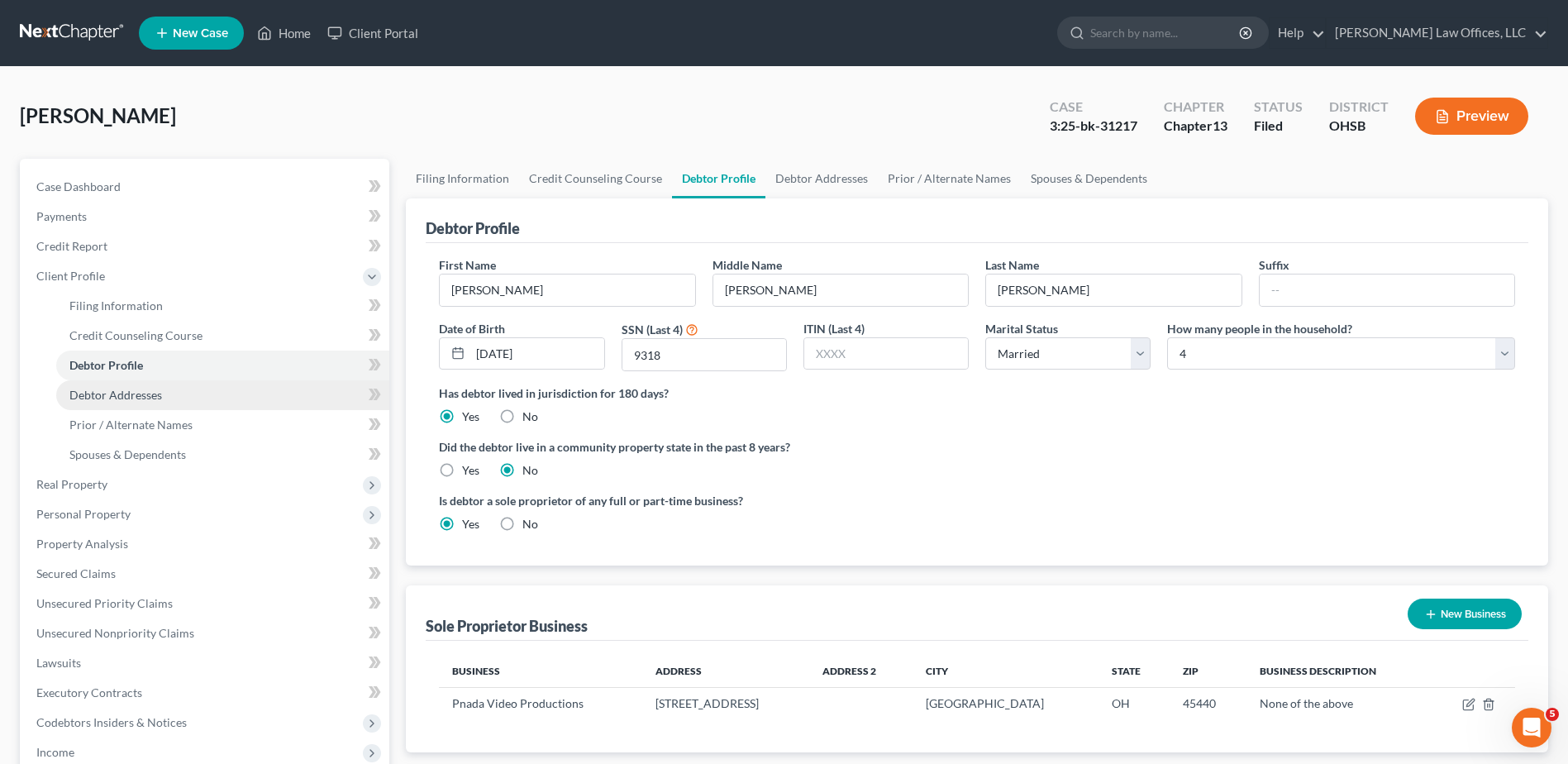
click at [133, 394] on span "Debtor Addresses" at bounding box center [116, 395] width 93 height 14
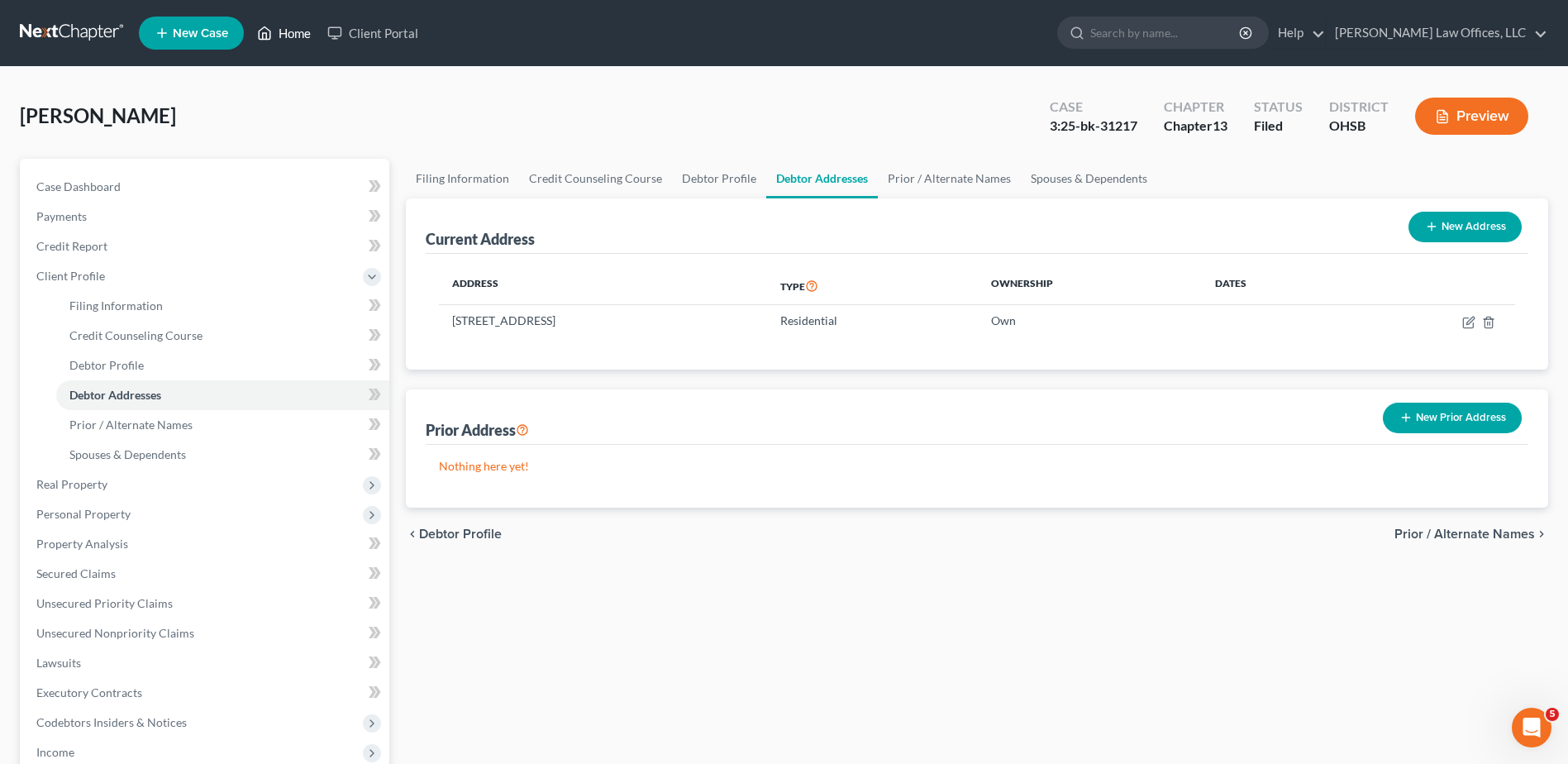
click at [292, 28] on link "Home" at bounding box center [284, 33] width 70 height 30
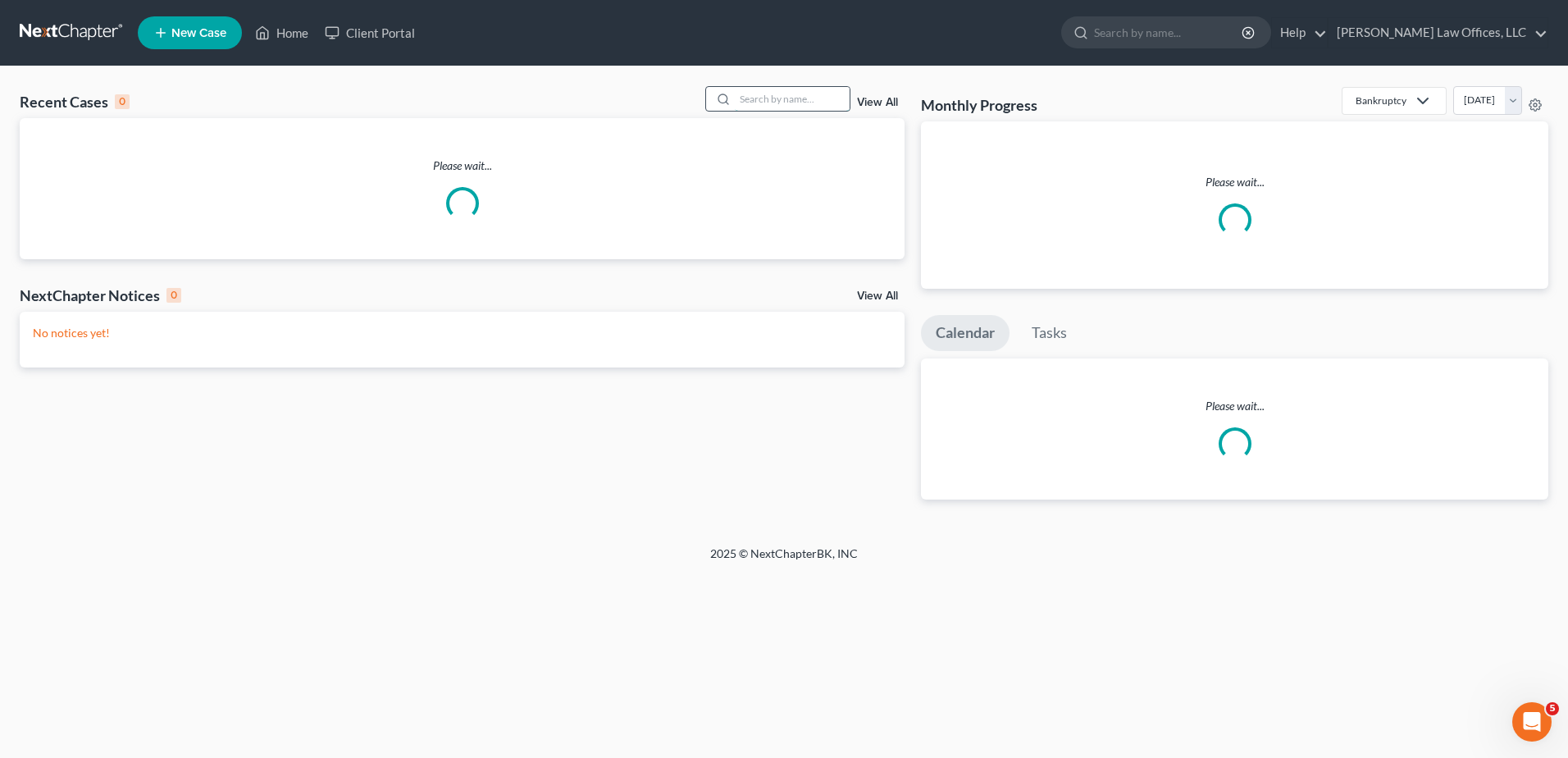
click at [796, 92] on input "search" at bounding box center [793, 99] width 115 height 24
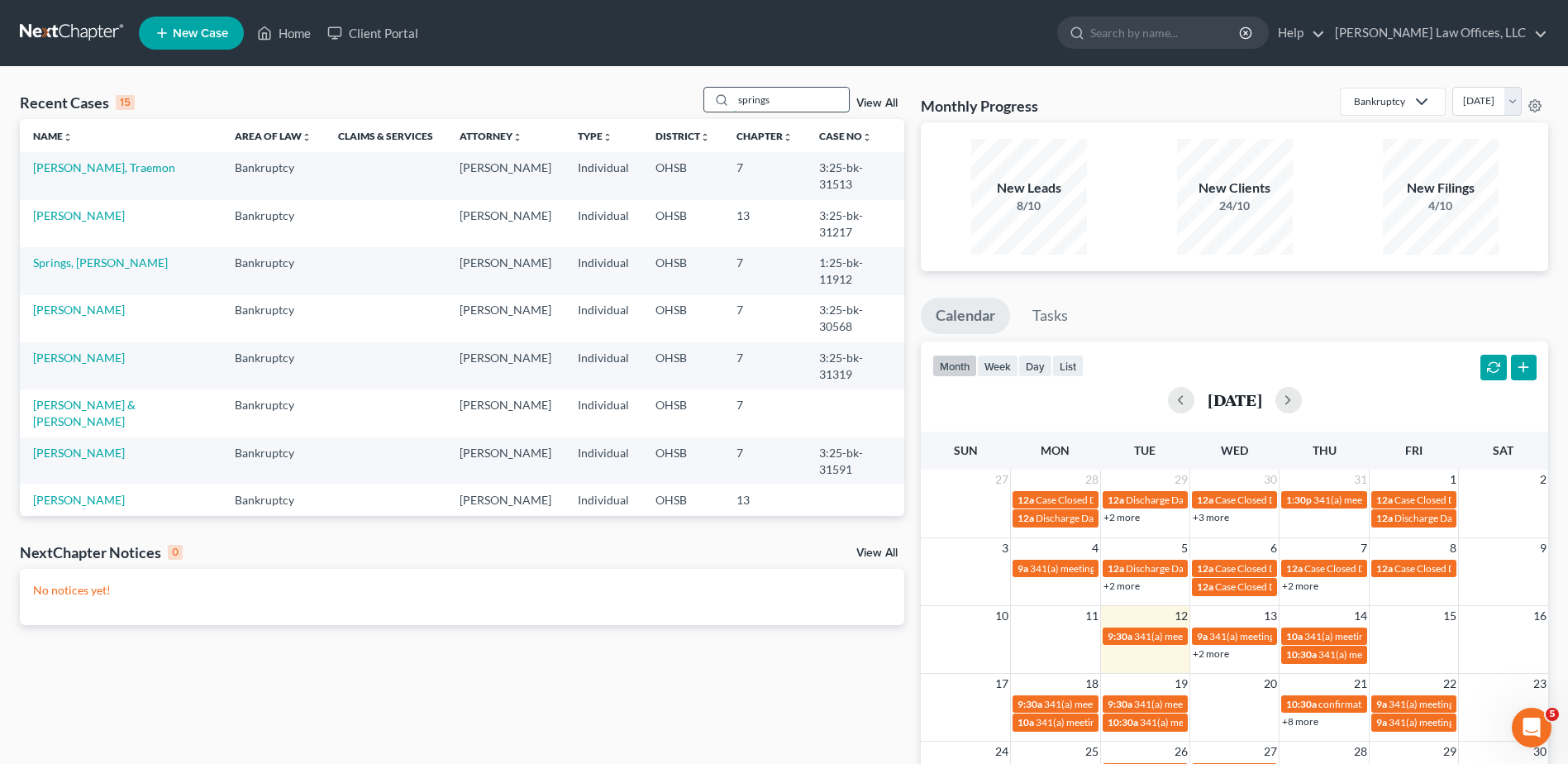
type input "springs"
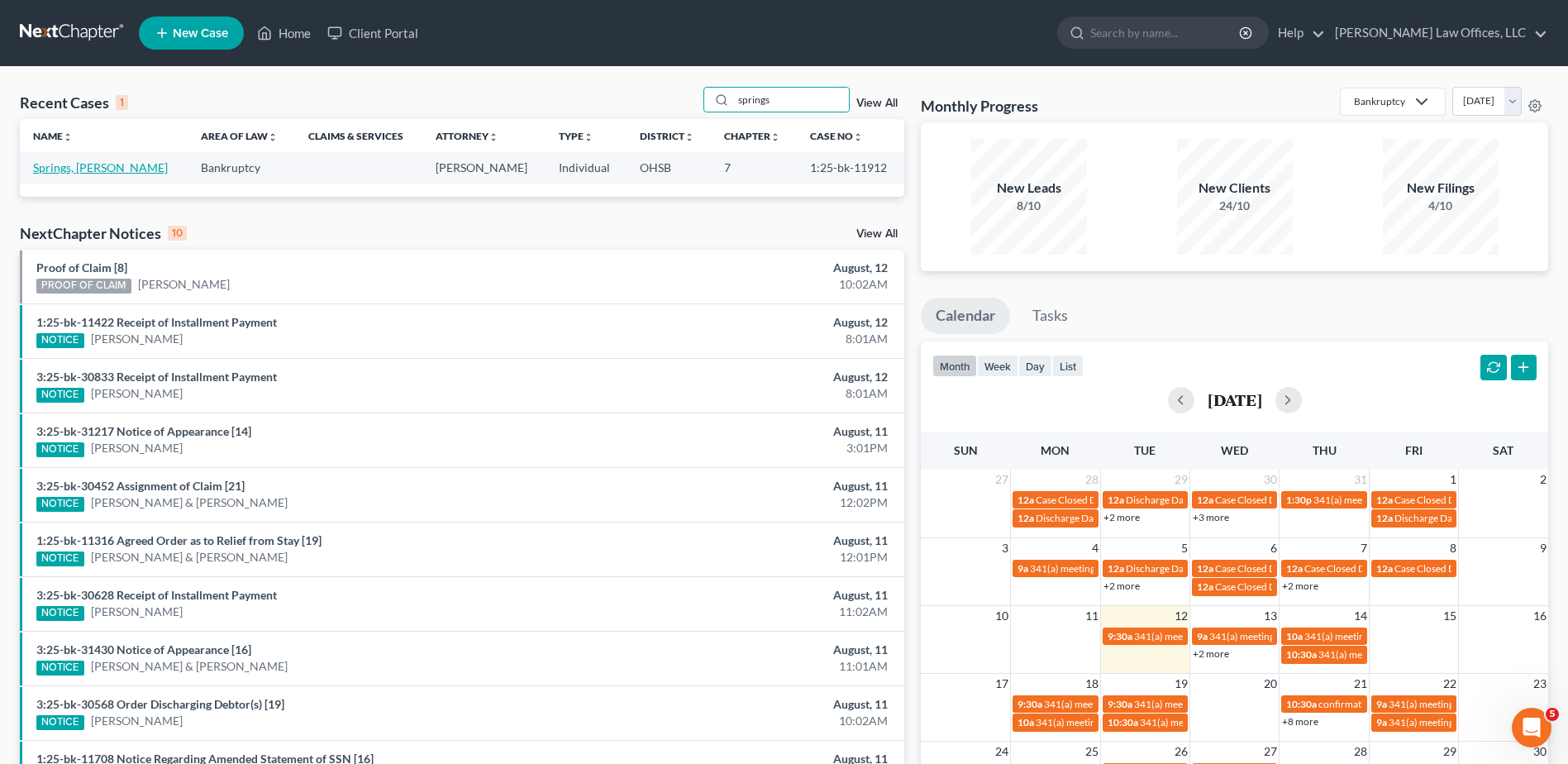
click at [66, 165] on link "Springs, [PERSON_NAME]" at bounding box center [100, 167] width 135 height 14
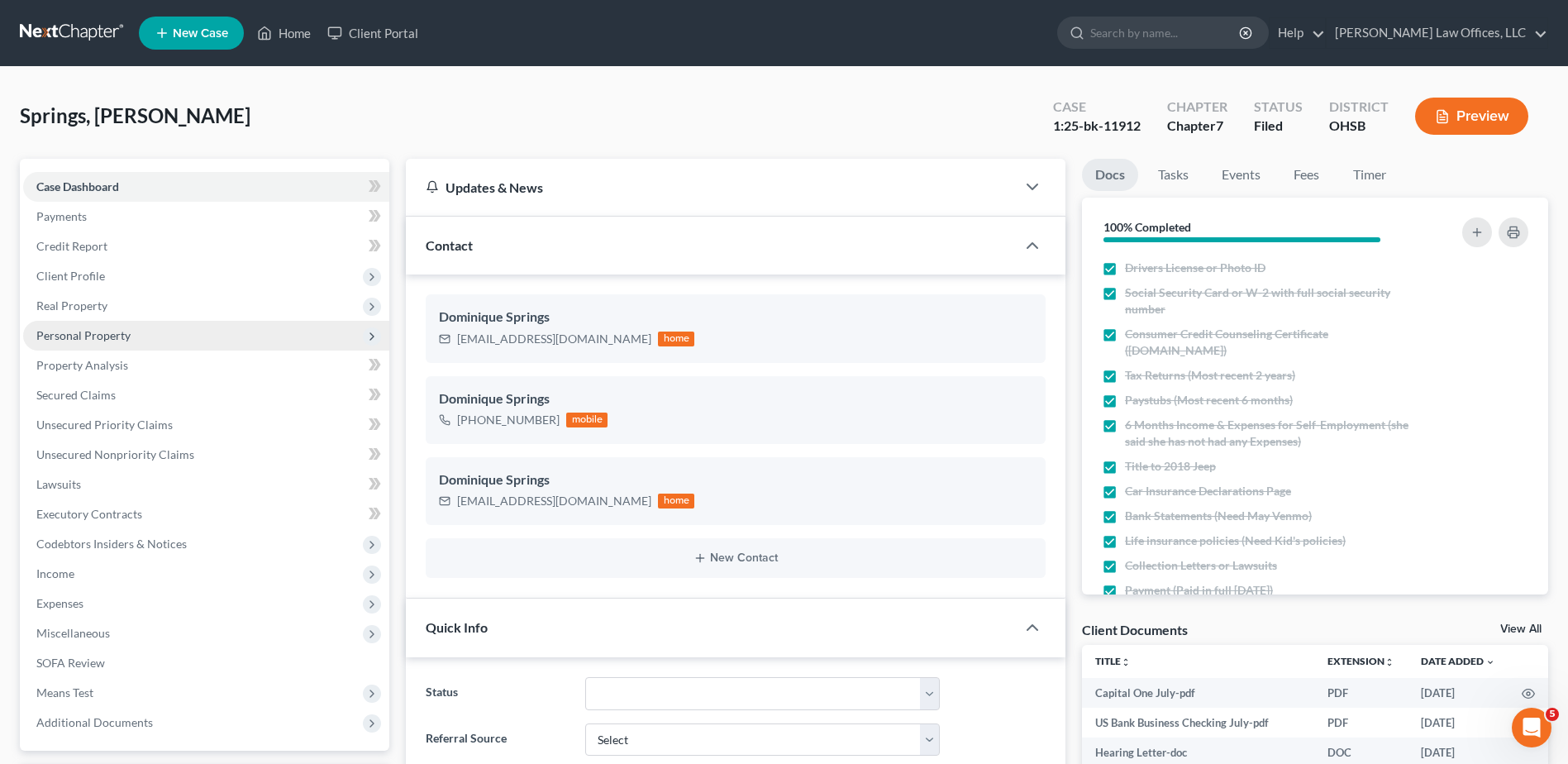
click at [65, 336] on span "Personal Property" at bounding box center [84, 335] width 95 height 14
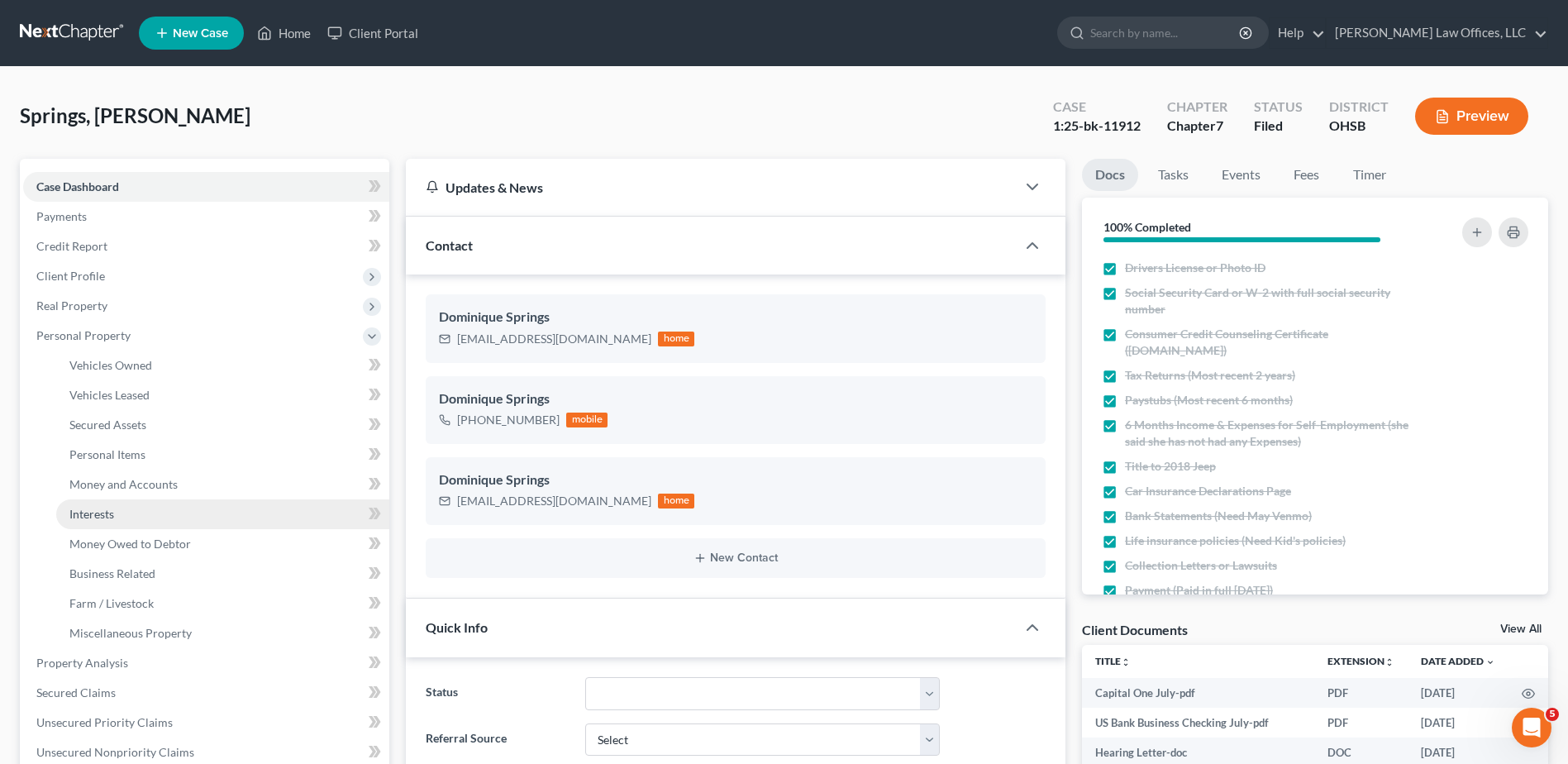
click at [90, 510] on span "Interests" at bounding box center [92, 513] width 44 height 14
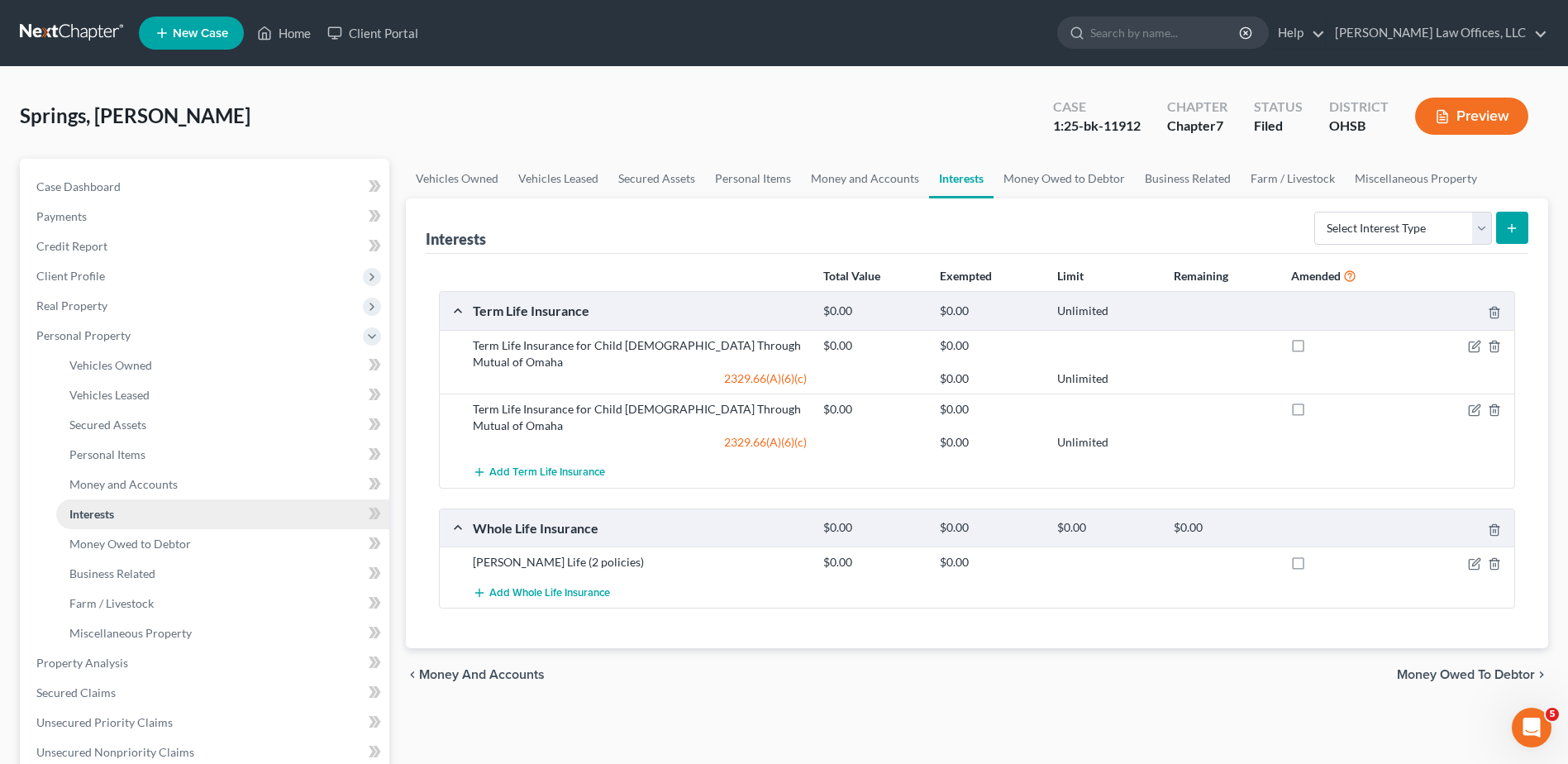
scroll to position [83, 0]
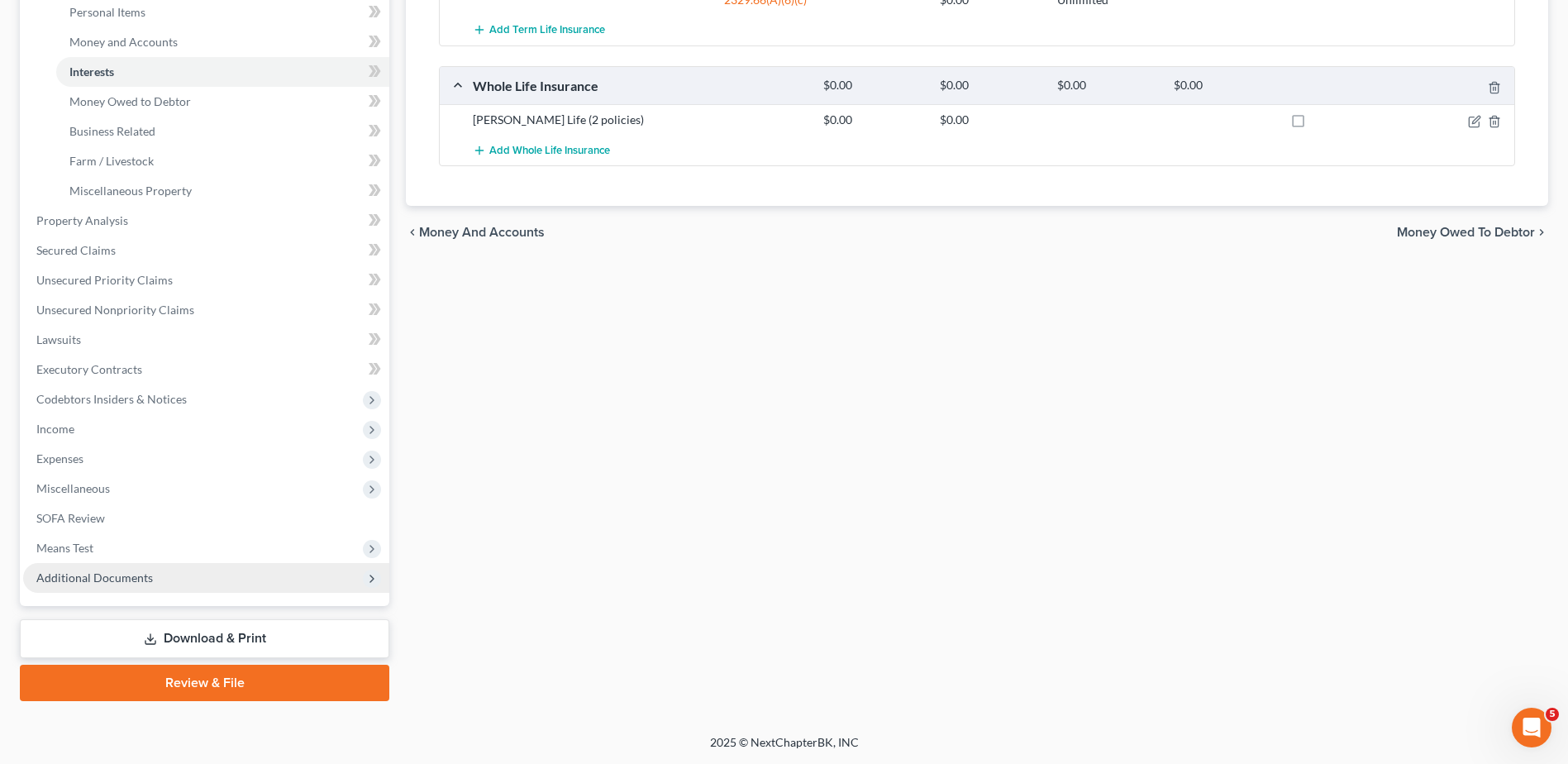
click at [131, 574] on span "Additional Documents" at bounding box center [95, 577] width 117 height 14
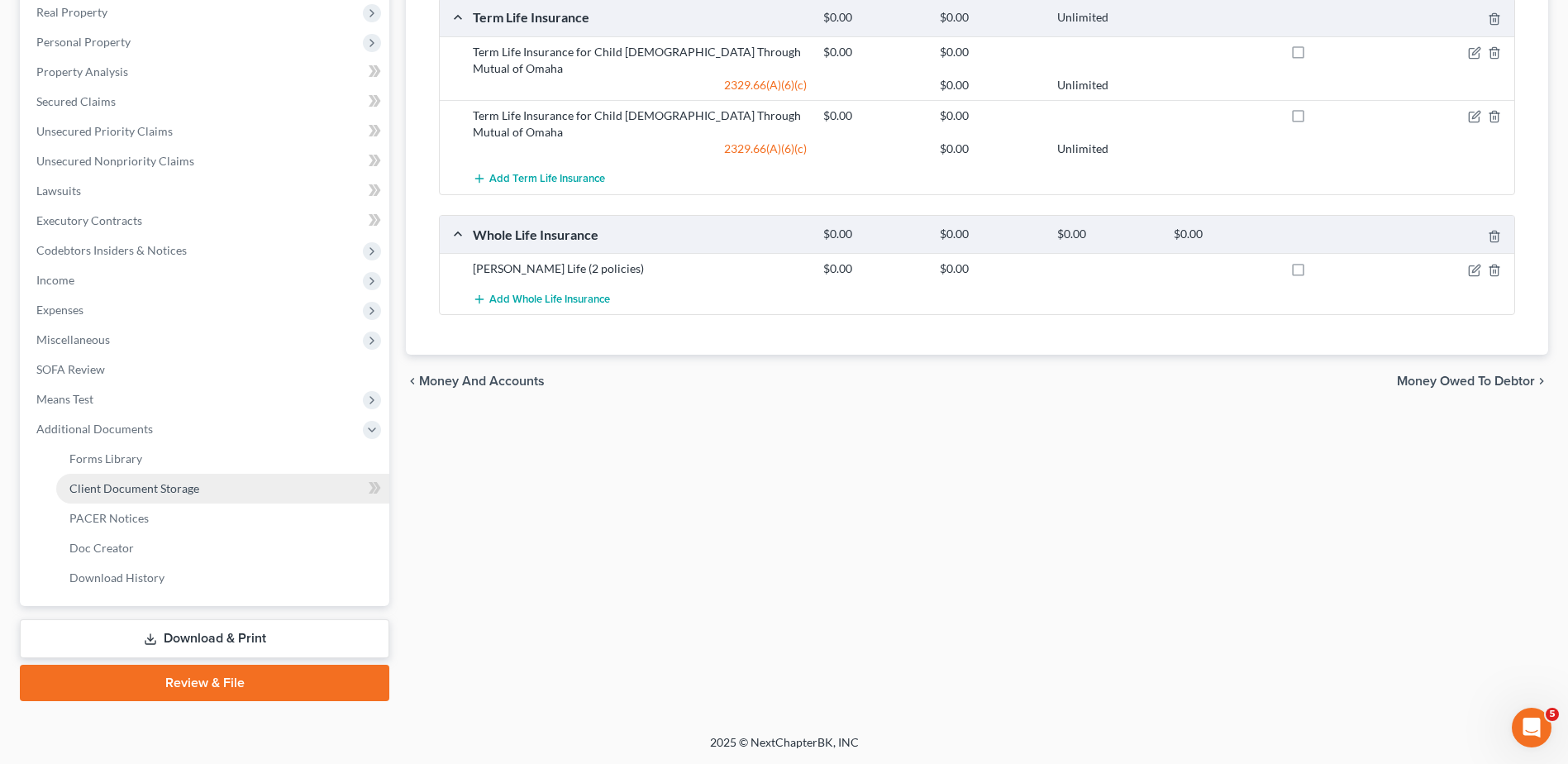
click at [149, 490] on span "Client Document Storage" at bounding box center [134, 488] width 130 height 14
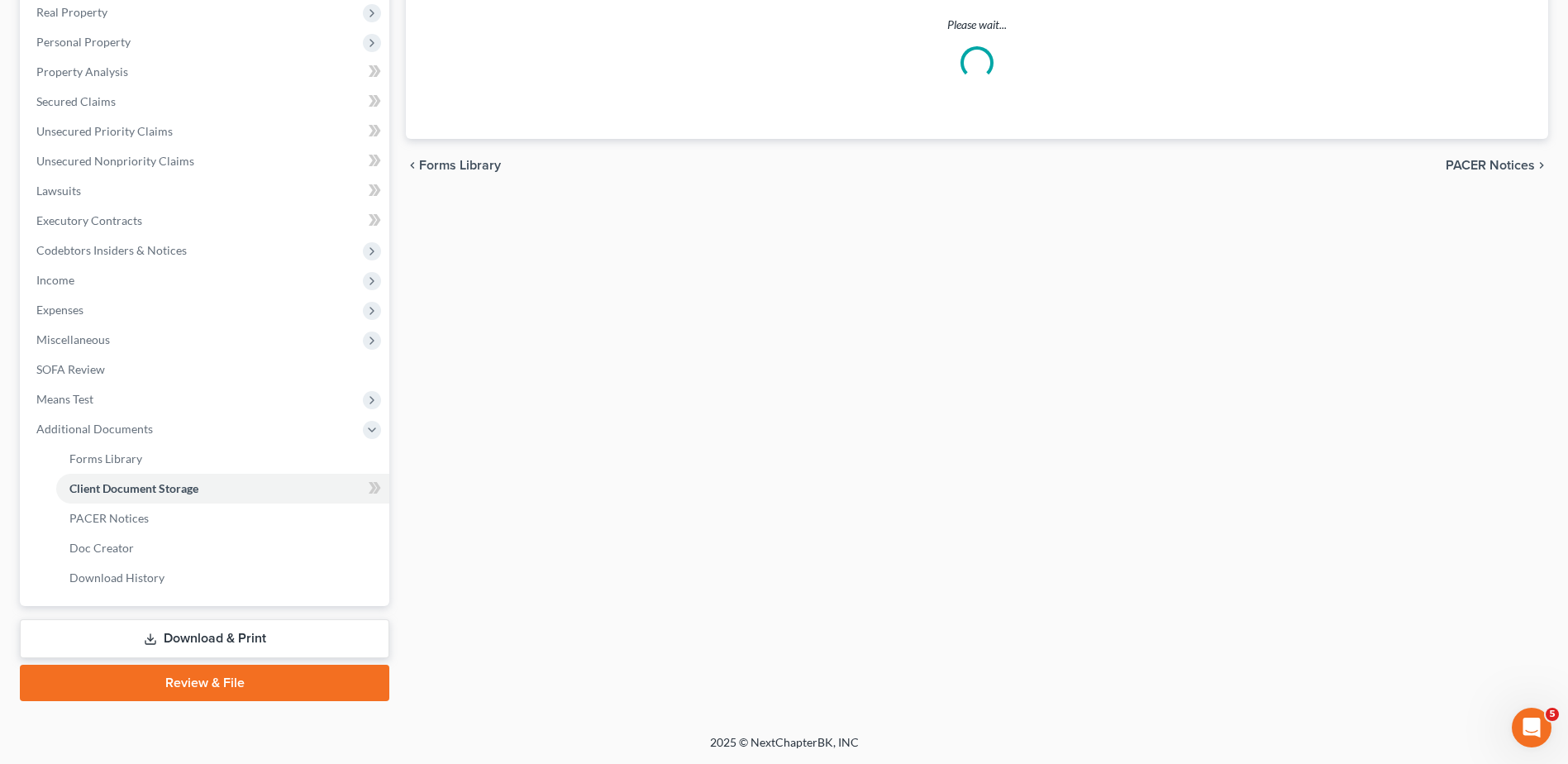
scroll to position [251, 0]
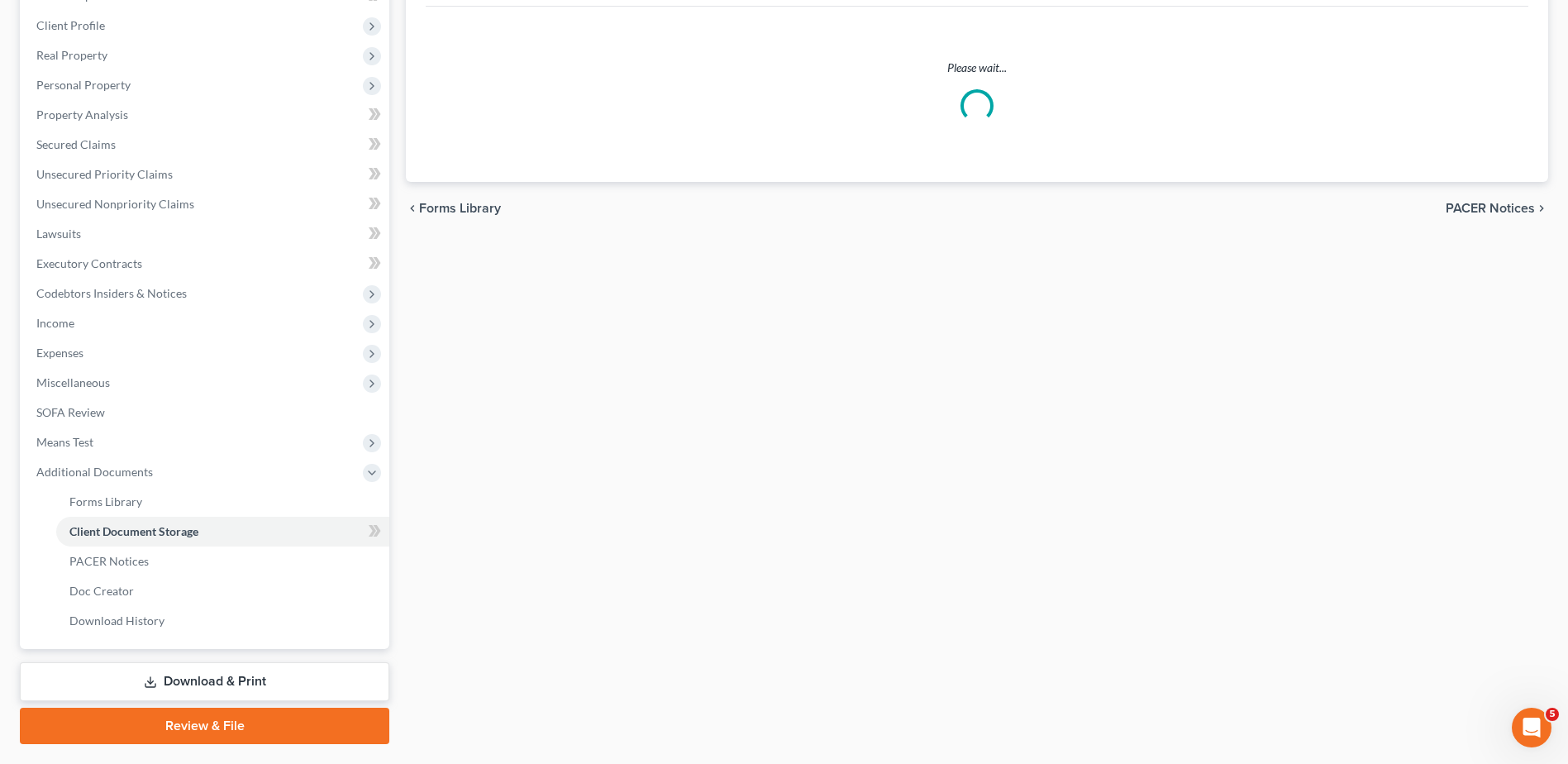
select select "7"
select select "52"
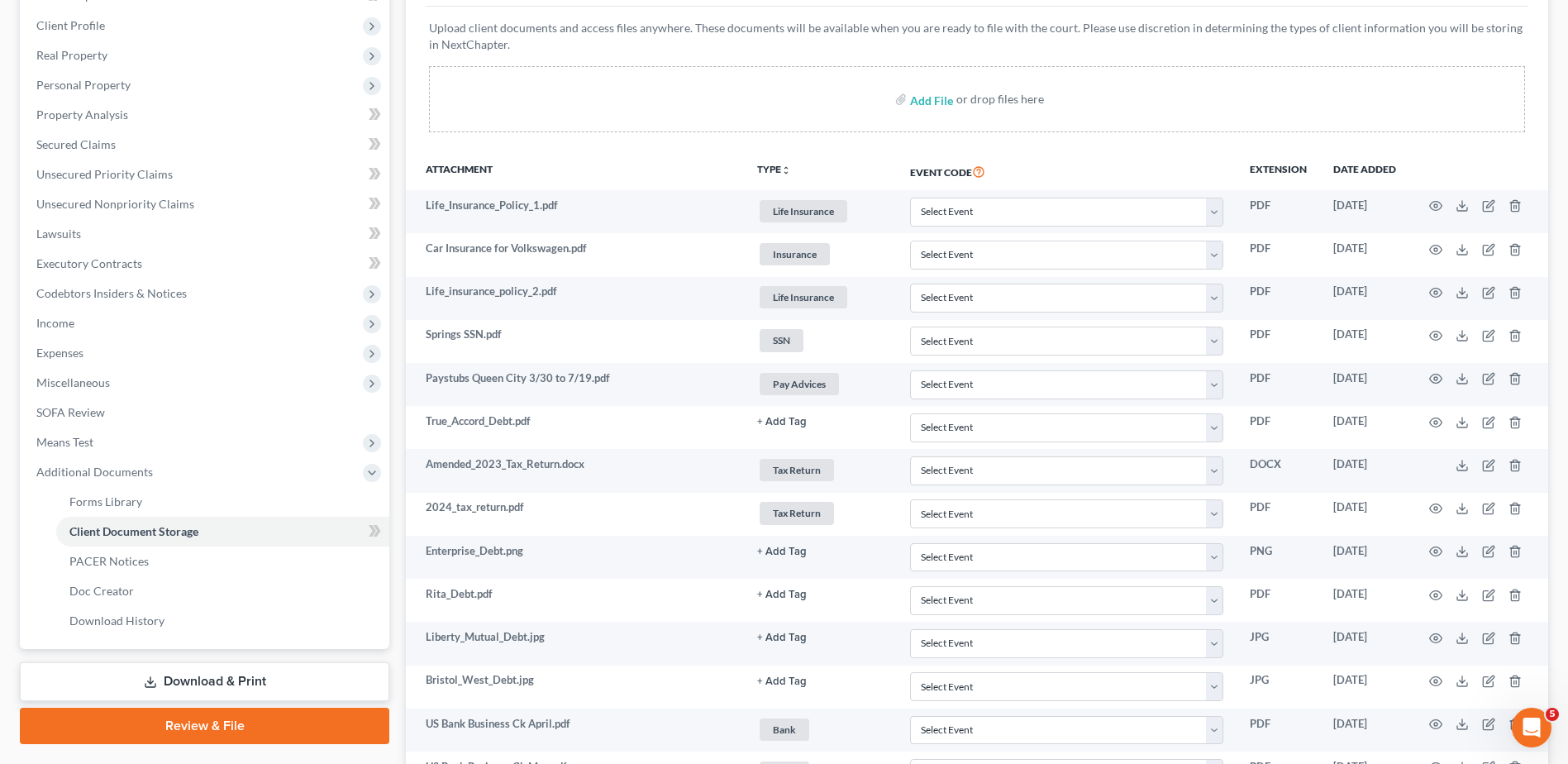
scroll to position [0, 0]
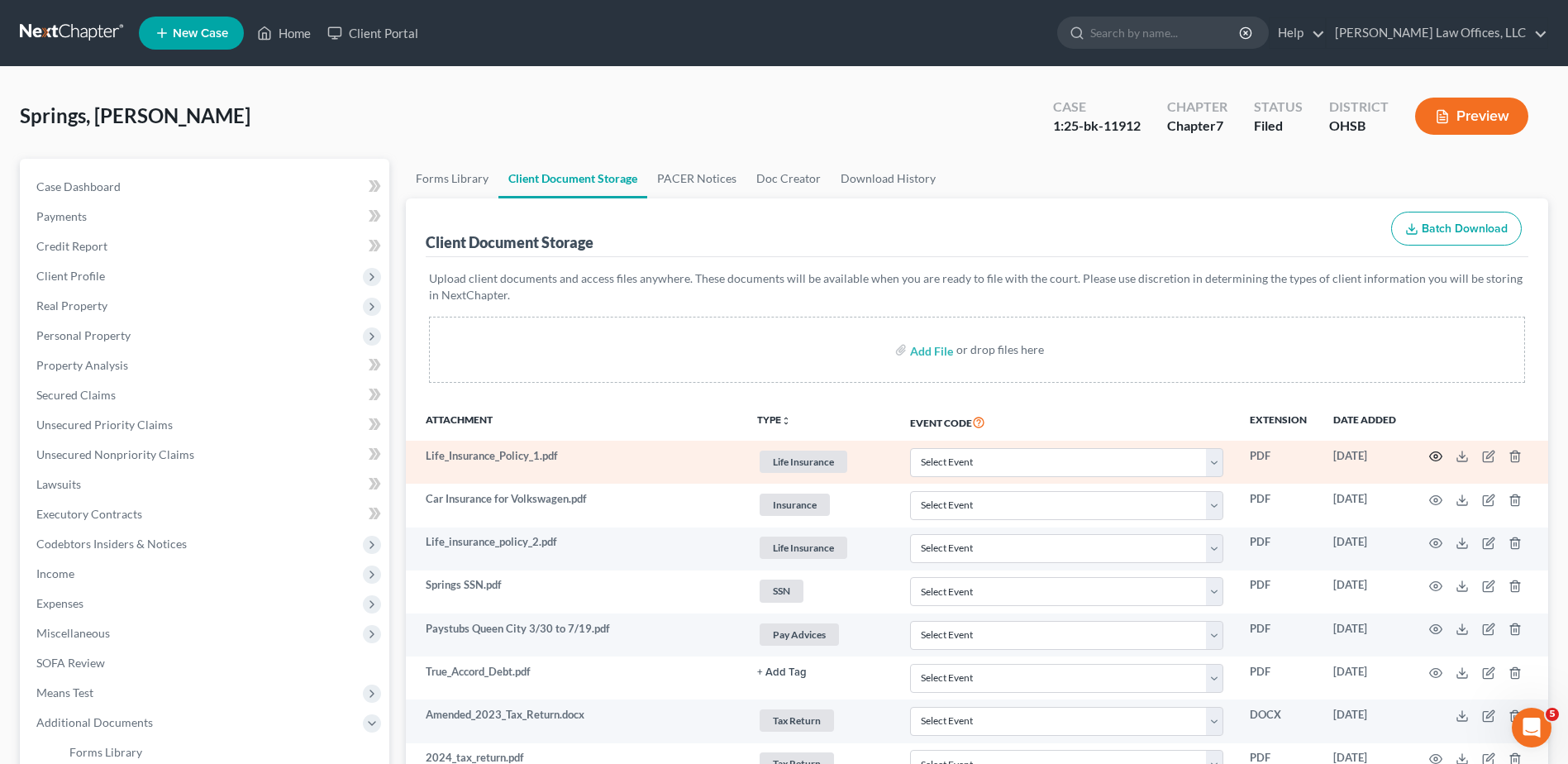
click at [1437, 453] on icon "button" at bounding box center [1436, 456] width 13 height 9
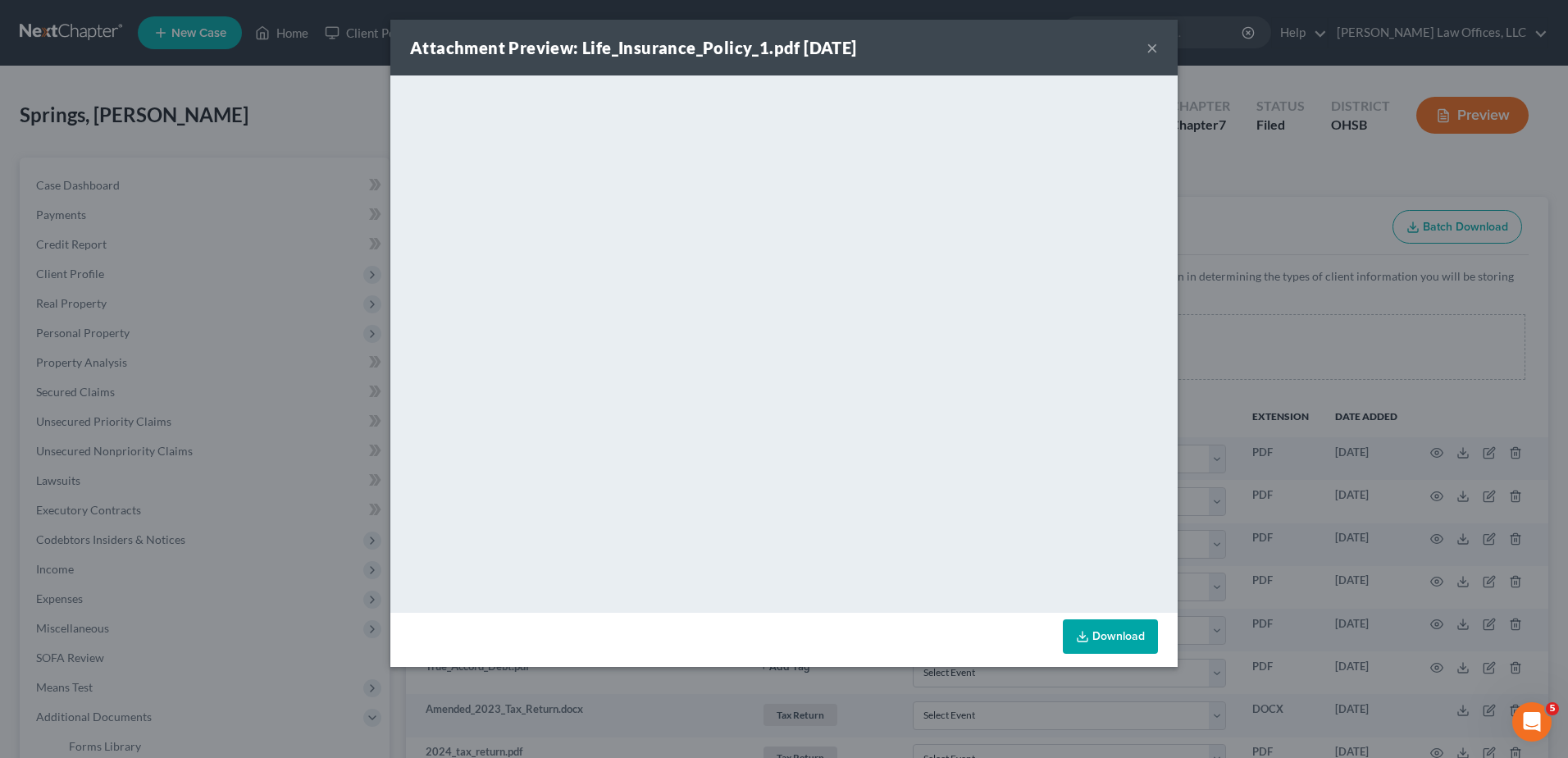
click at [1153, 50] on button "×" at bounding box center [1153, 47] width 11 height 20
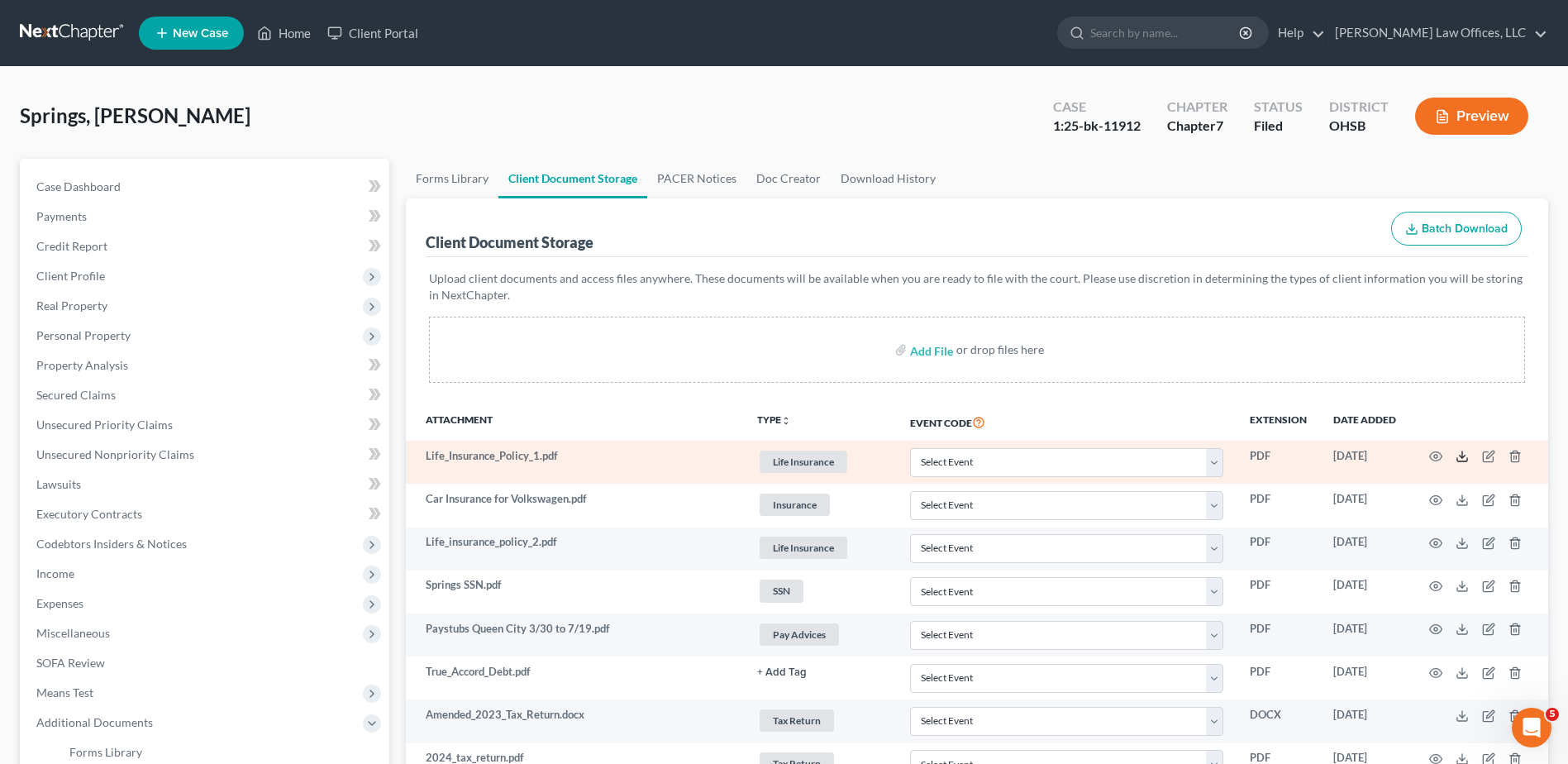
click at [1462, 458] on line at bounding box center [1462, 454] width 0 height 7
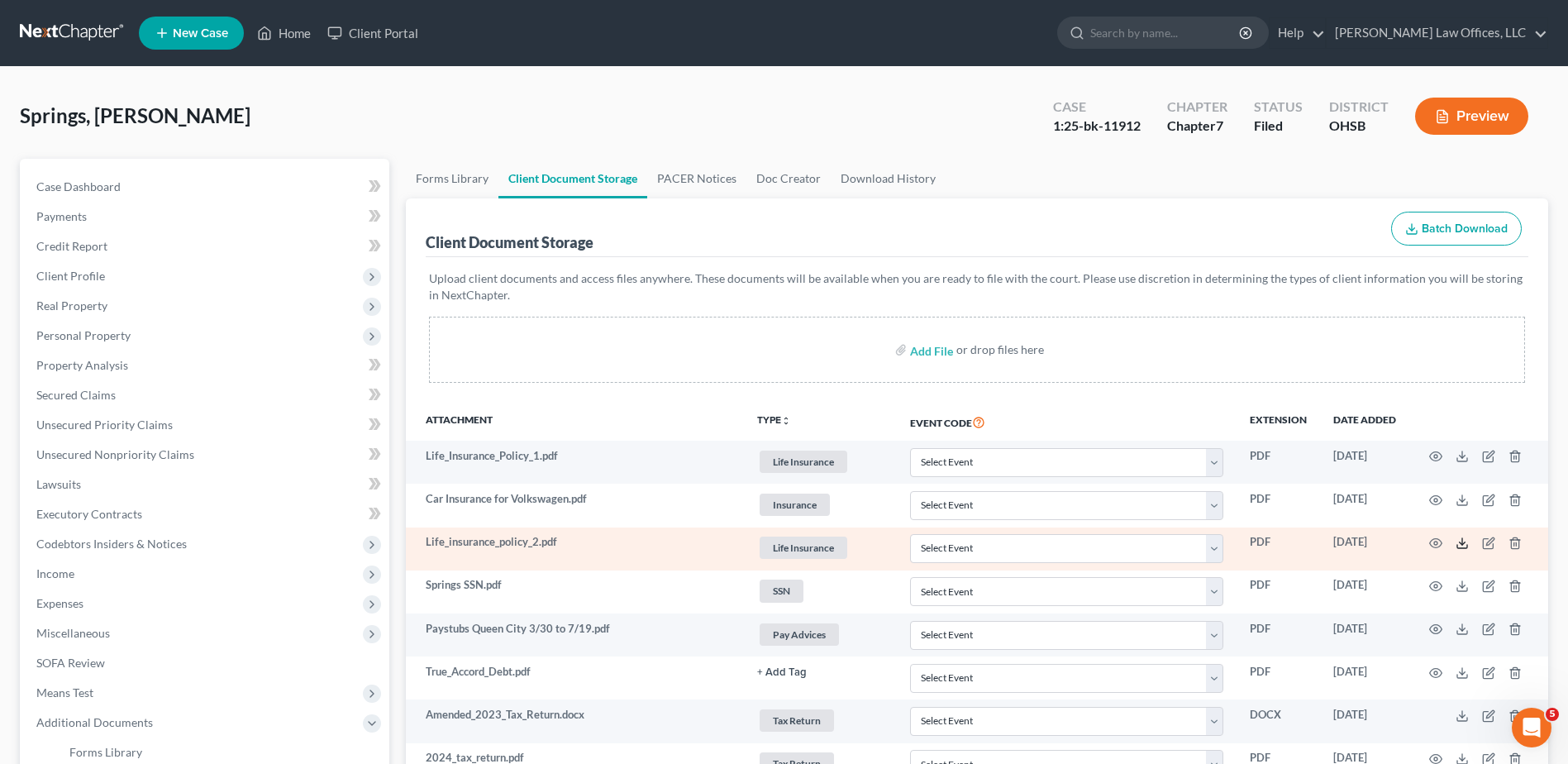
click at [1459, 545] on icon at bounding box center [1462, 543] width 14 height 14
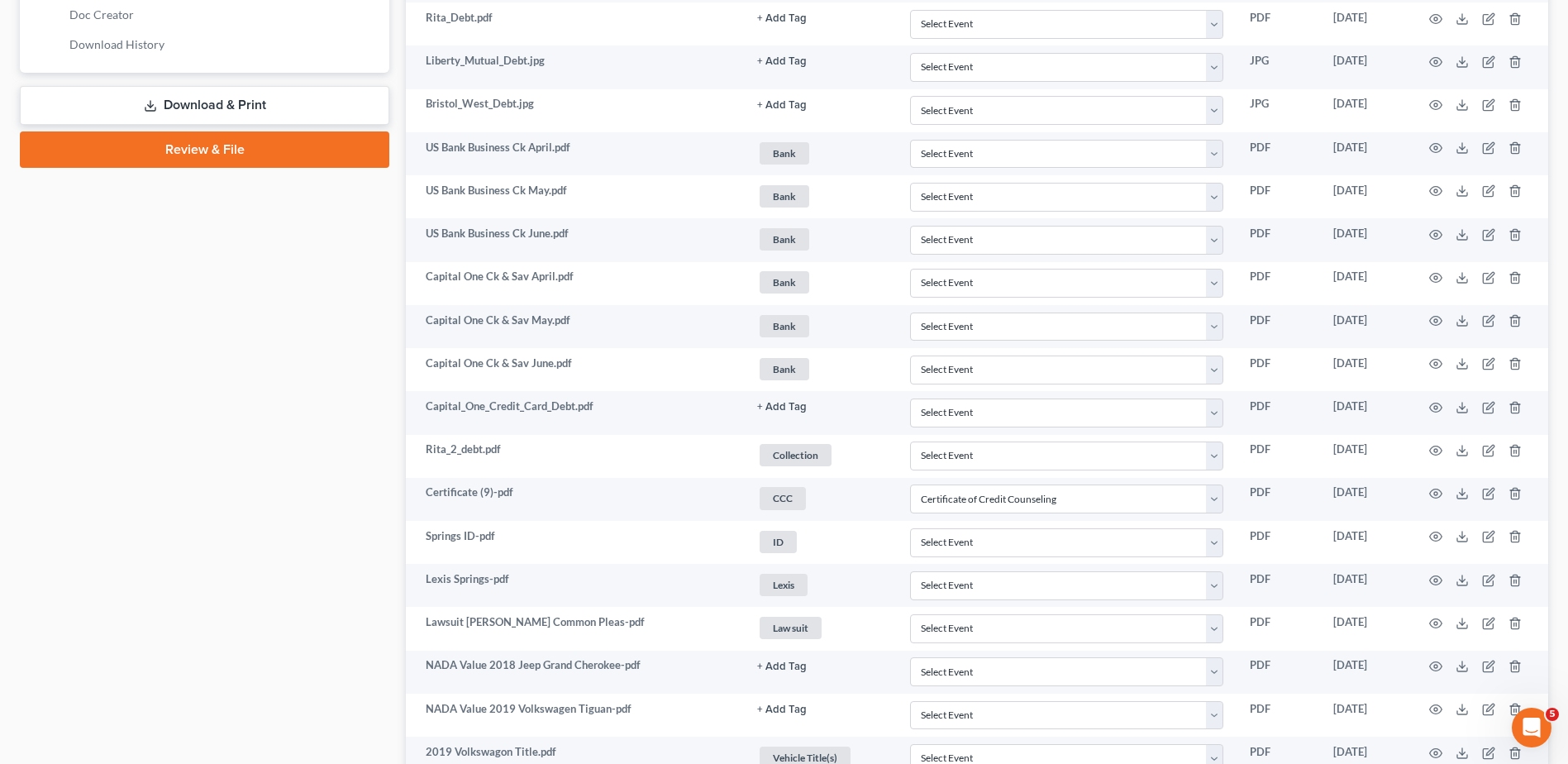
scroll to position [1323, 0]
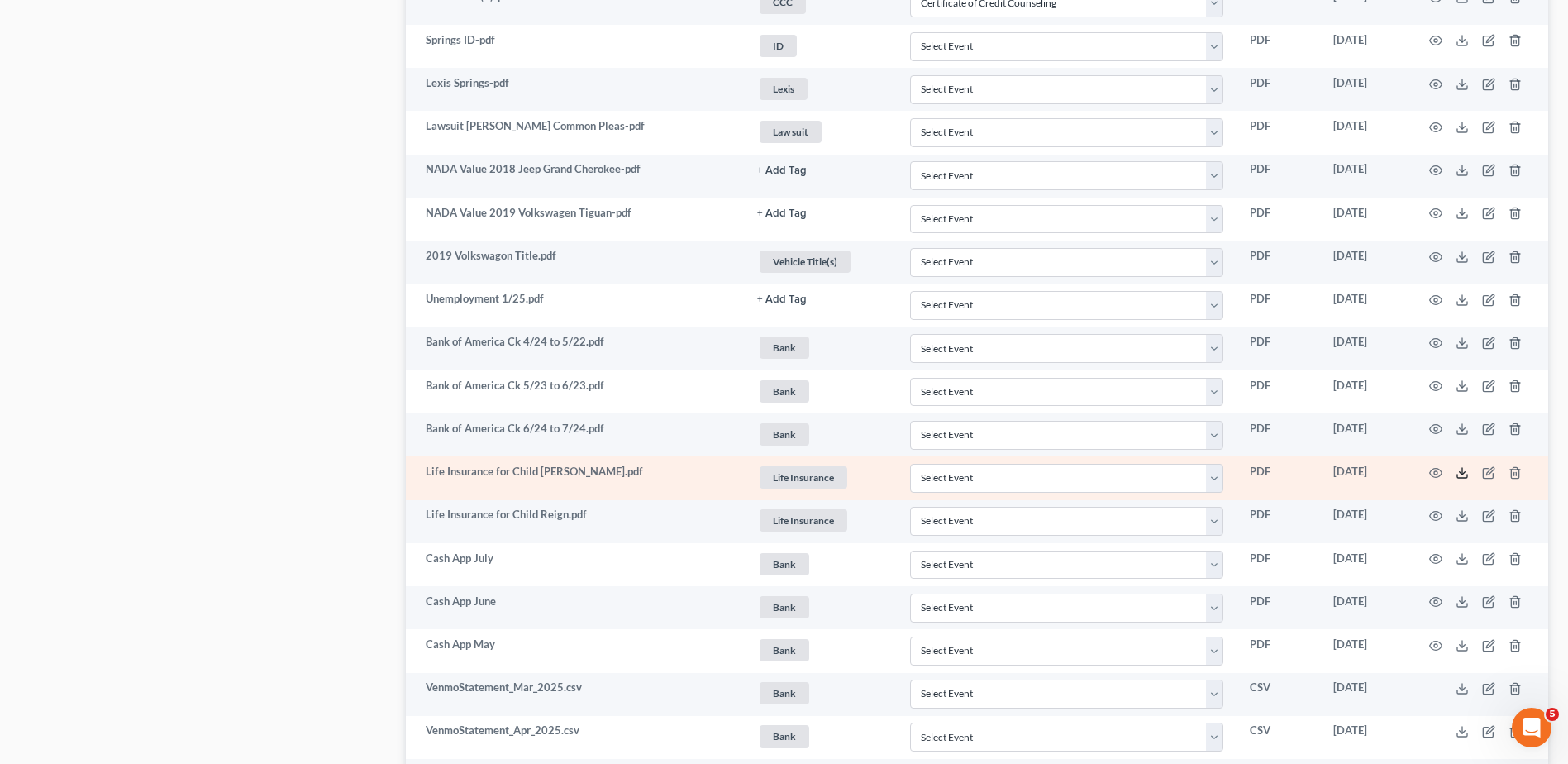
drag, startPoint x: 1461, startPoint y: 471, endPoint x: 1288, endPoint y: 458, distance: 173.5
click at [1461, 471] on icon at bounding box center [1462, 473] width 14 height 14
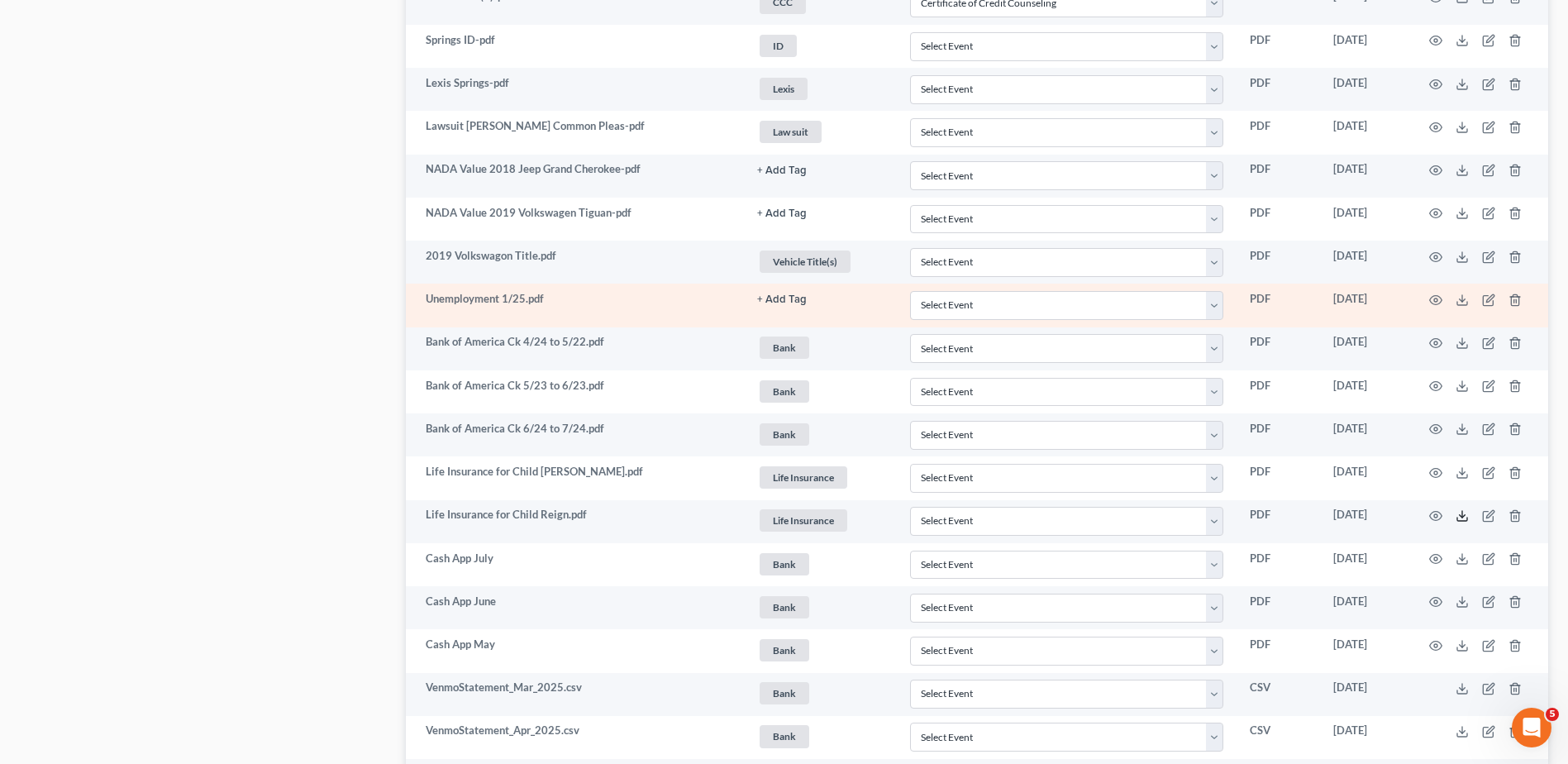
drag, startPoint x: 1458, startPoint y: 513, endPoint x: 1129, endPoint y: 324, distance: 379.4
click at [1459, 513] on icon at bounding box center [1462, 516] width 14 height 14
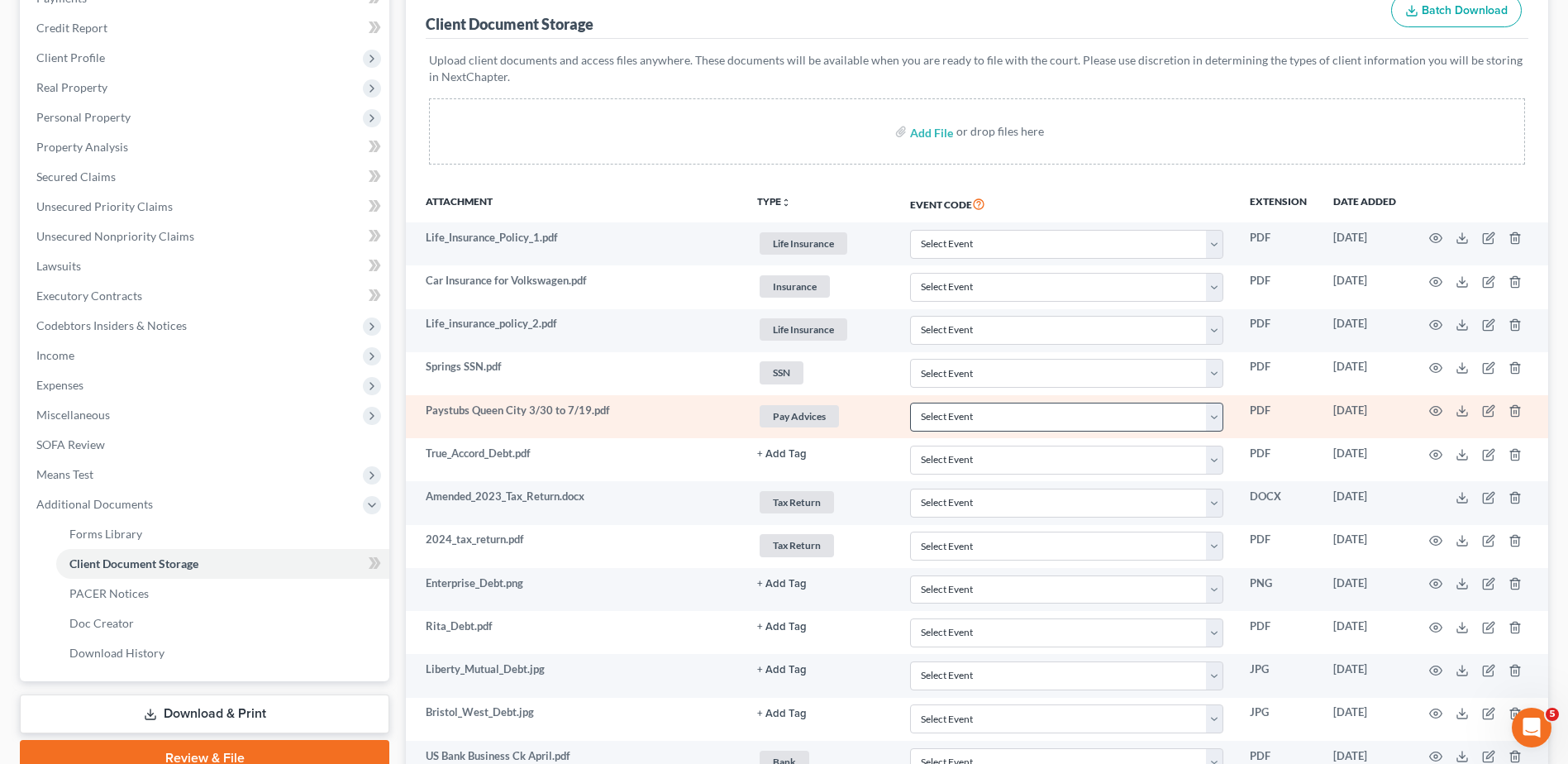
scroll to position [248, 0]
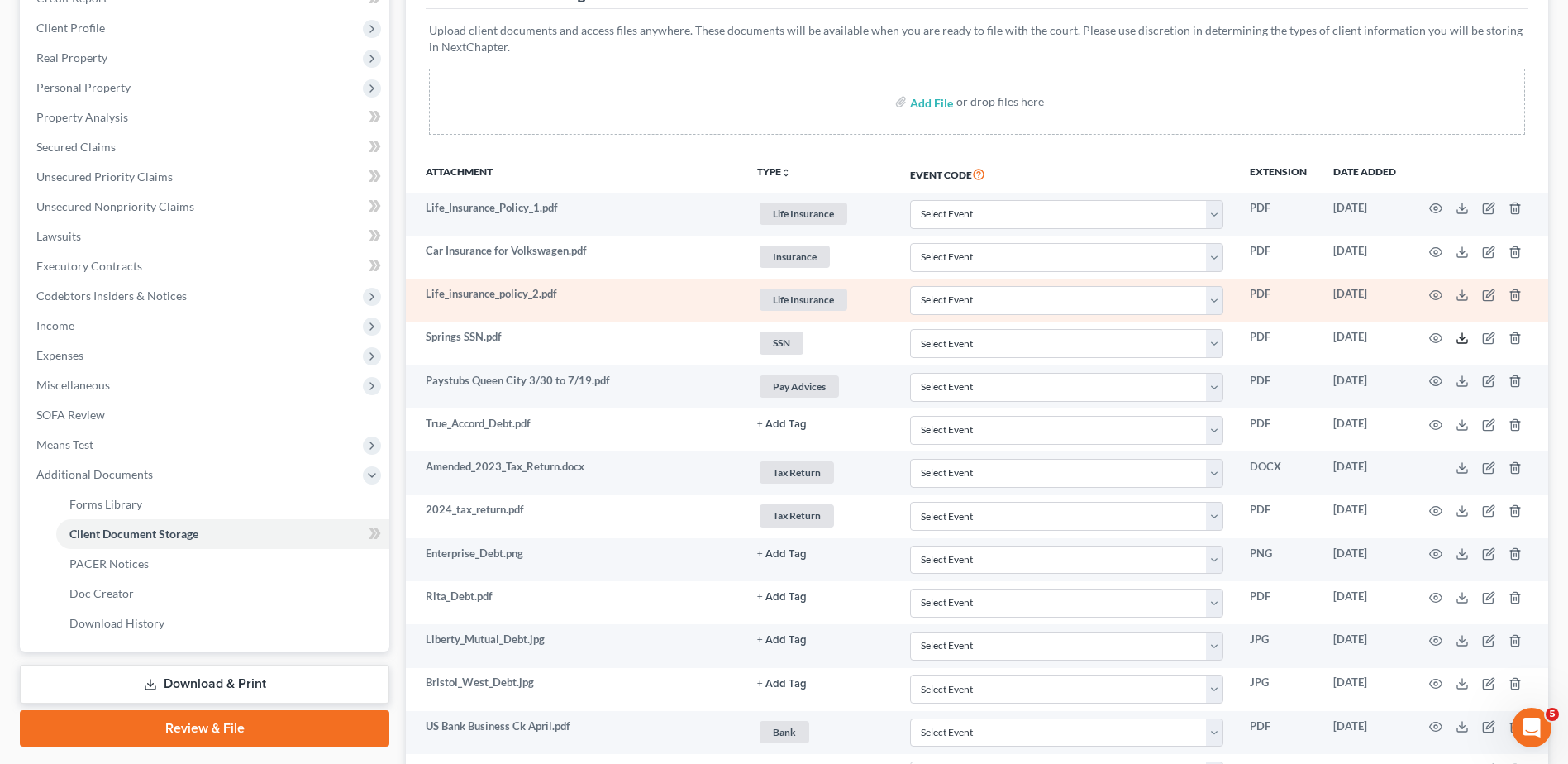
drag, startPoint x: 1460, startPoint y: 337, endPoint x: 1283, endPoint y: 298, distance: 181.2
click at [1460, 337] on icon at bounding box center [1462, 339] width 14 height 14
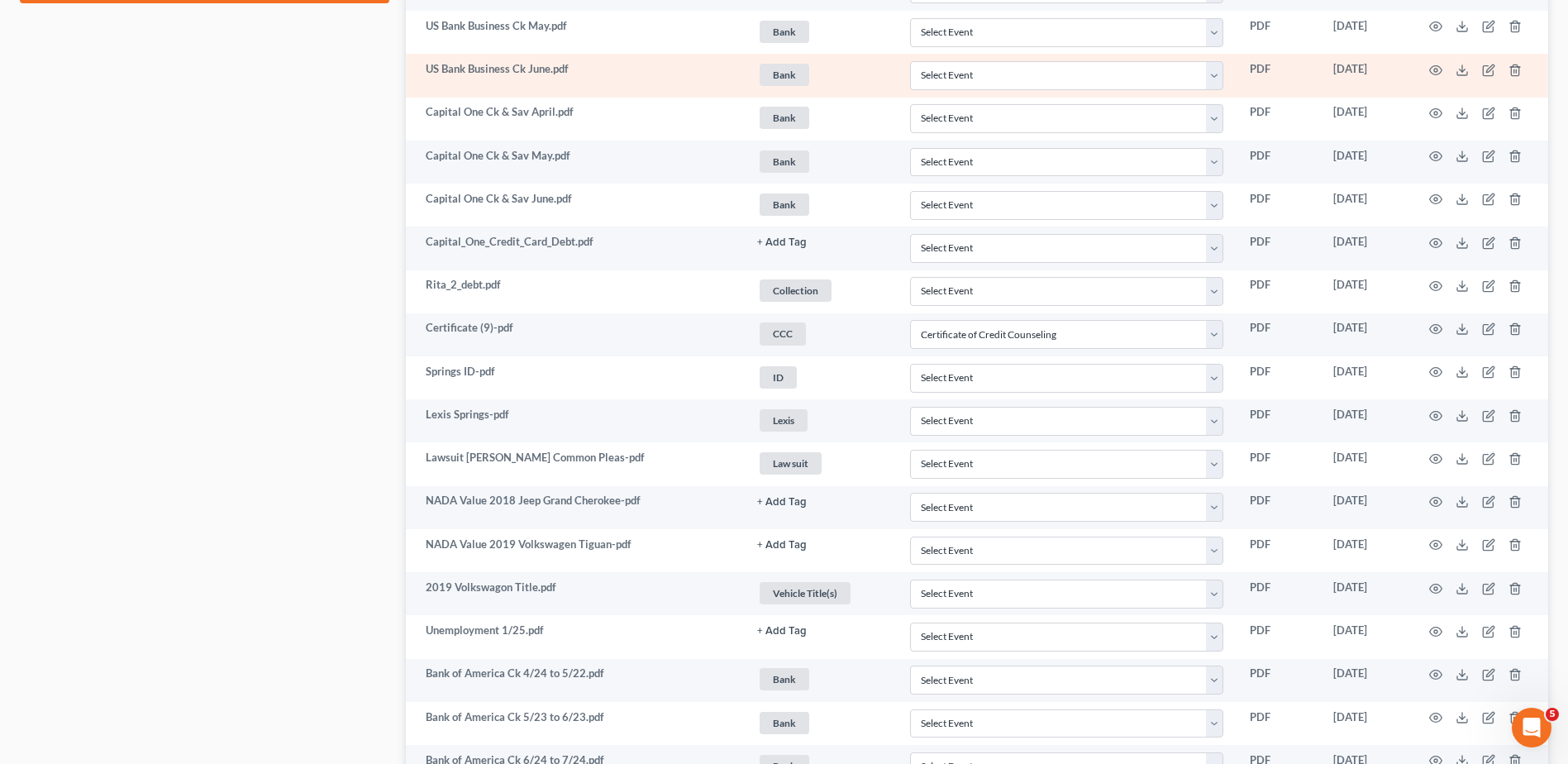
scroll to position [992, 0]
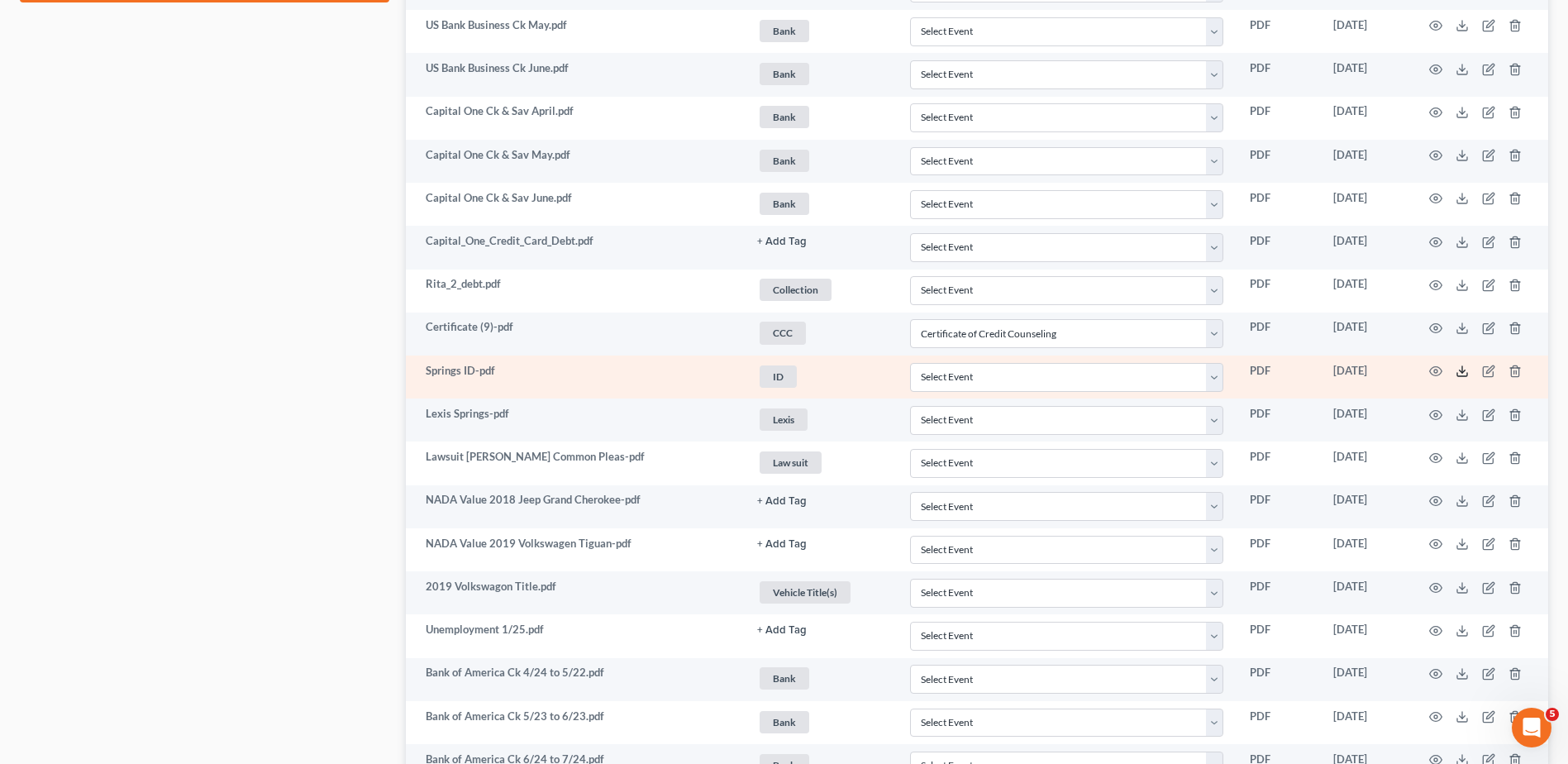
click at [1459, 371] on icon at bounding box center [1462, 371] width 14 height 14
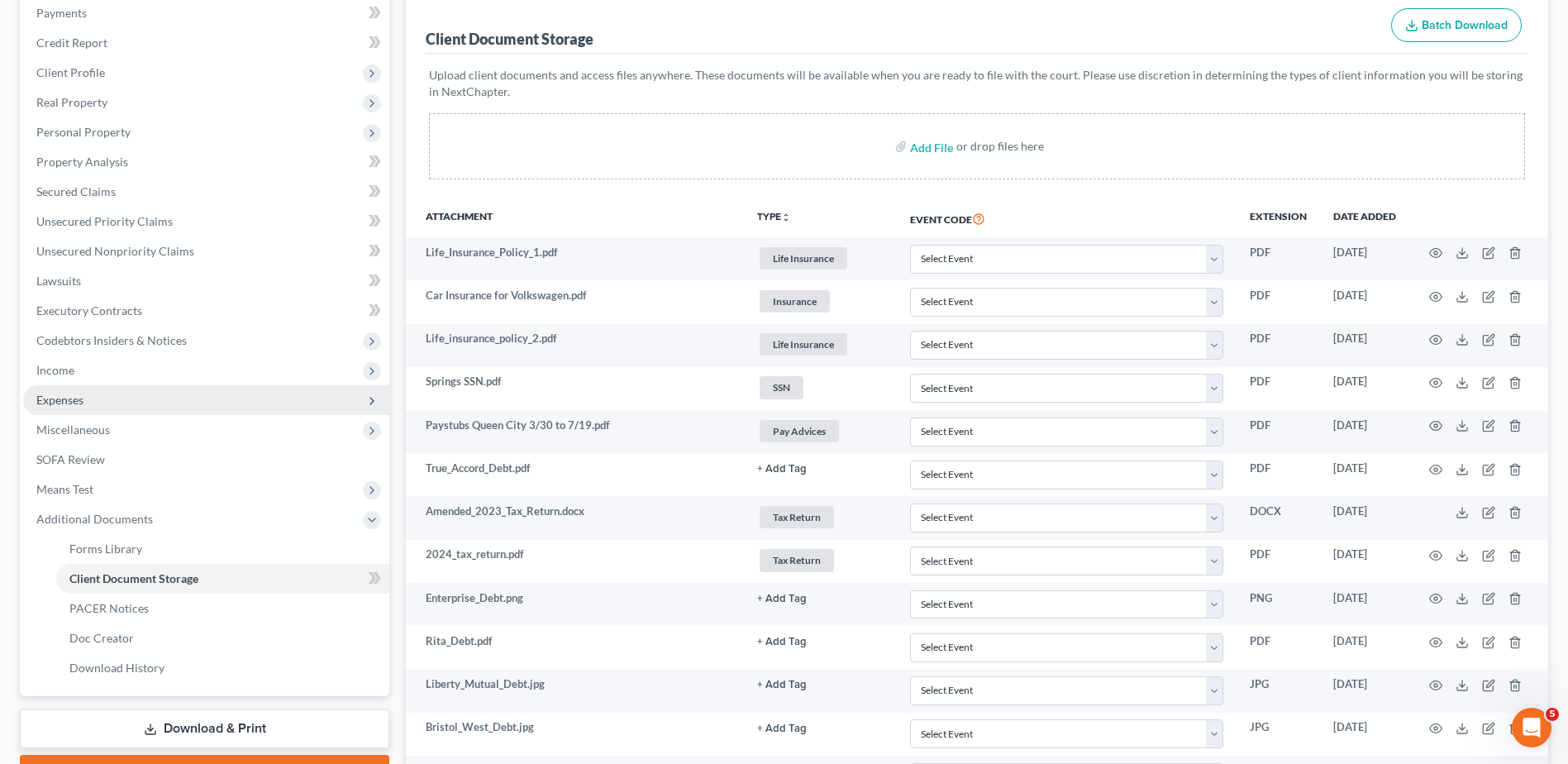
scroll to position [0, 0]
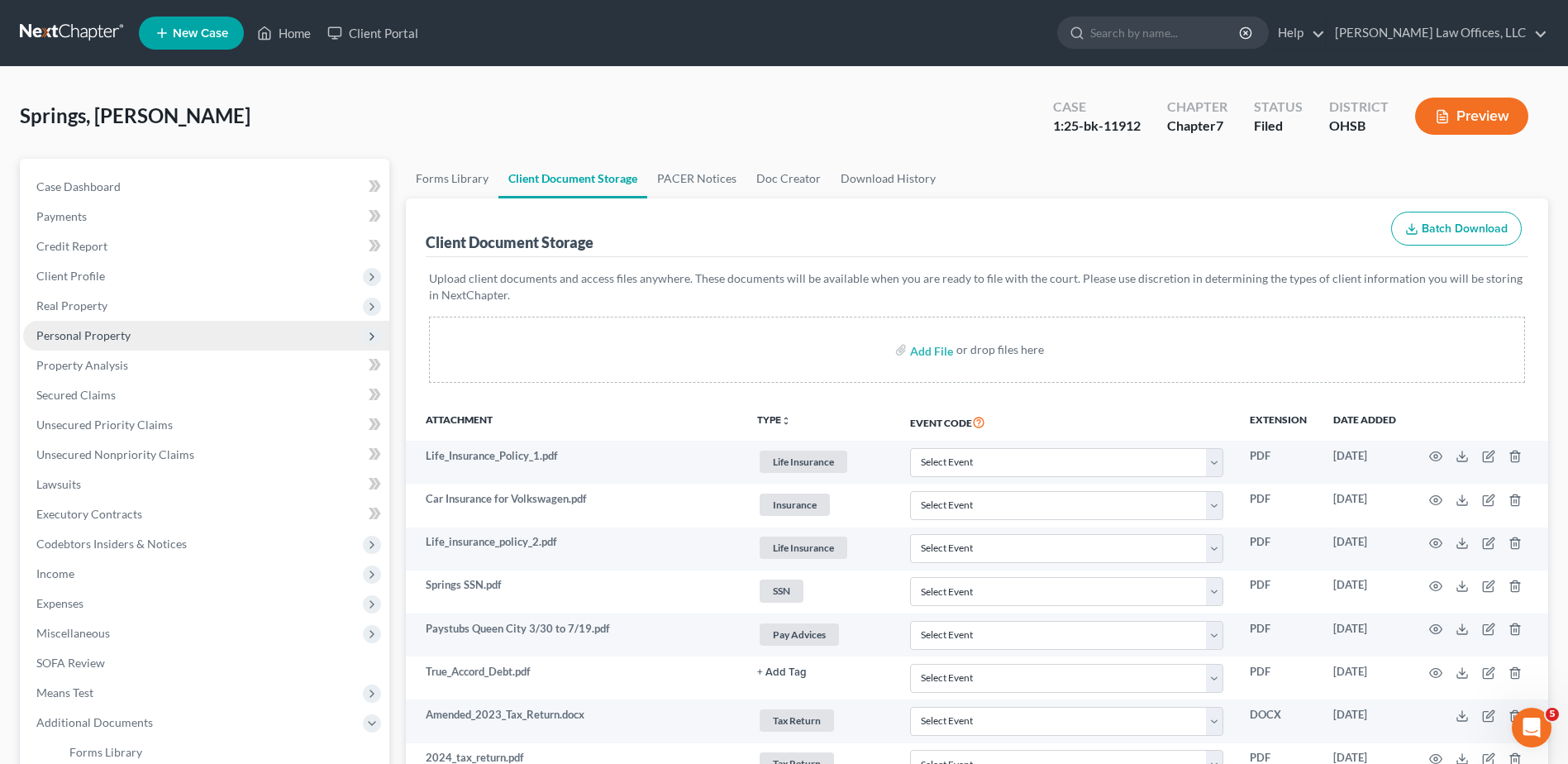
click at [106, 332] on span "Personal Property" at bounding box center [84, 335] width 95 height 14
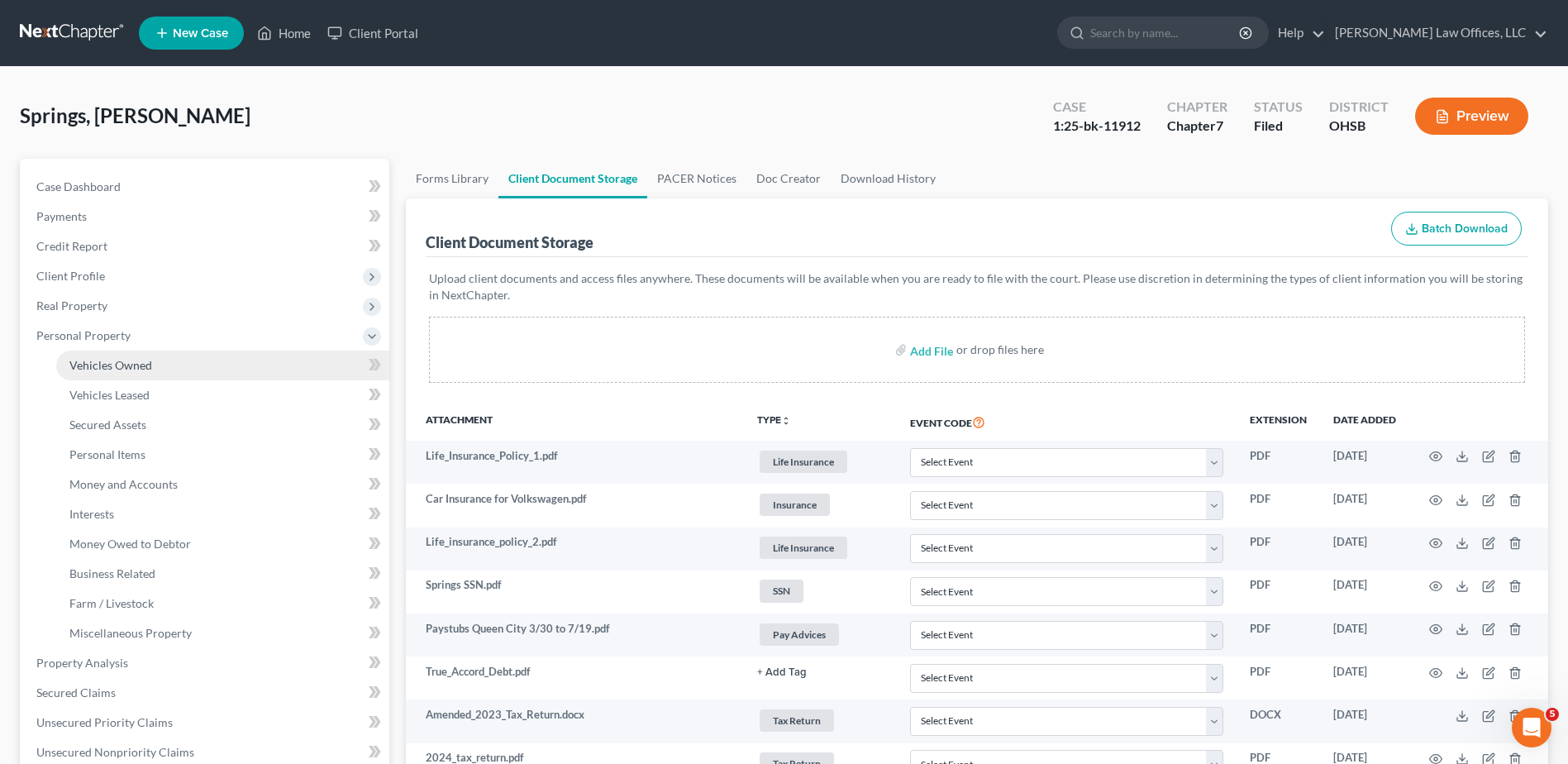
click at [116, 367] on span "Vehicles Owned" at bounding box center [111, 365] width 83 height 14
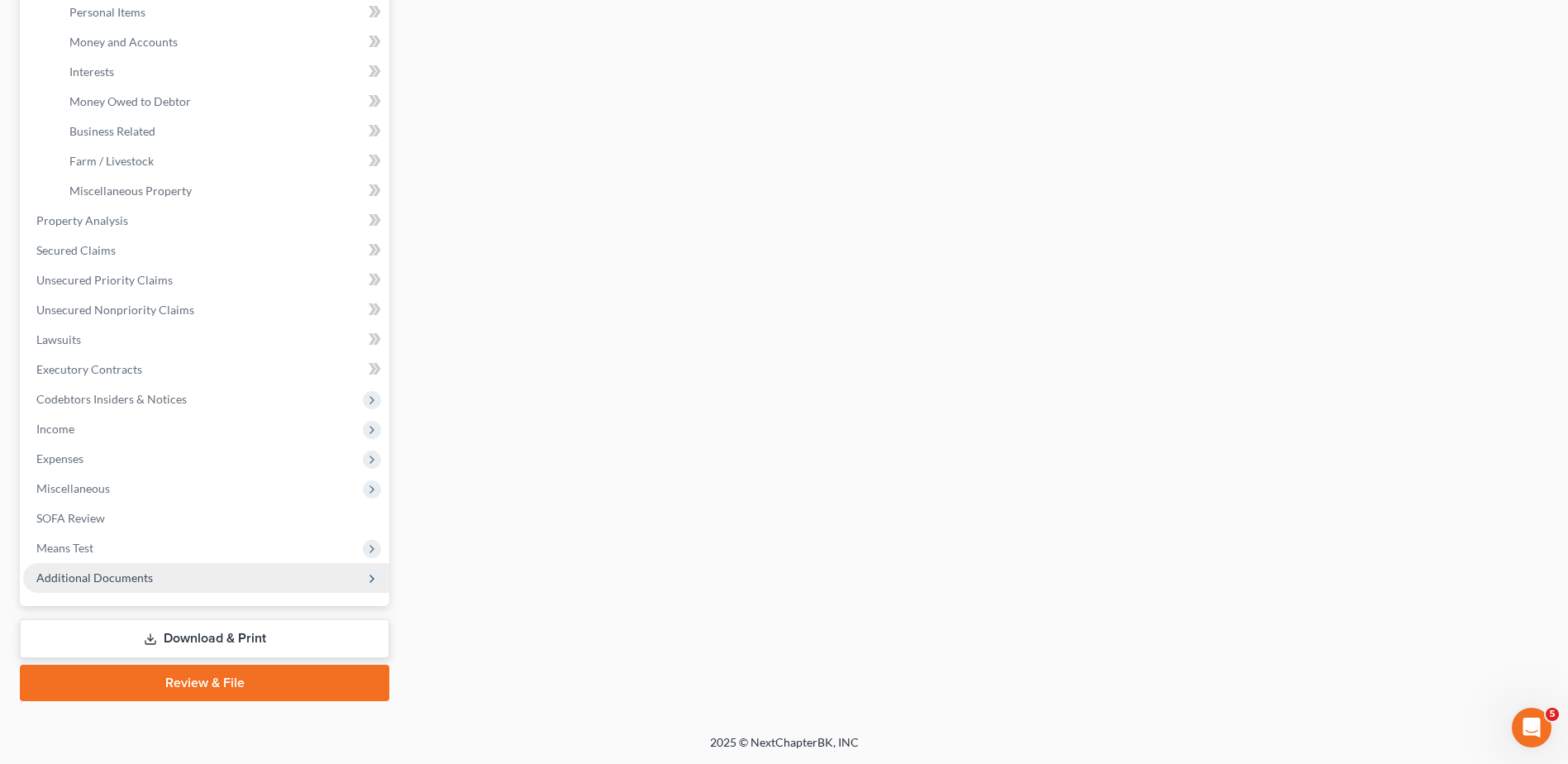
click at [143, 573] on span "Additional Documents" at bounding box center [95, 577] width 117 height 14
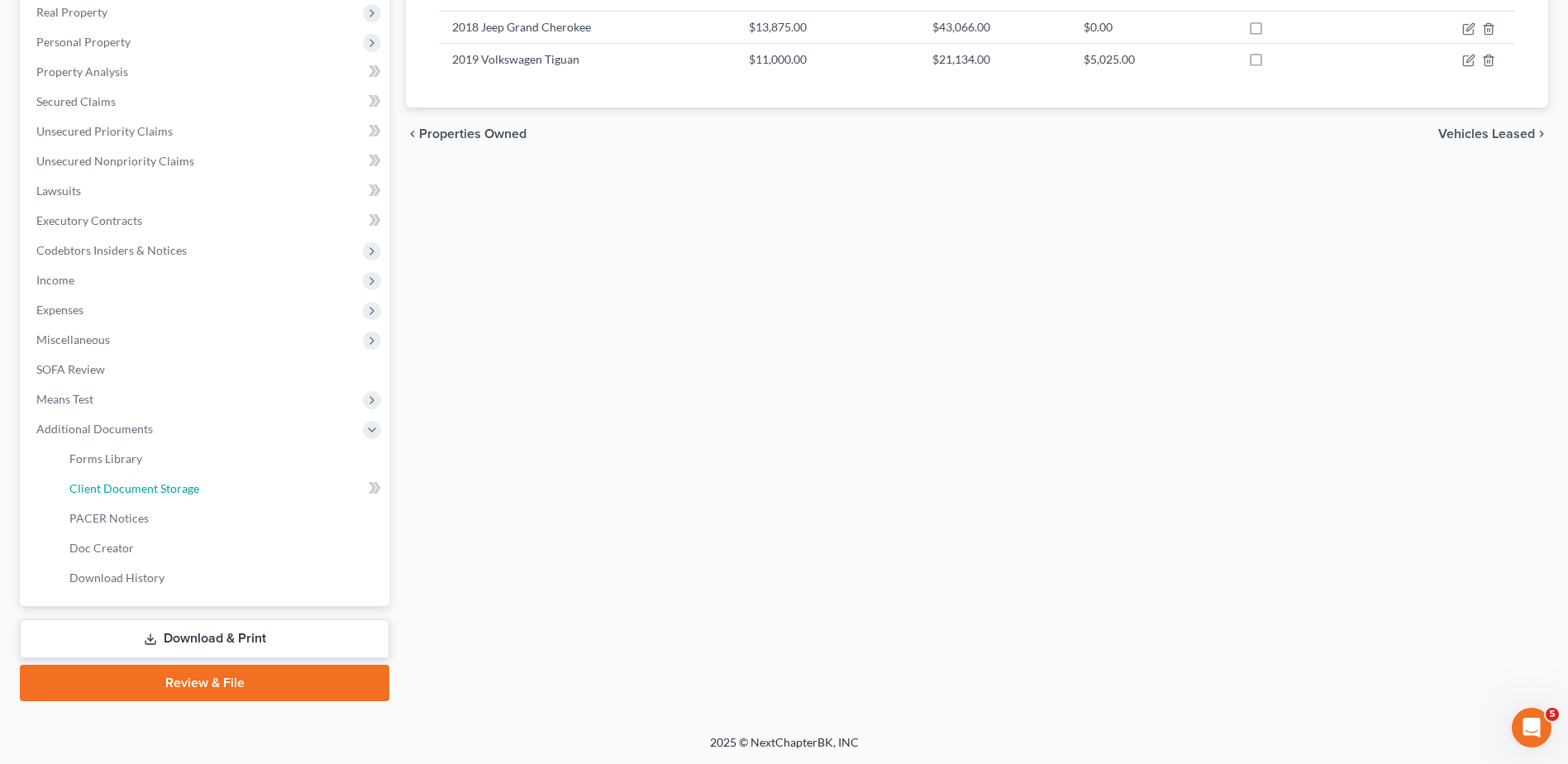
click at [176, 485] on span "Client Document Storage" at bounding box center [134, 488] width 130 height 14
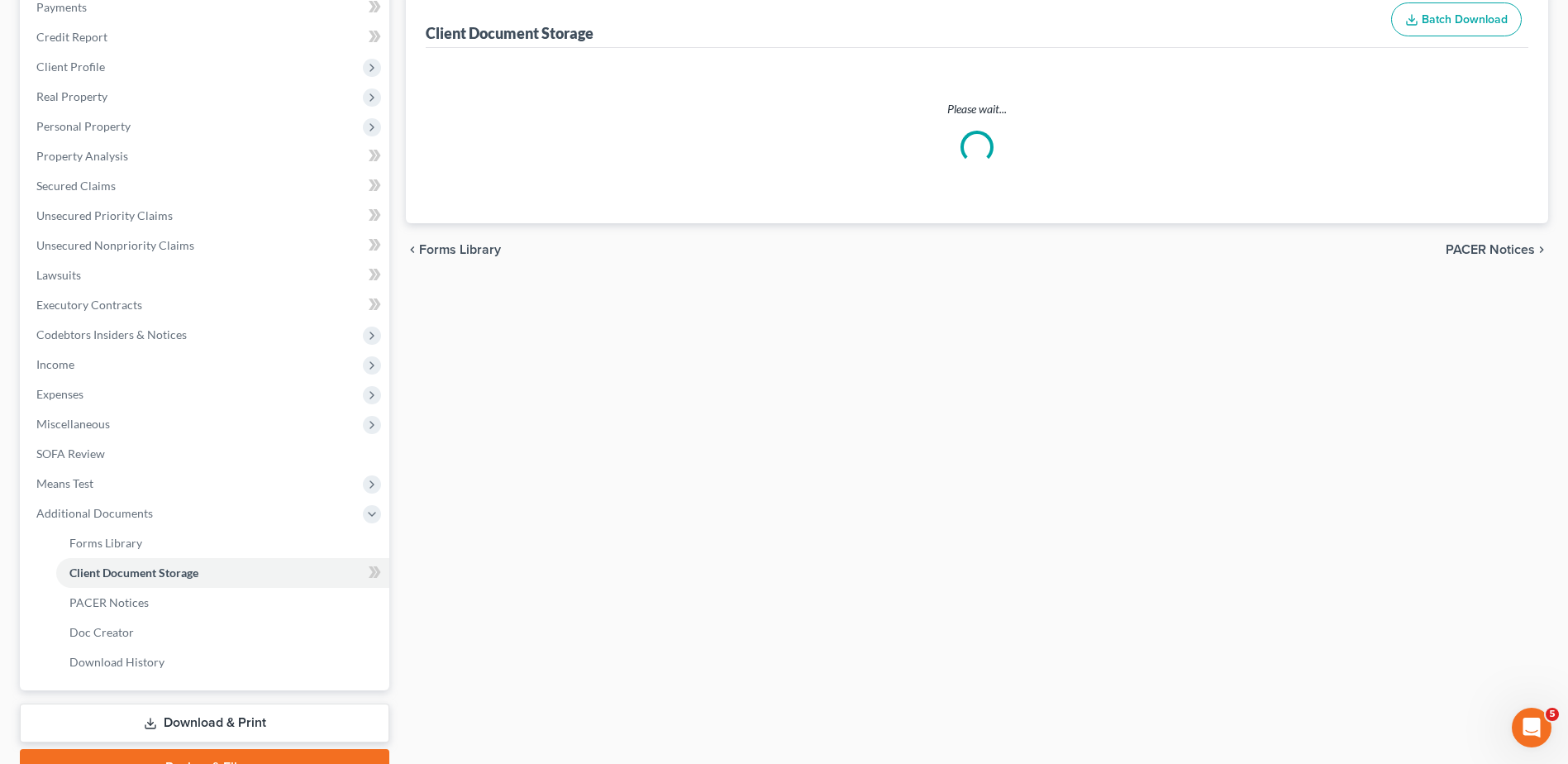
scroll to position [40, 0]
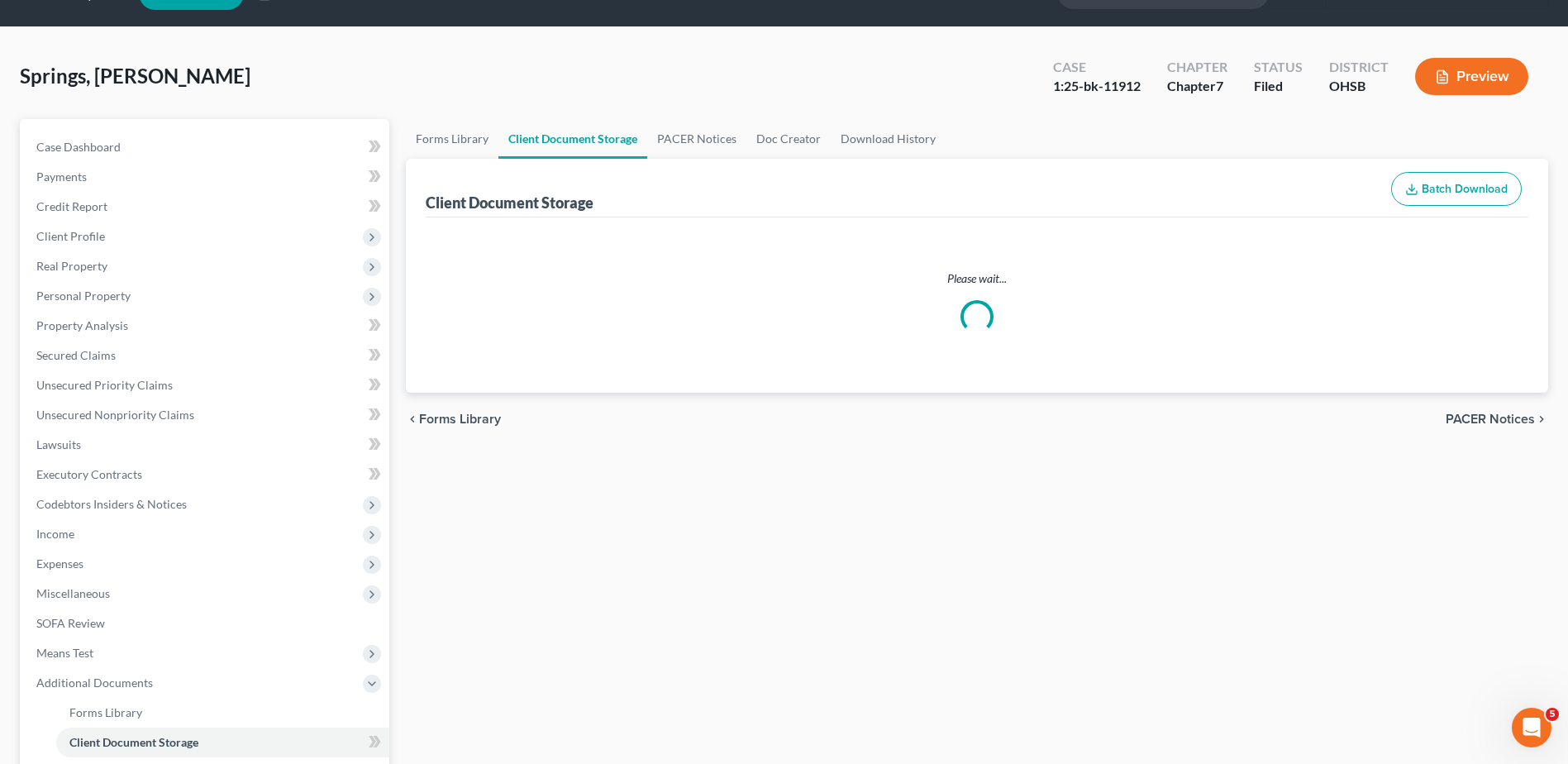
select select "7"
select select "52"
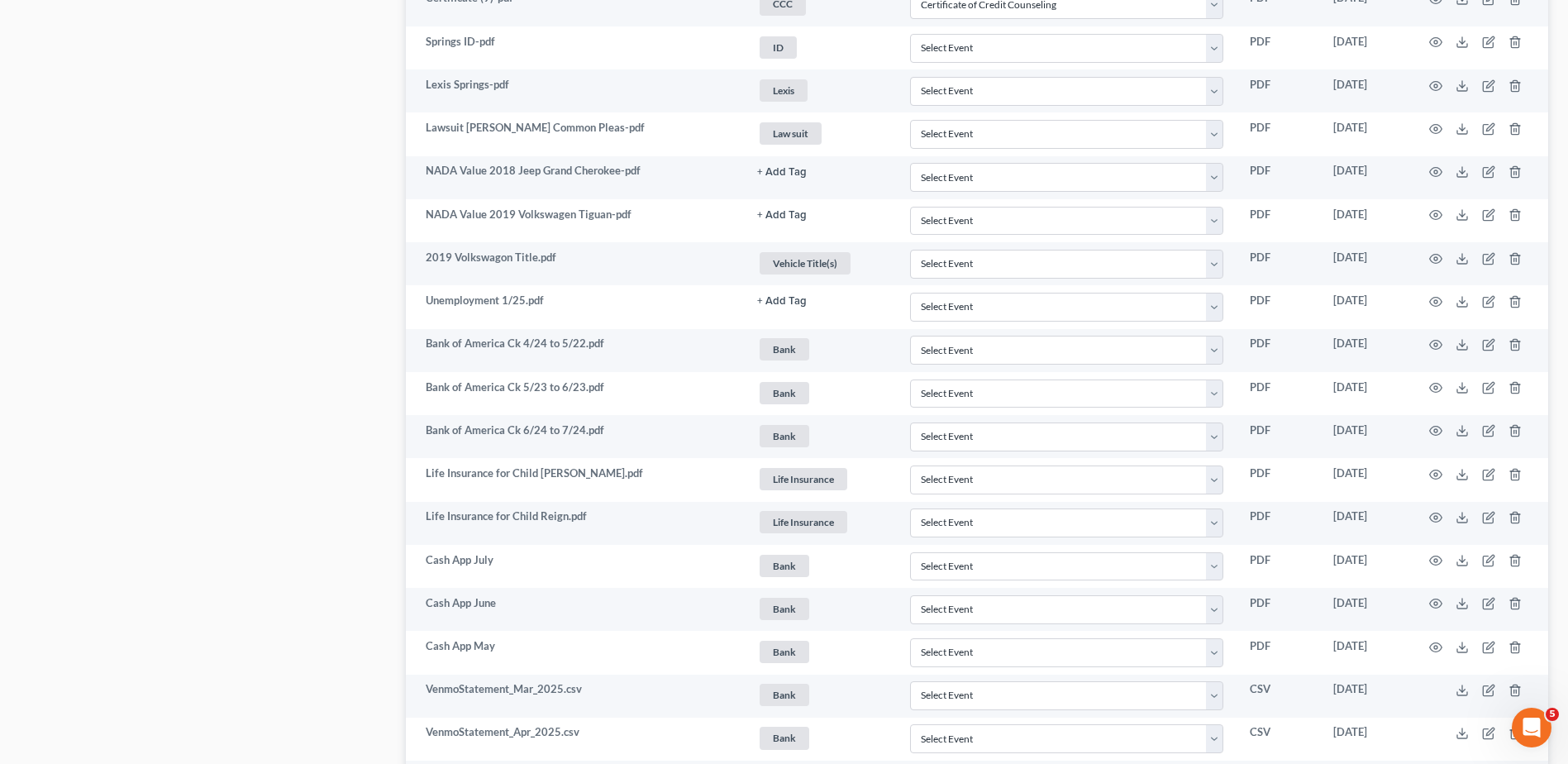
scroll to position [1158, 0]
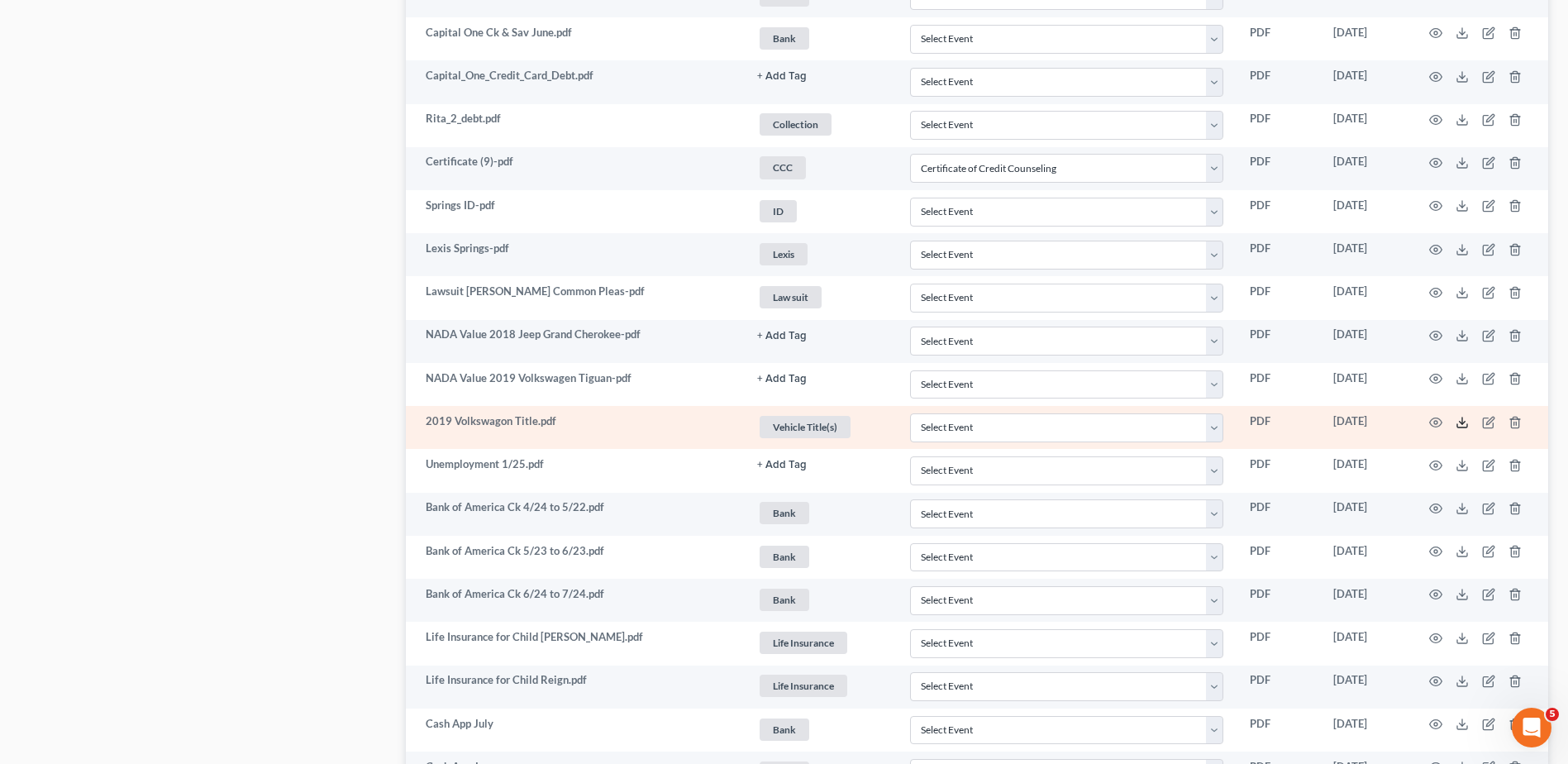
click at [1459, 421] on polyline at bounding box center [1462, 422] width 6 height 3
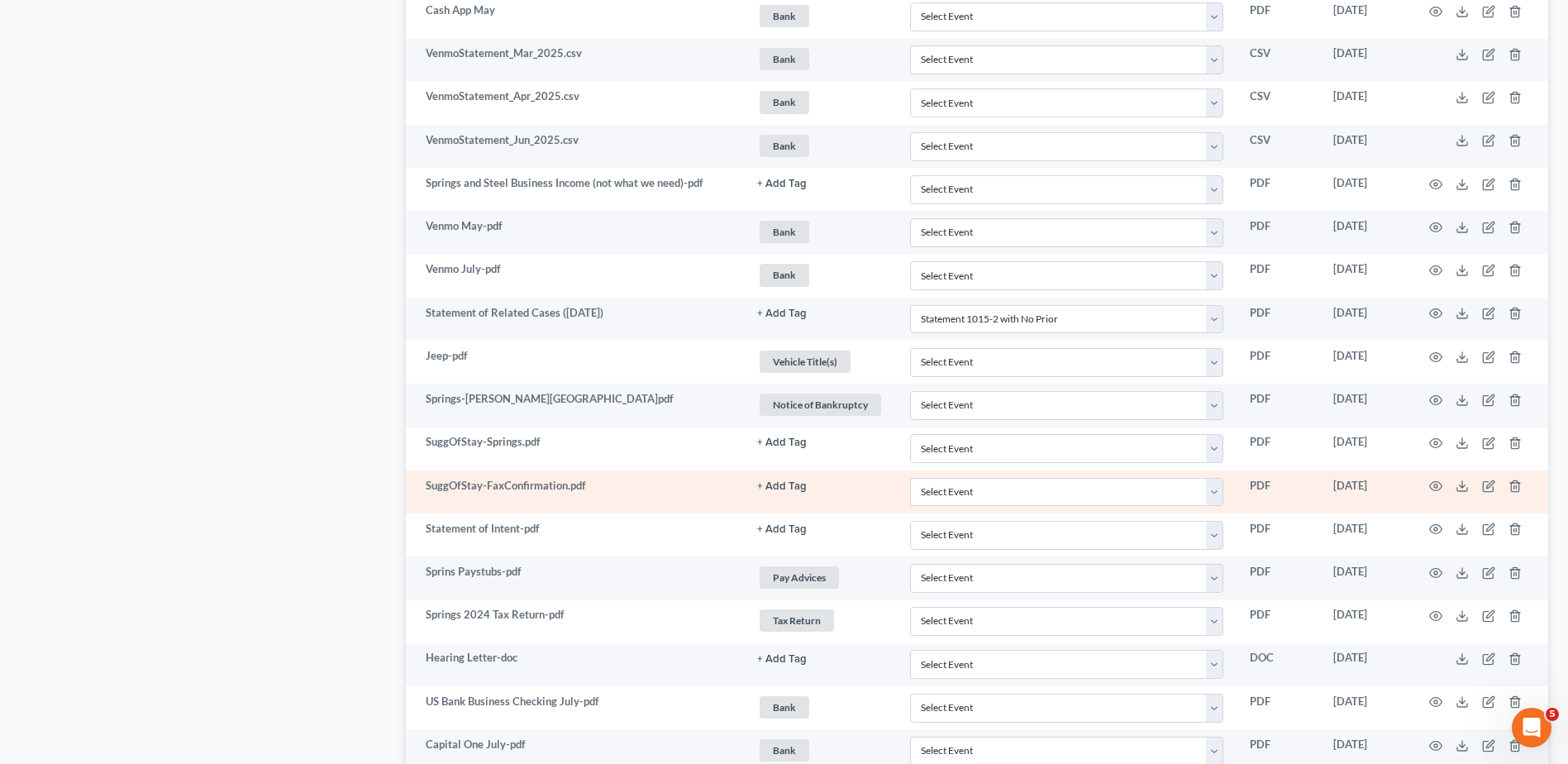
scroll to position [1984, 0]
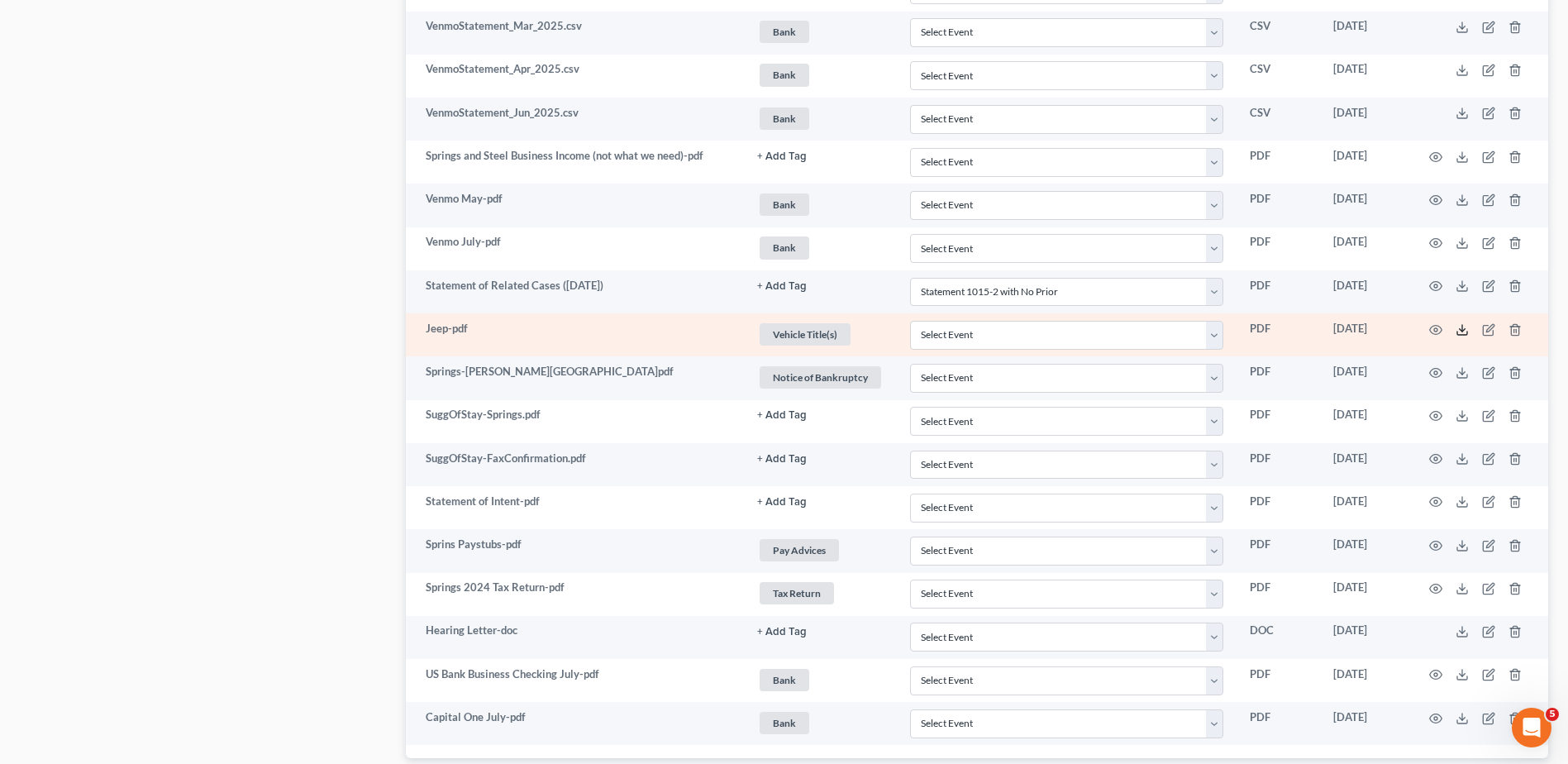
click at [1459, 331] on icon at bounding box center [1462, 330] width 14 height 14
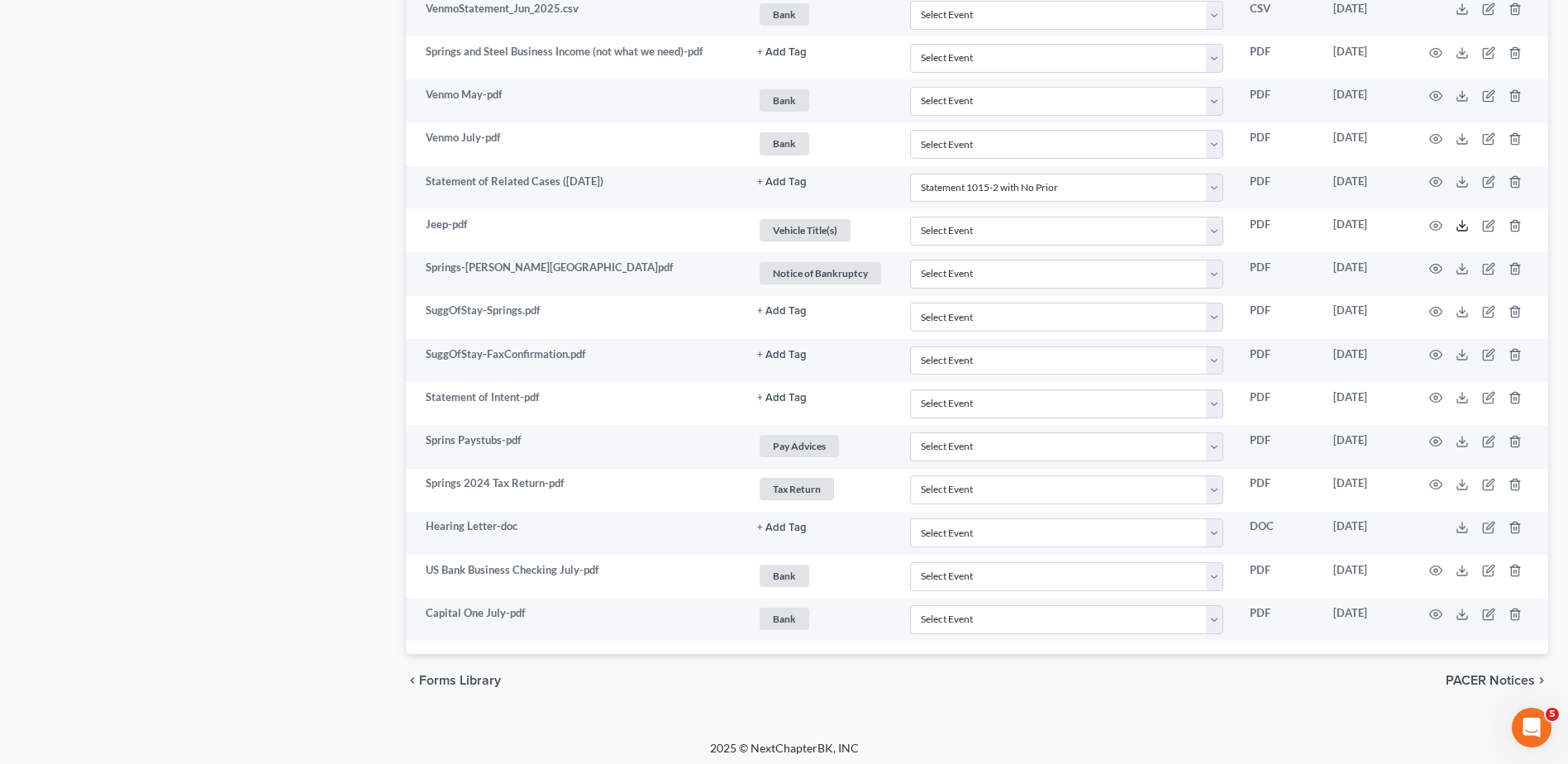
scroll to position [2094, 0]
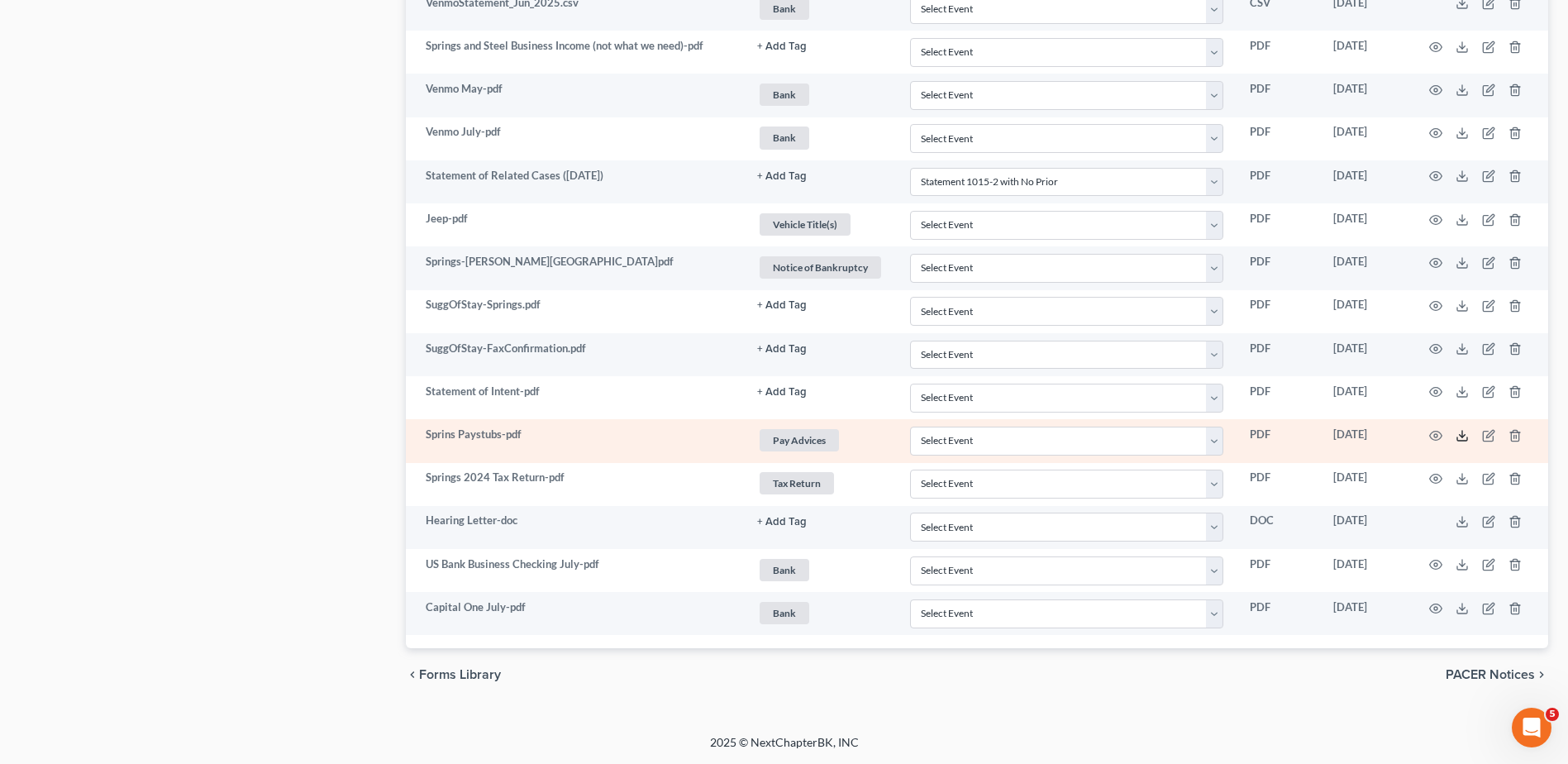
click at [1462, 435] on line at bounding box center [1462, 433] width 0 height 7
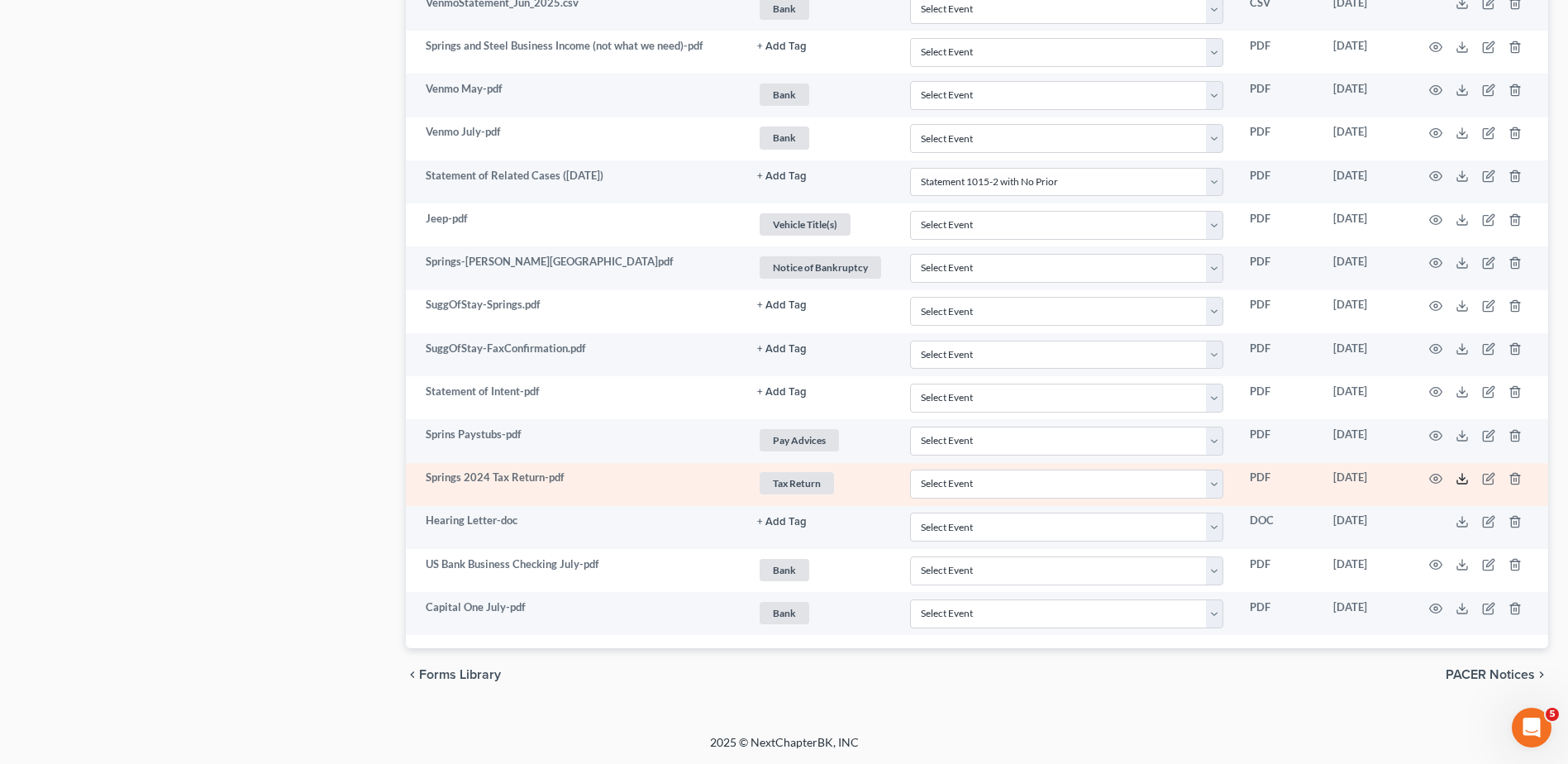
click at [1459, 476] on icon at bounding box center [1462, 478] width 14 height 14
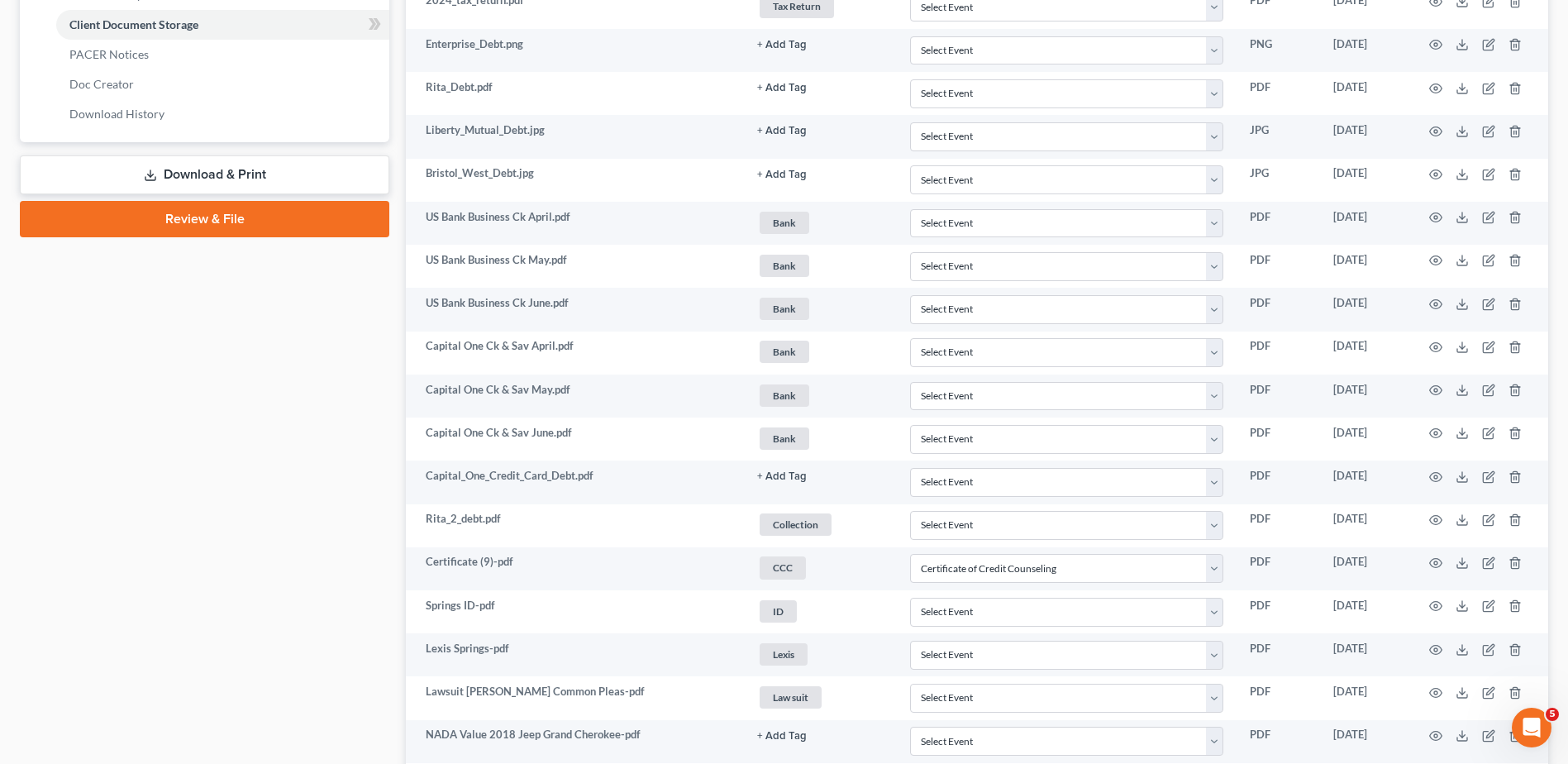
scroll to position [772, 0]
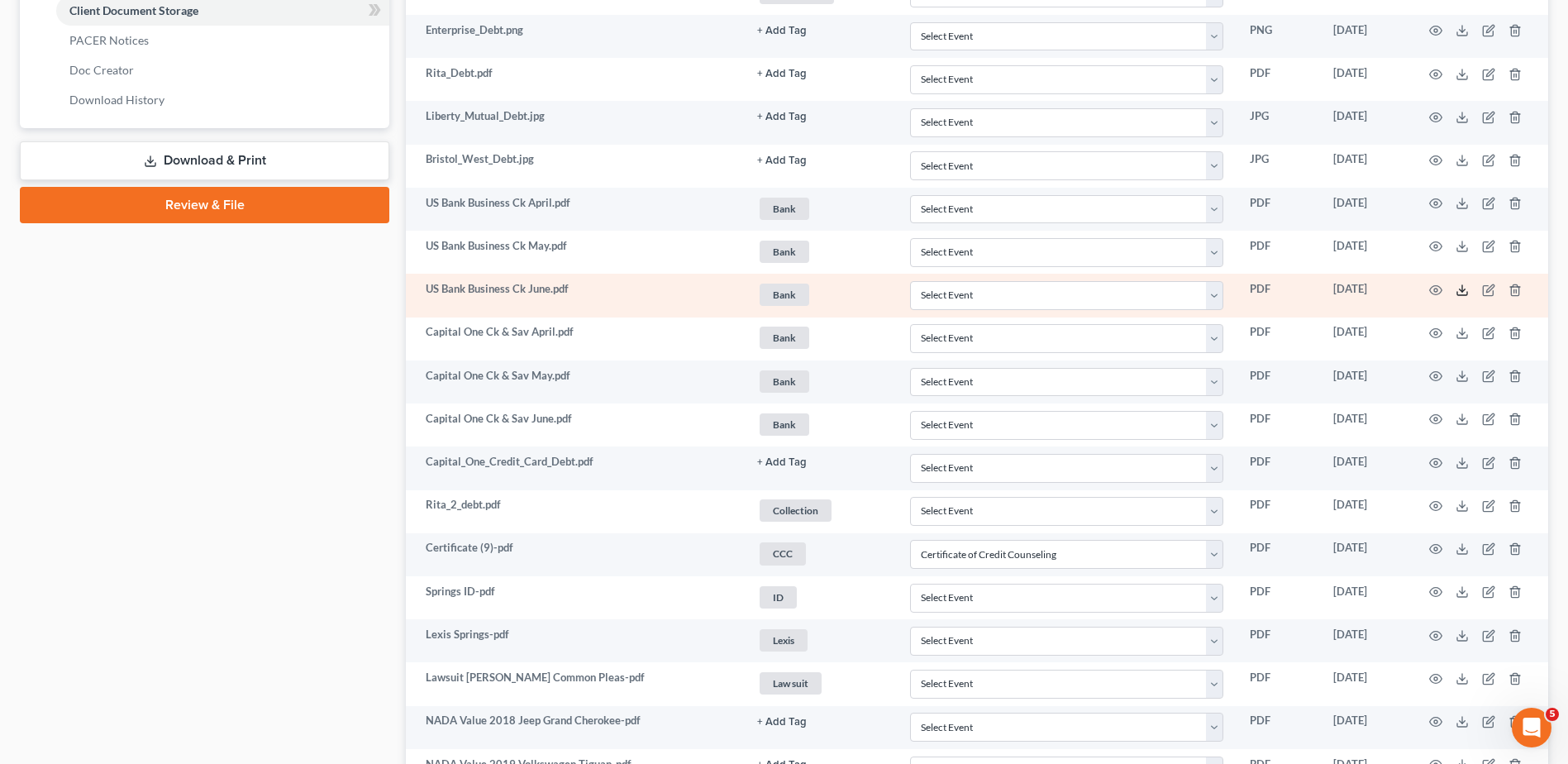
click at [1459, 292] on icon at bounding box center [1462, 290] width 14 height 14
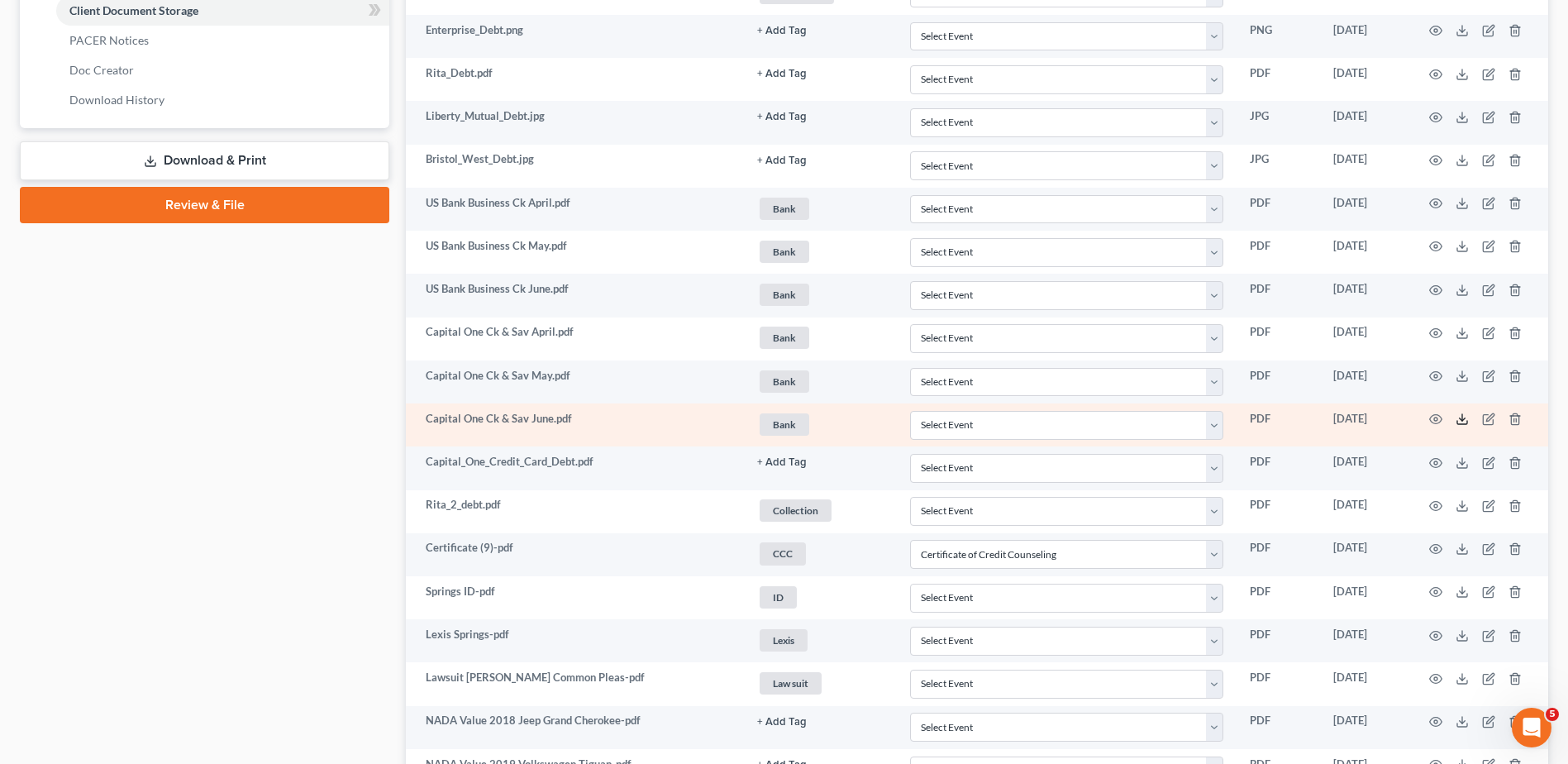
click at [1462, 419] on line at bounding box center [1462, 417] width 0 height 7
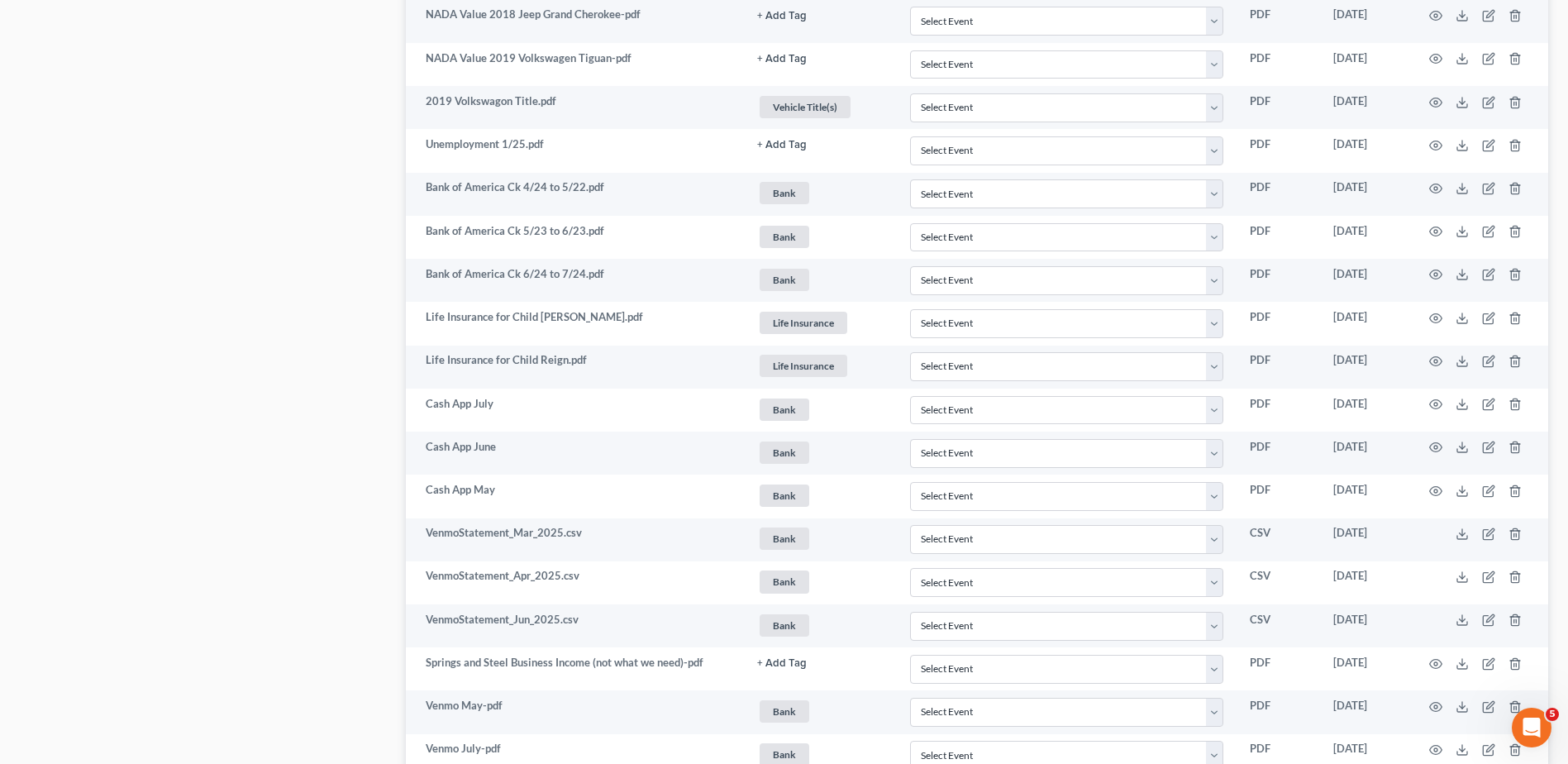
scroll to position [1515, 0]
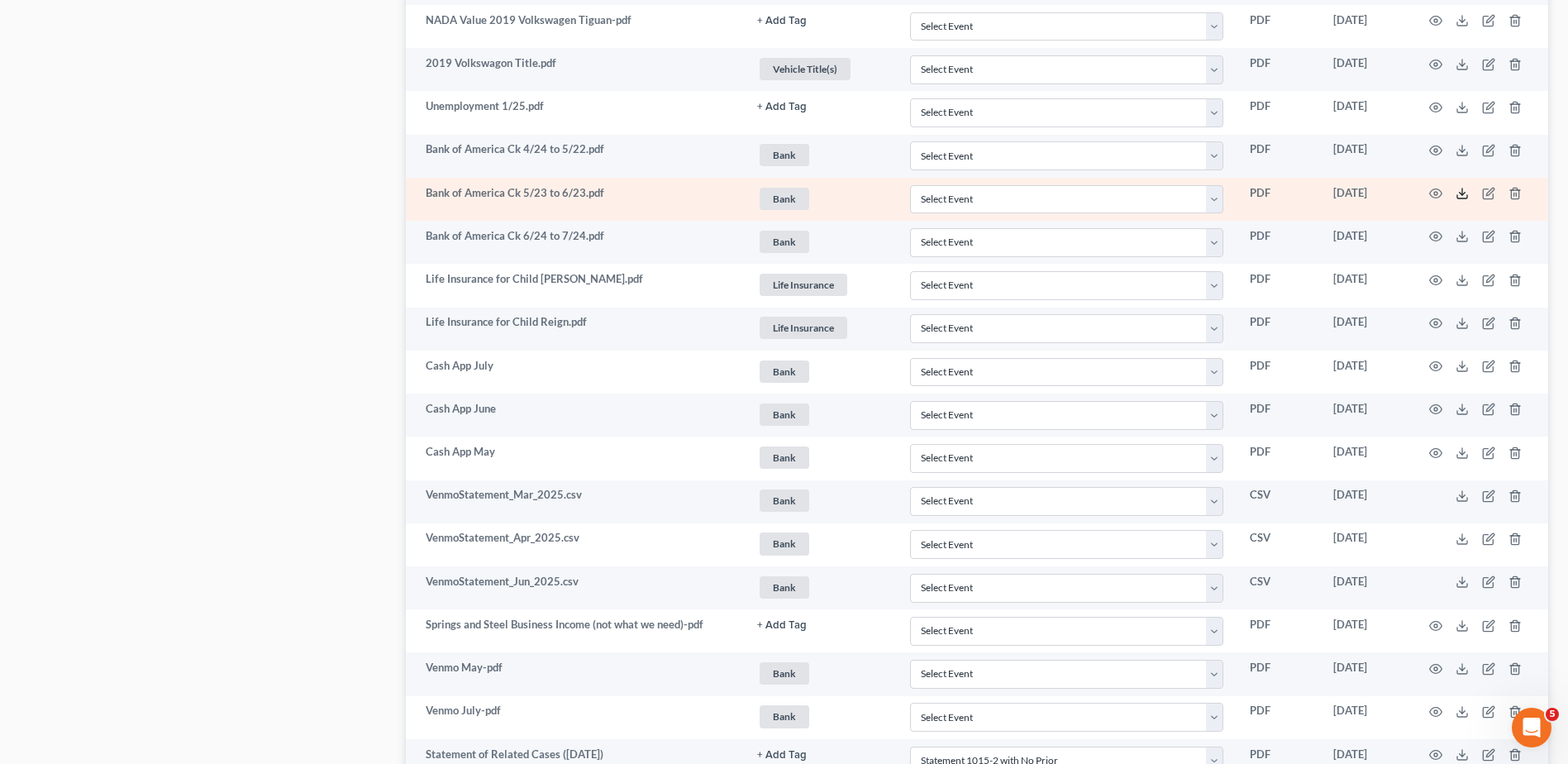
click at [1459, 194] on icon at bounding box center [1462, 194] width 14 height 14
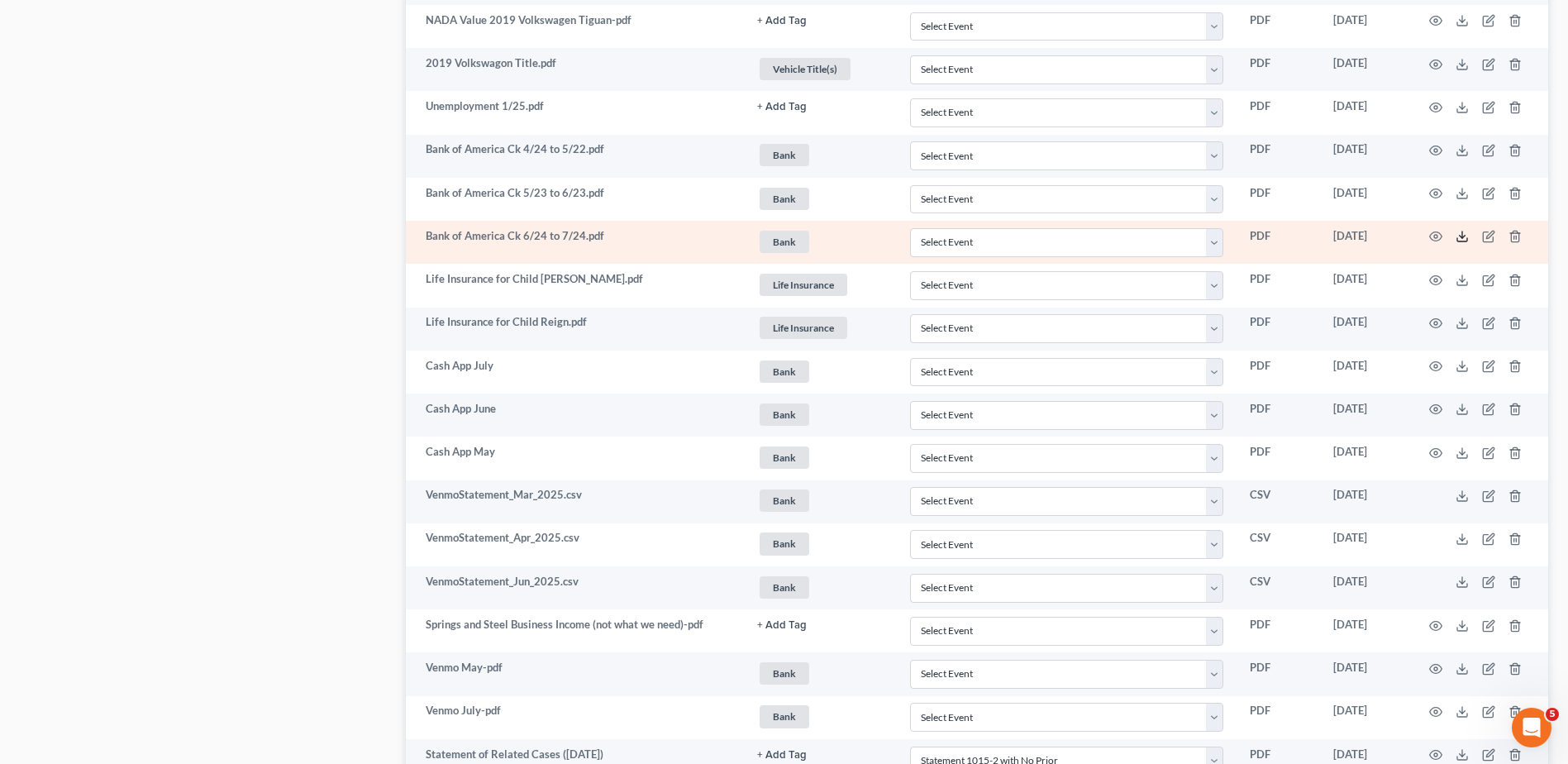
click at [1459, 235] on icon at bounding box center [1462, 236] width 14 height 14
drag, startPoint x: 1458, startPoint y: 408, endPoint x: 777, endPoint y: 233, distance: 703.1
click at [1458, 408] on icon at bounding box center [1462, 409] width 14 height 14
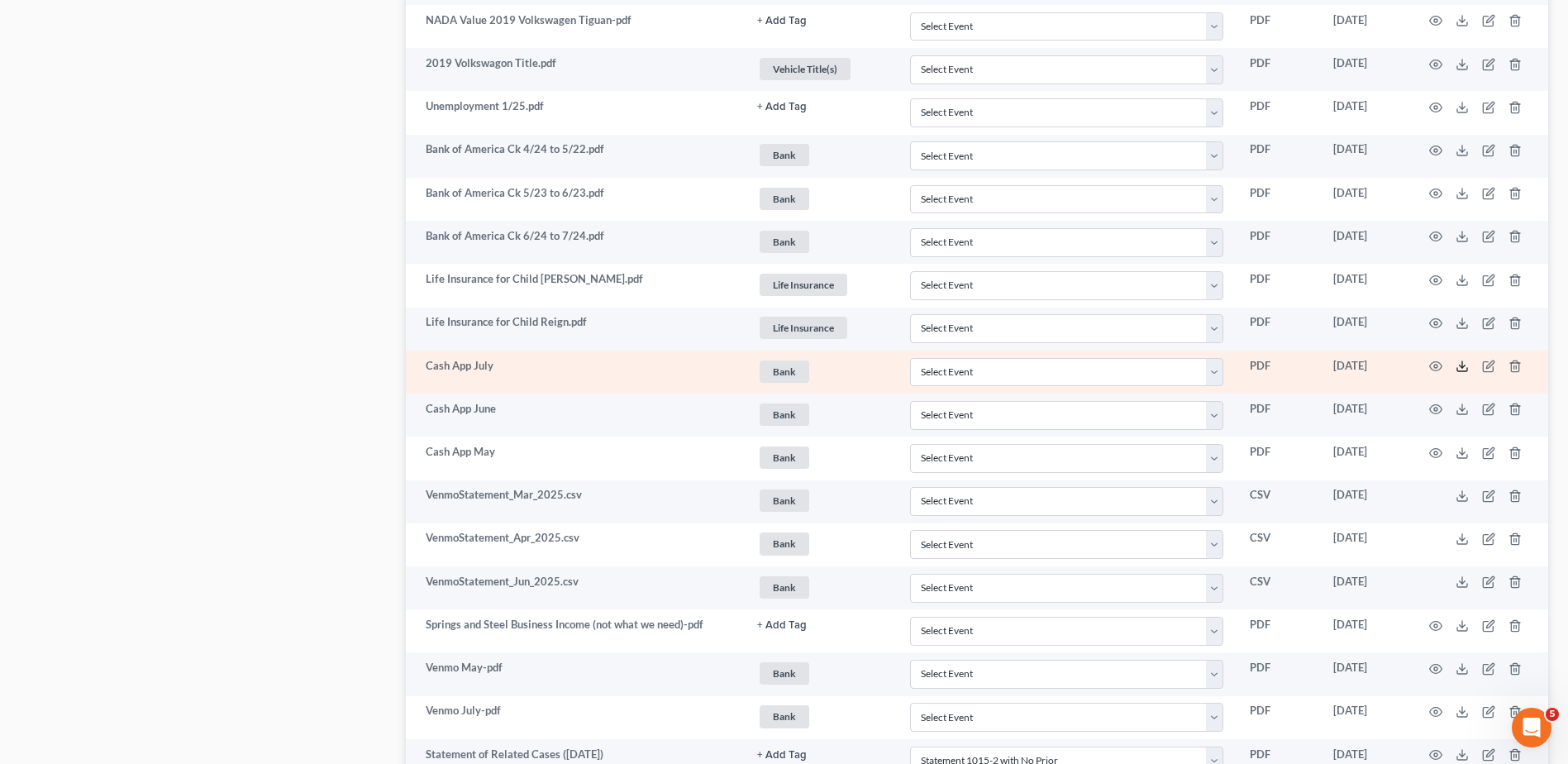
click at [1465, 365] on icon at bounding box center [1462, 367] width 14 height 14
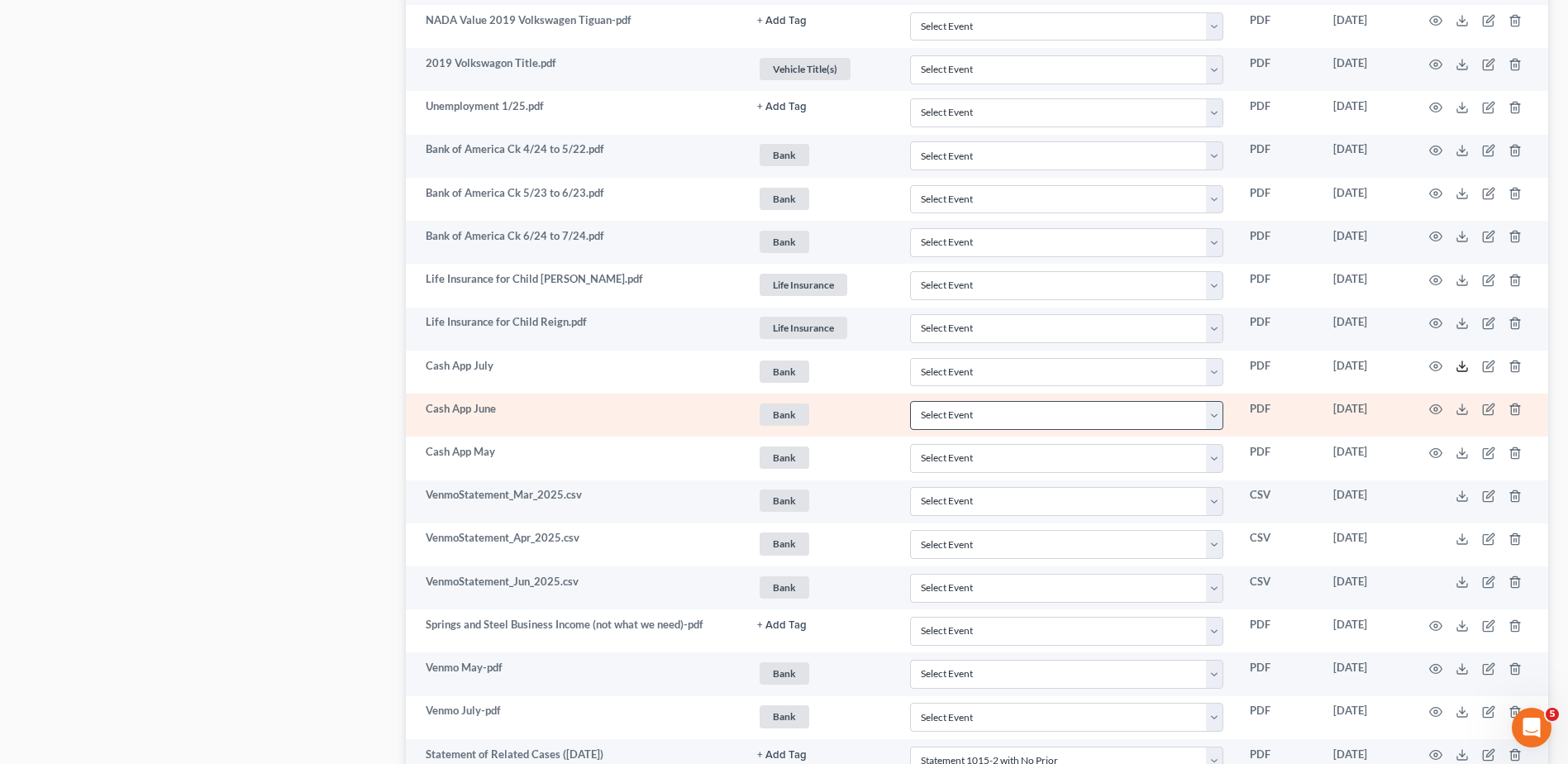
scroll to position [1597, 0]
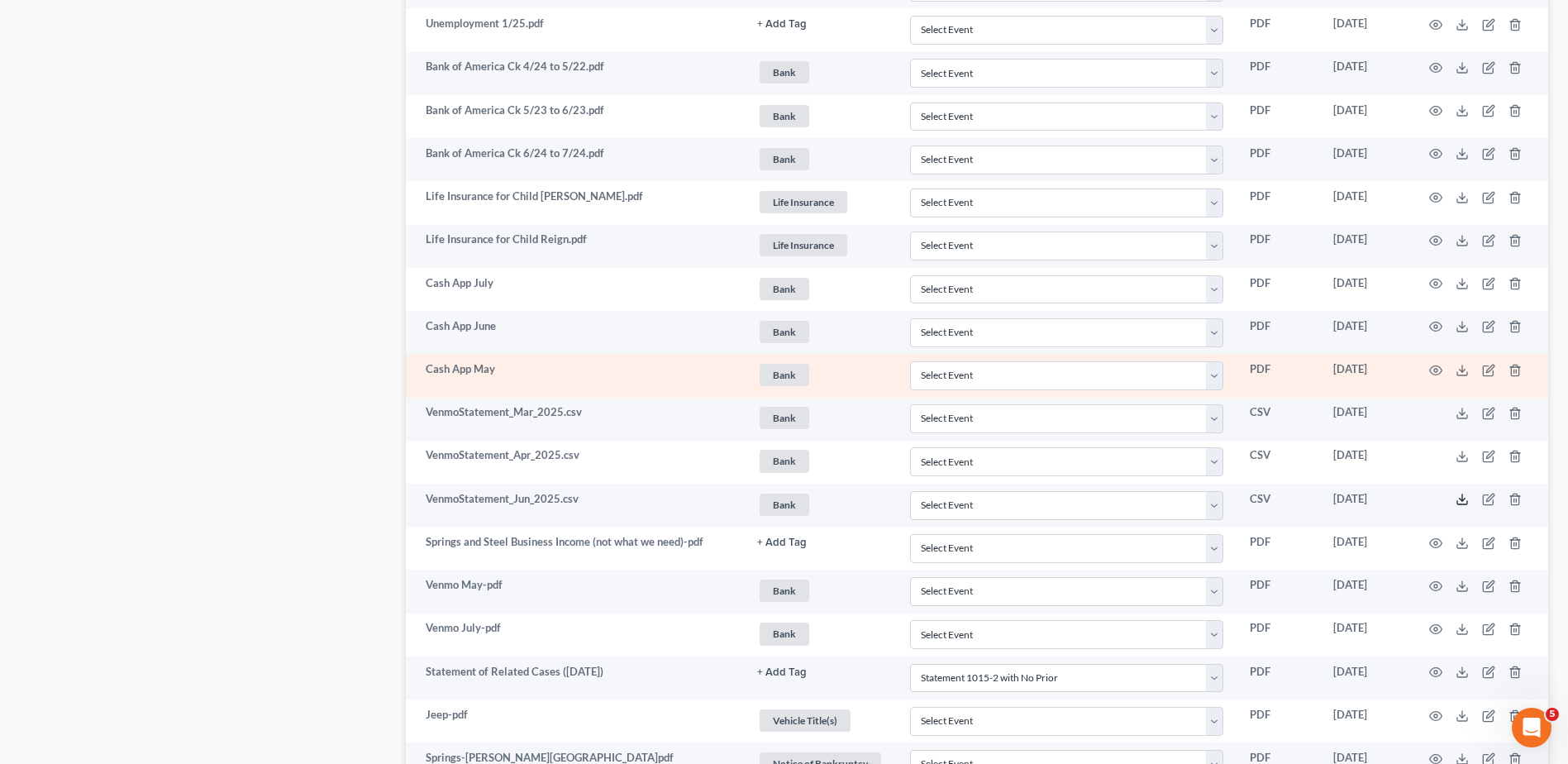
drag, startPoint x: 1458, startPoint y: 500, endPoint x: 1136, endPoint y: 392, distance: 339.6
click at [1458, 500] on icon at bounding box center [1462, 500] width 14 height 14
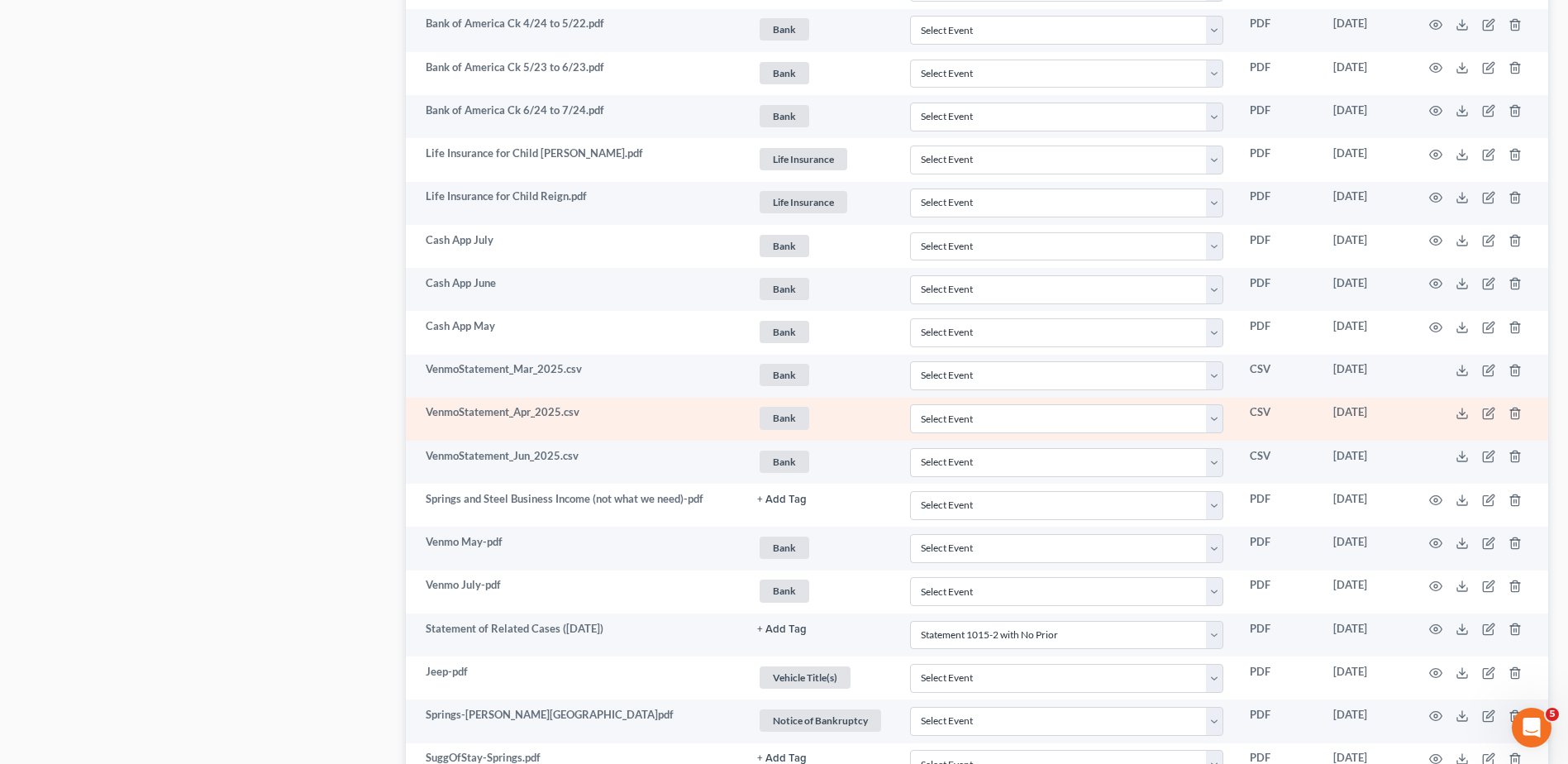
scroll to position [1680, 0]
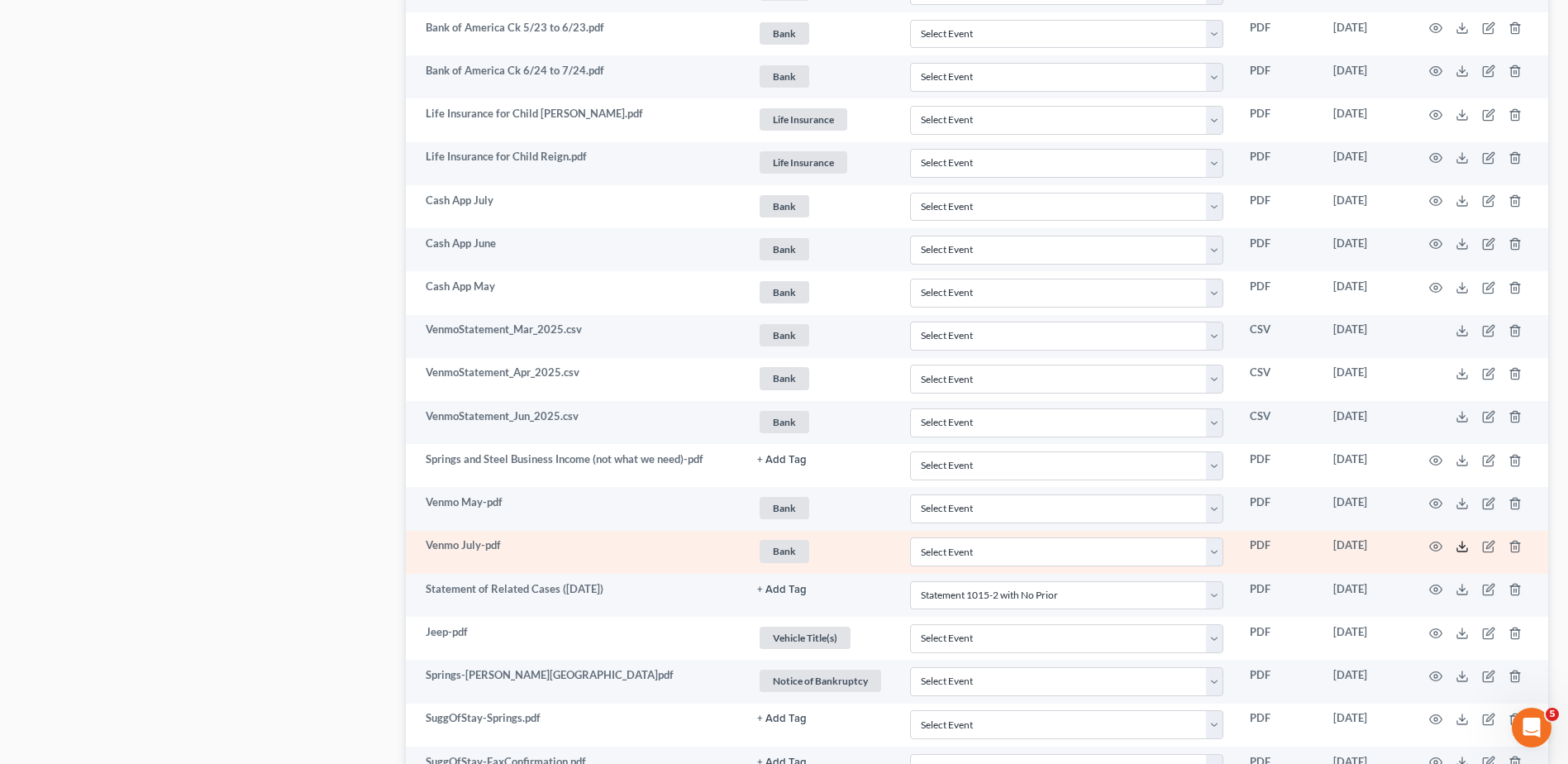
click at [1458, 543] on icon at bounding box center [1462, 547] width 14 height 14
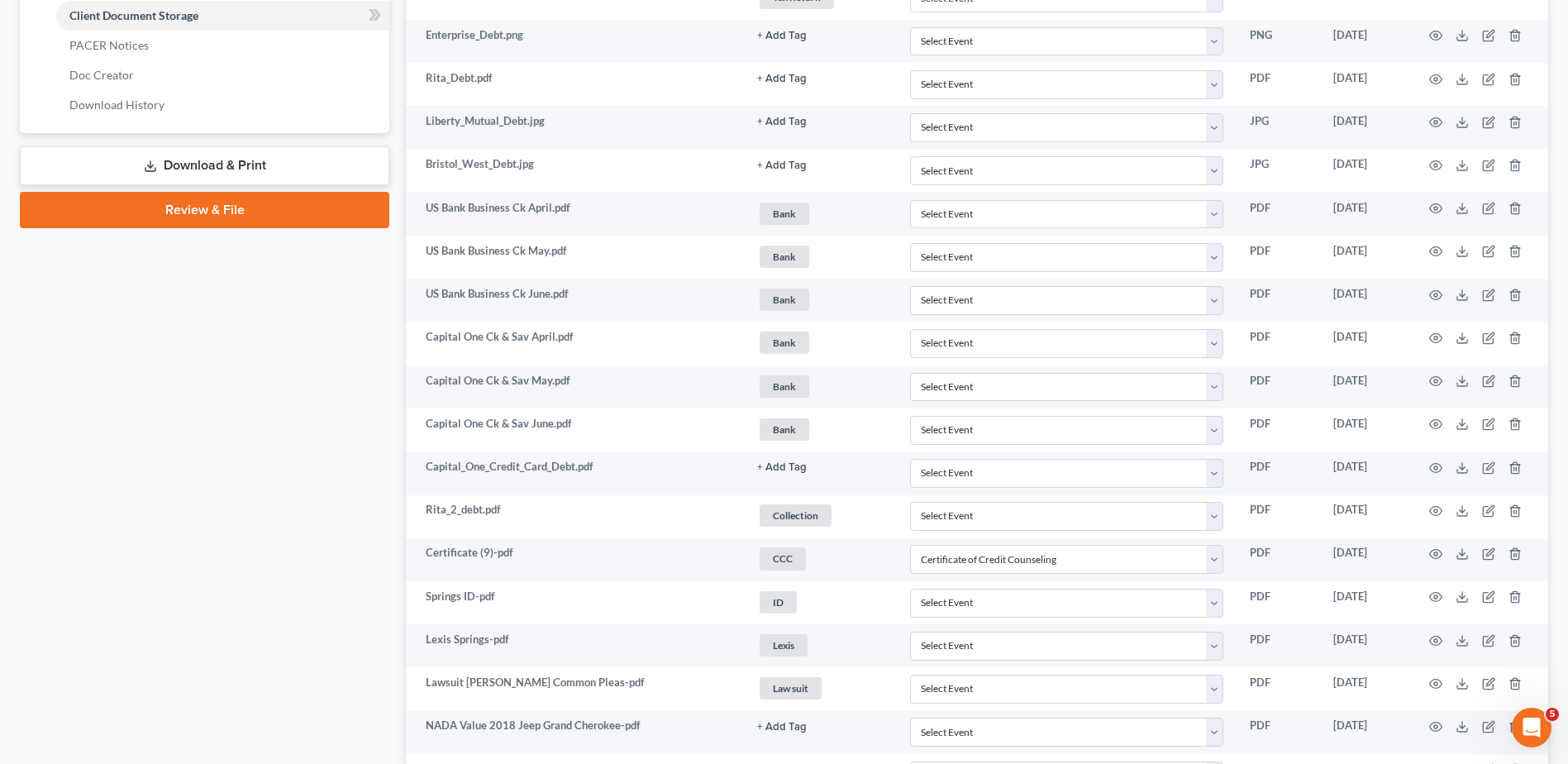
scroll to position [0, 0]
